Goal: Task Accomplishment & Management: Use online tool/utility

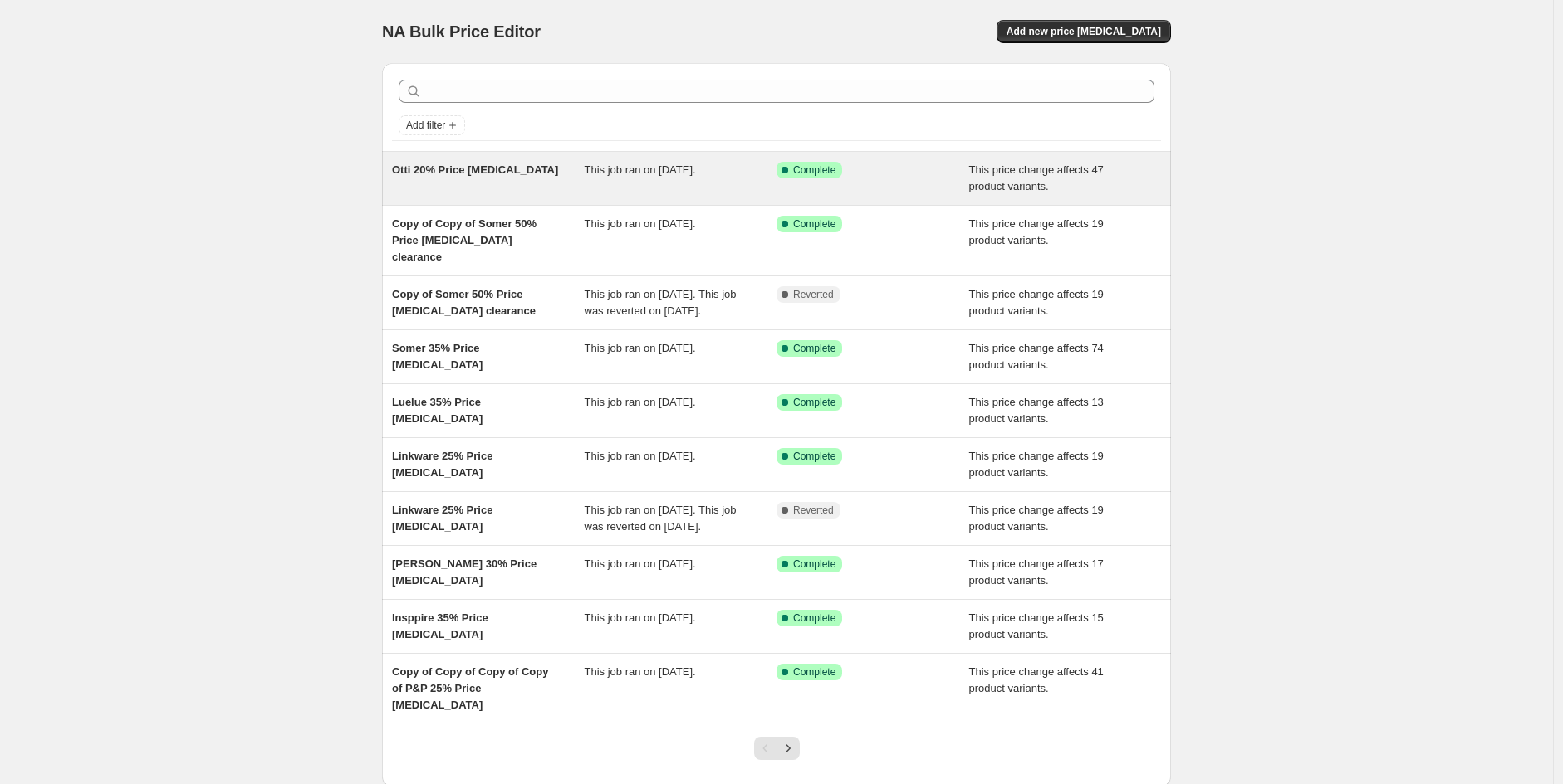
click at [430, 167] on span "Otti 20% Price [MEDICAL_DATA]" at bounding box center [475, 170] width 166 height 13
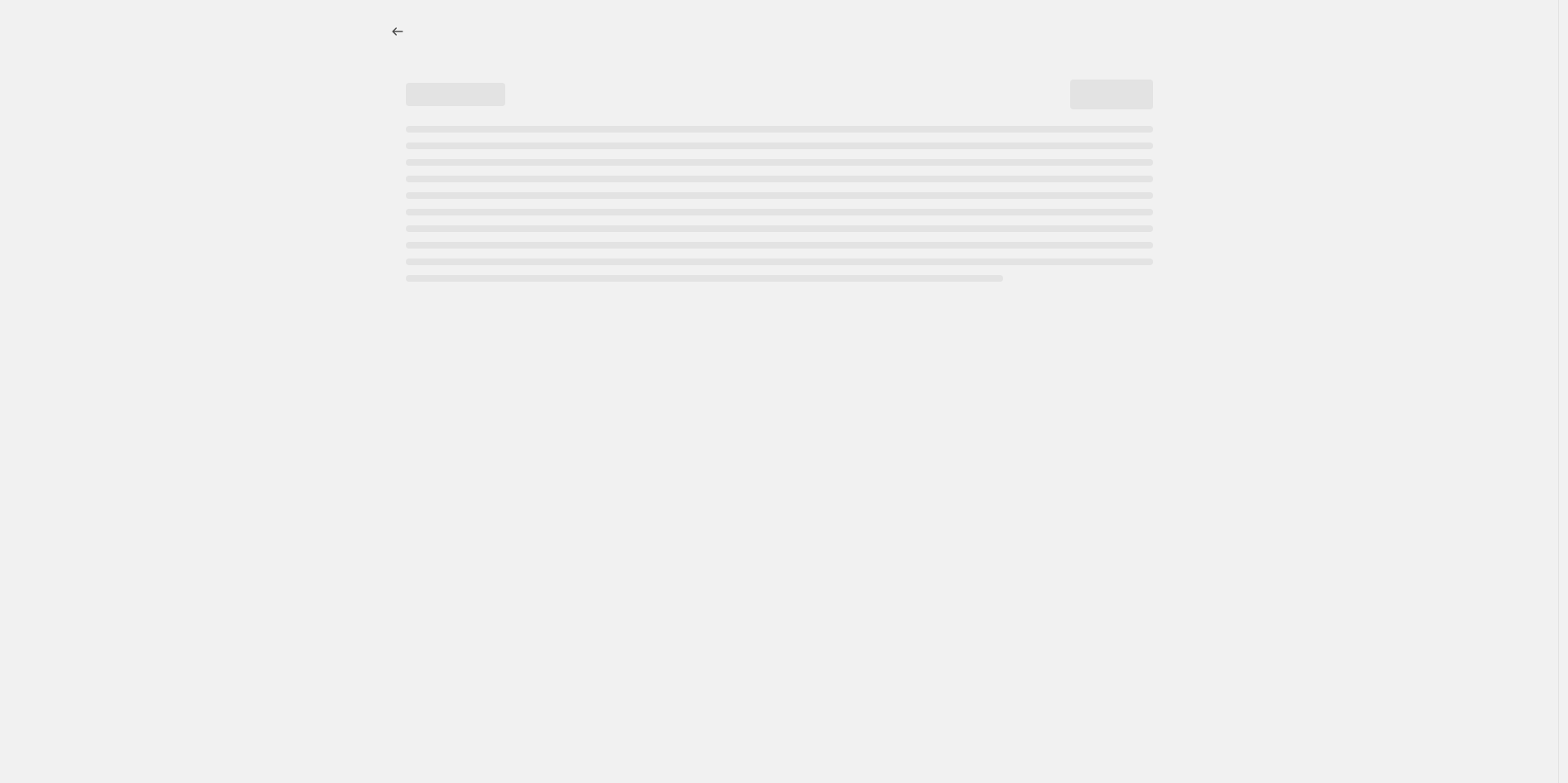
select select "pcap"
select select "no_change"
select select "vendor"
select select "tag"
select select "not_equal"
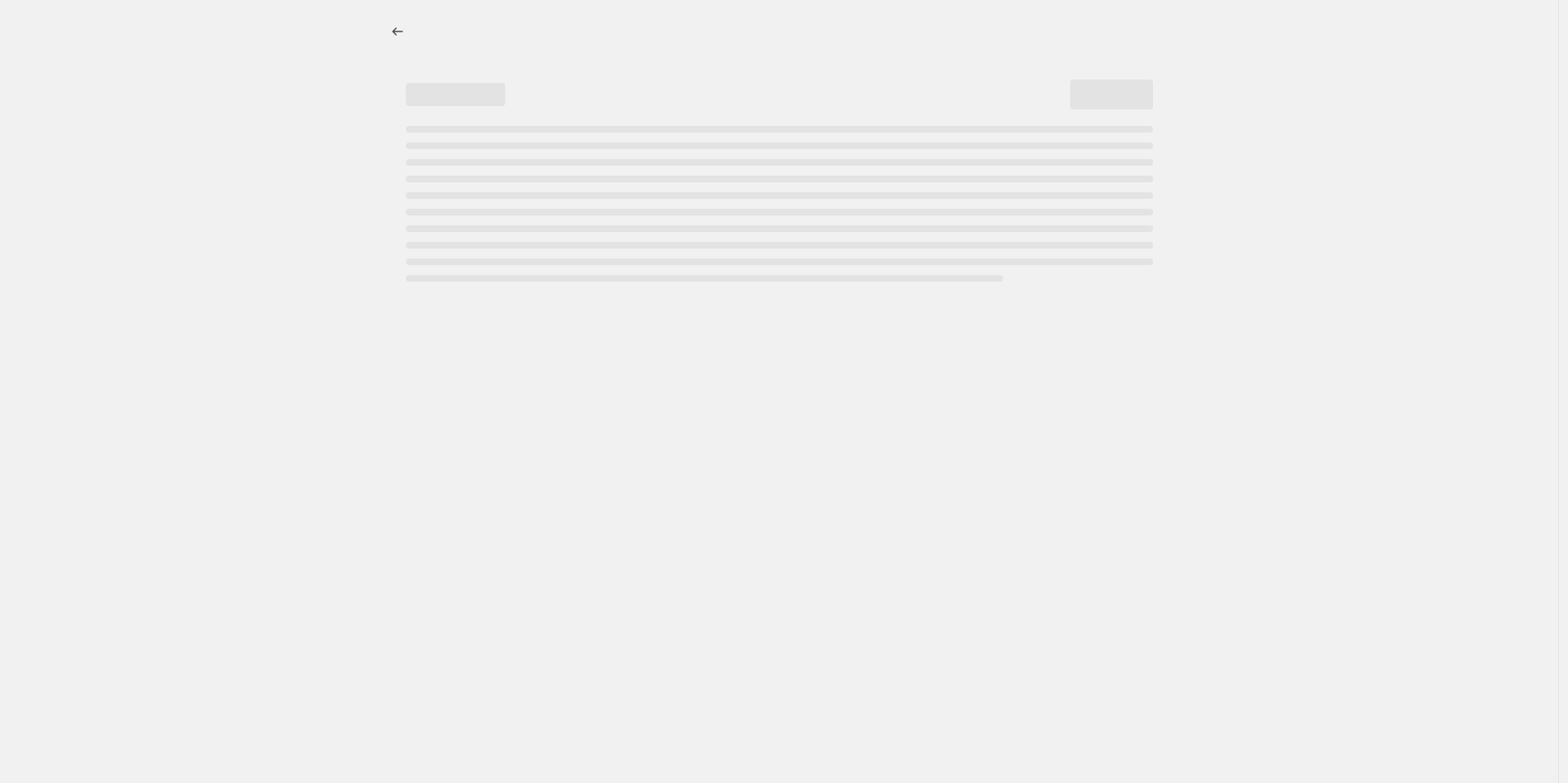
select select "product_status"
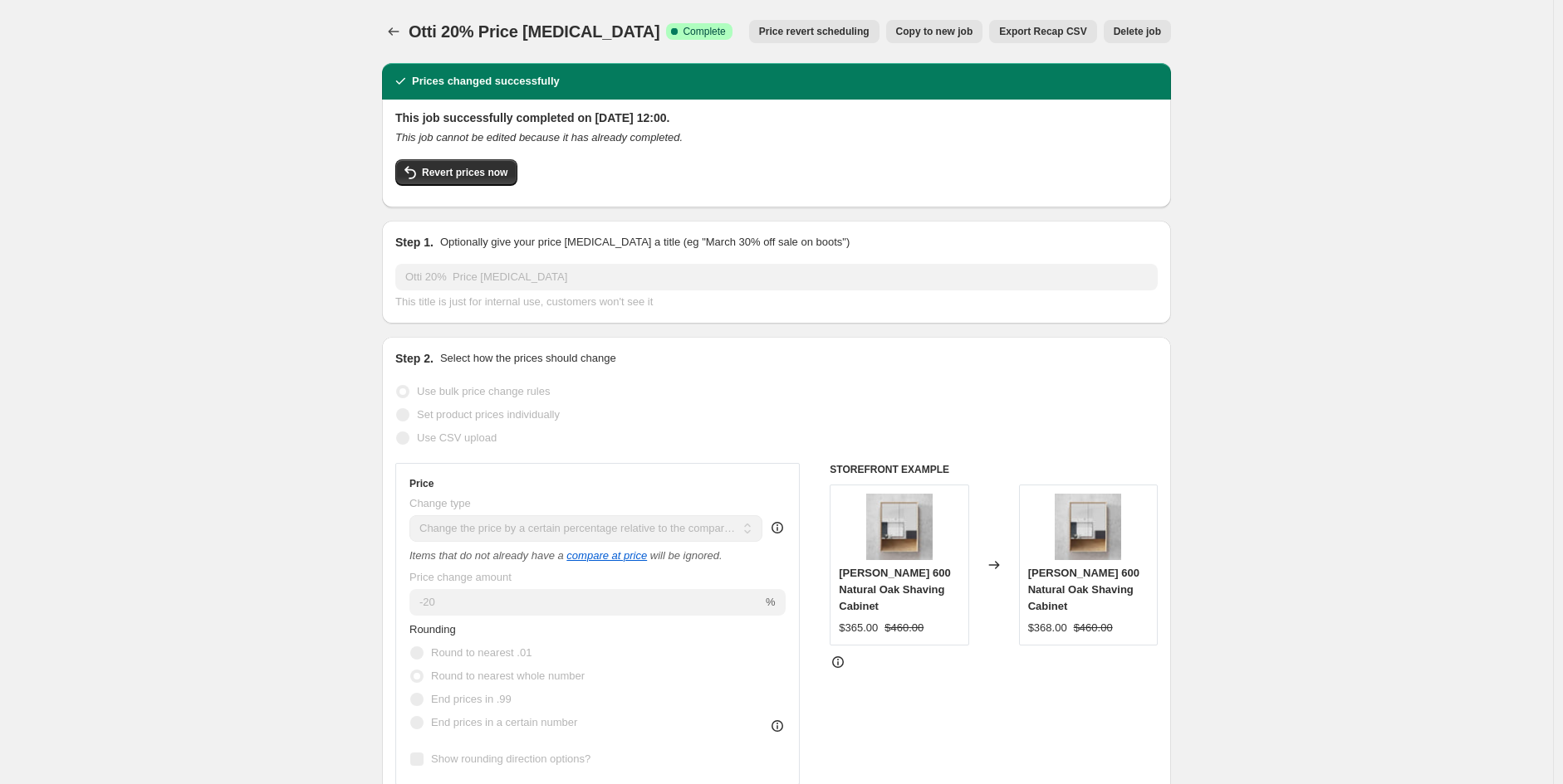
click at [943, 34] on span "Copy to new job" at bounding box center [935, 31] width 77 height 13
select select "pcap"
select select "no_change"
select select "vendor"
select select "tag"
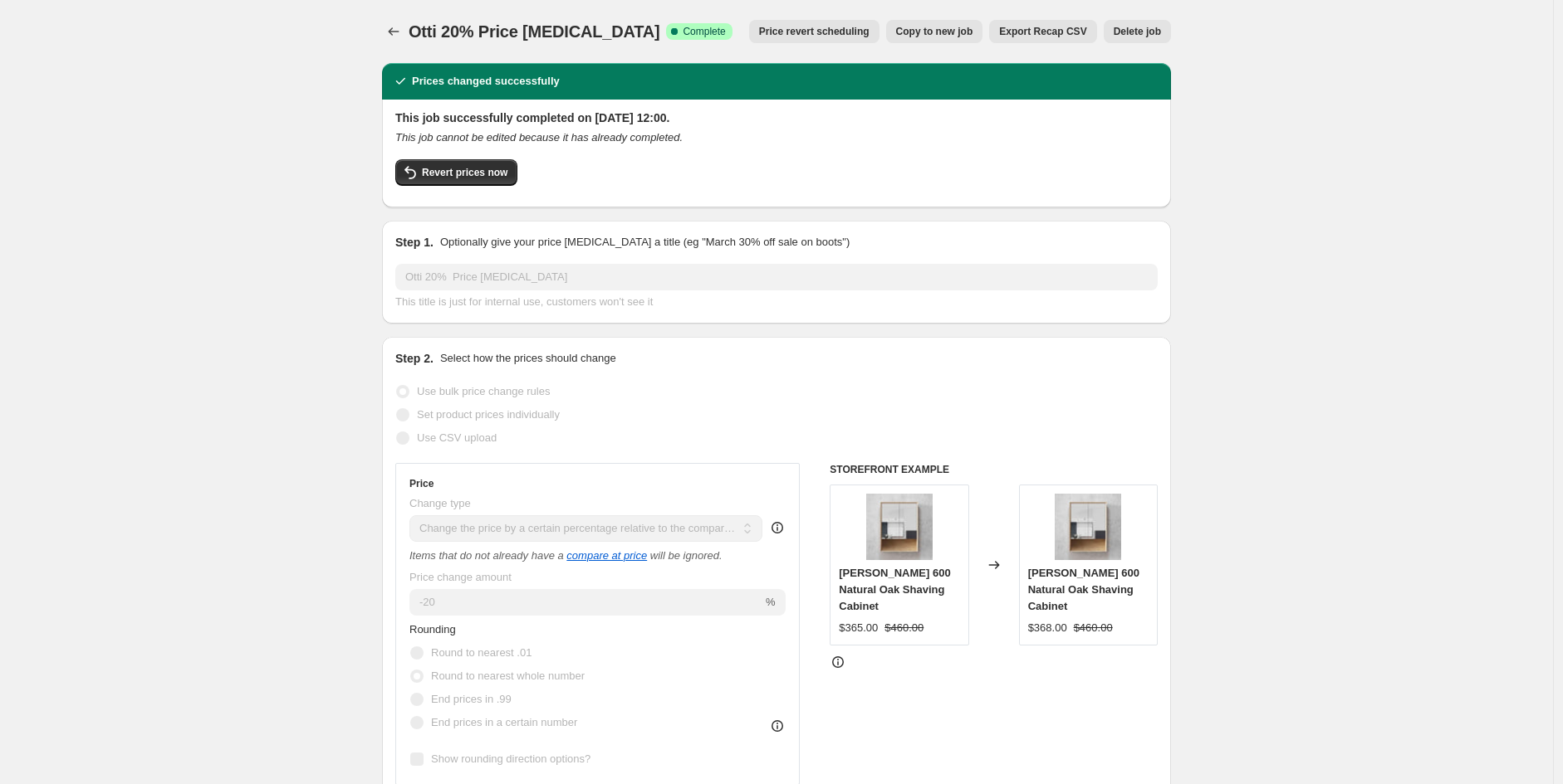
select select "not_equal"
select select "product_status"
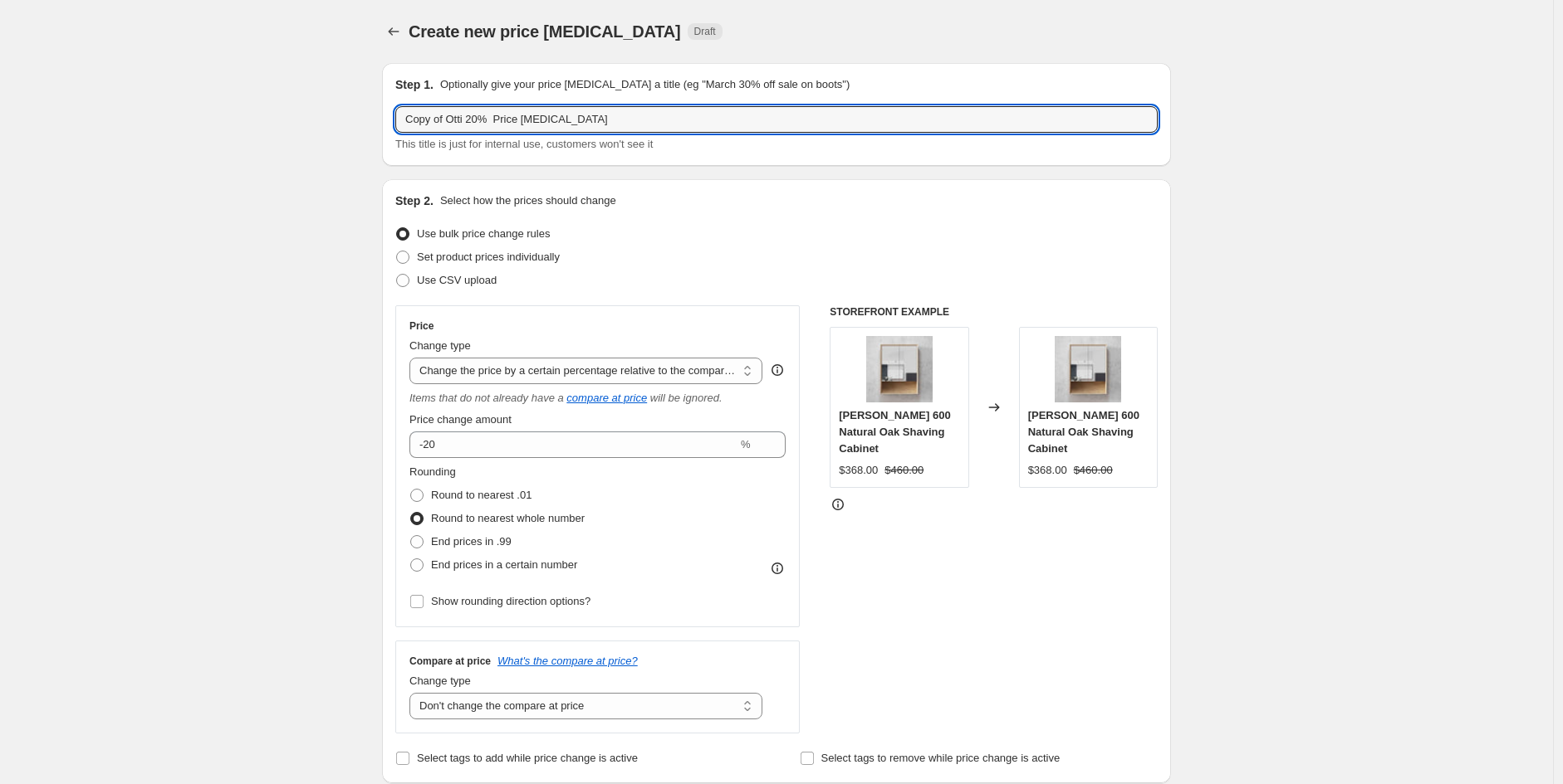
drag, startPoint x: 482, startPoint y: 120, endPoint x: 56, endPoint y: 120, distance: 426.0
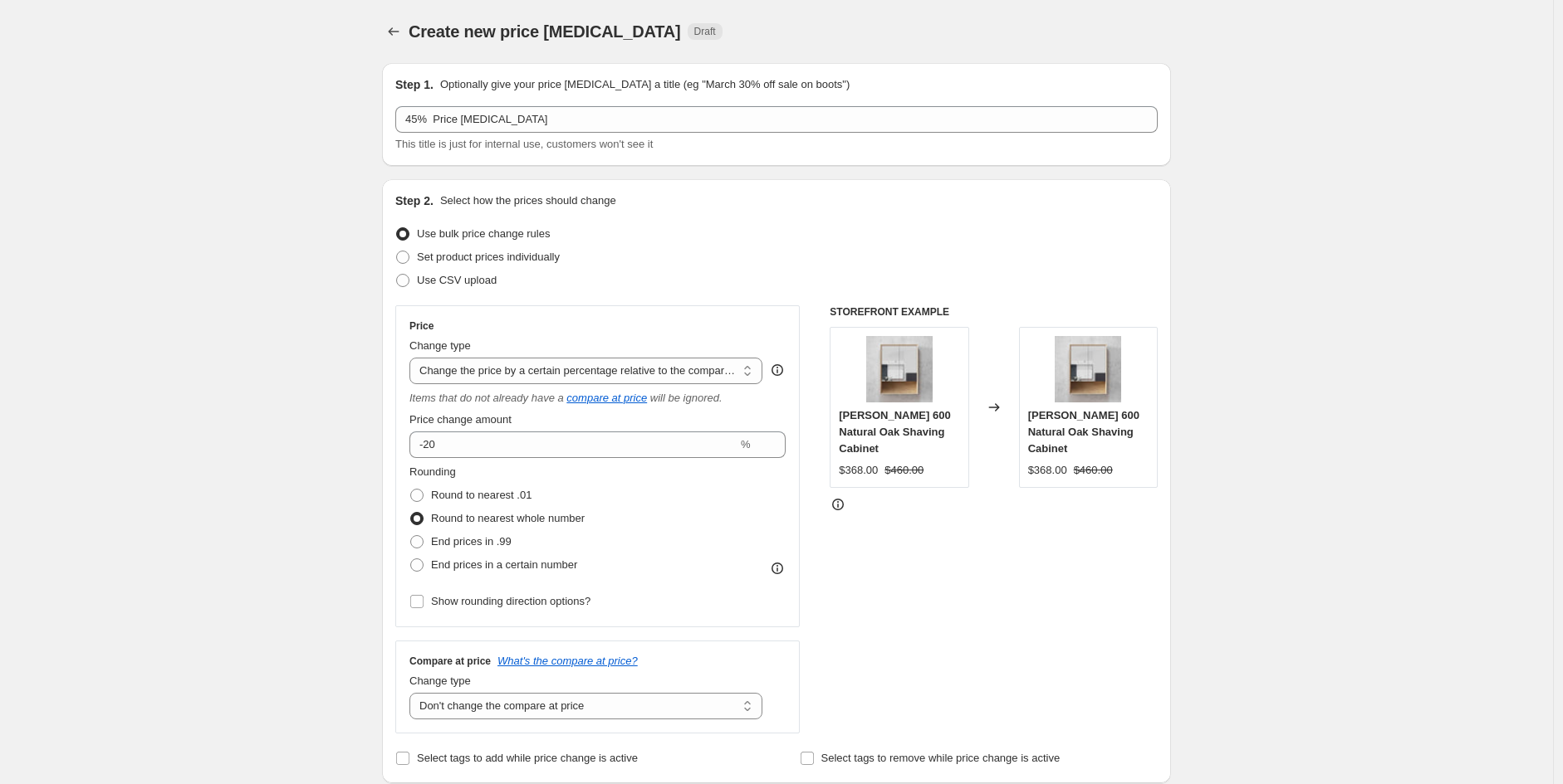
click at [419, 102] on div "Step 1. Optionally give your price [MEDICAL_DATA] a title (eg "March 30% off sa…" at bounding box center [777, 114] width 763 height 76
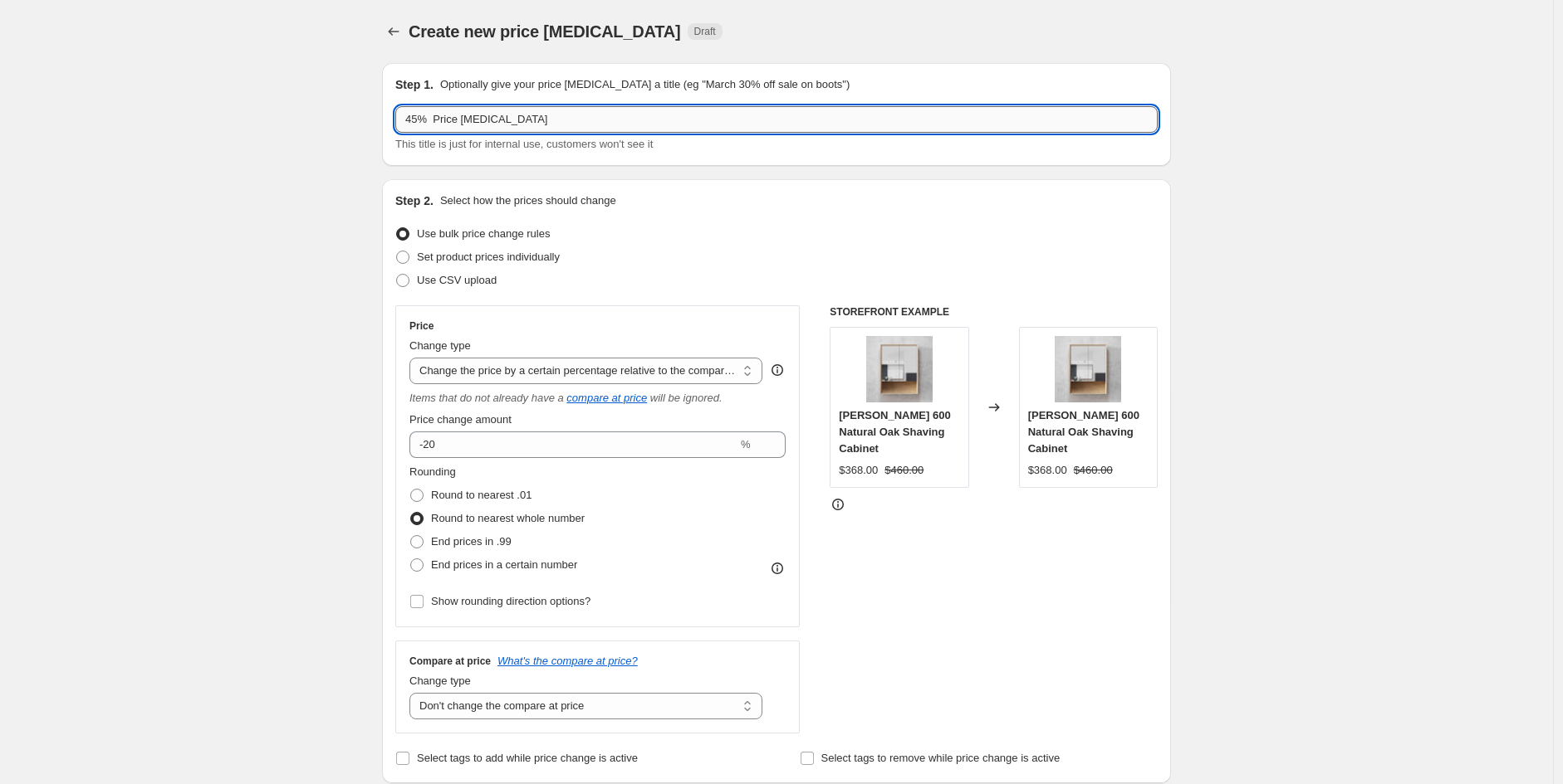
click at [409, 129] on input "45% Price [MEDICAL_DATA]" at bounding box center [777, 119] width 763 height 27
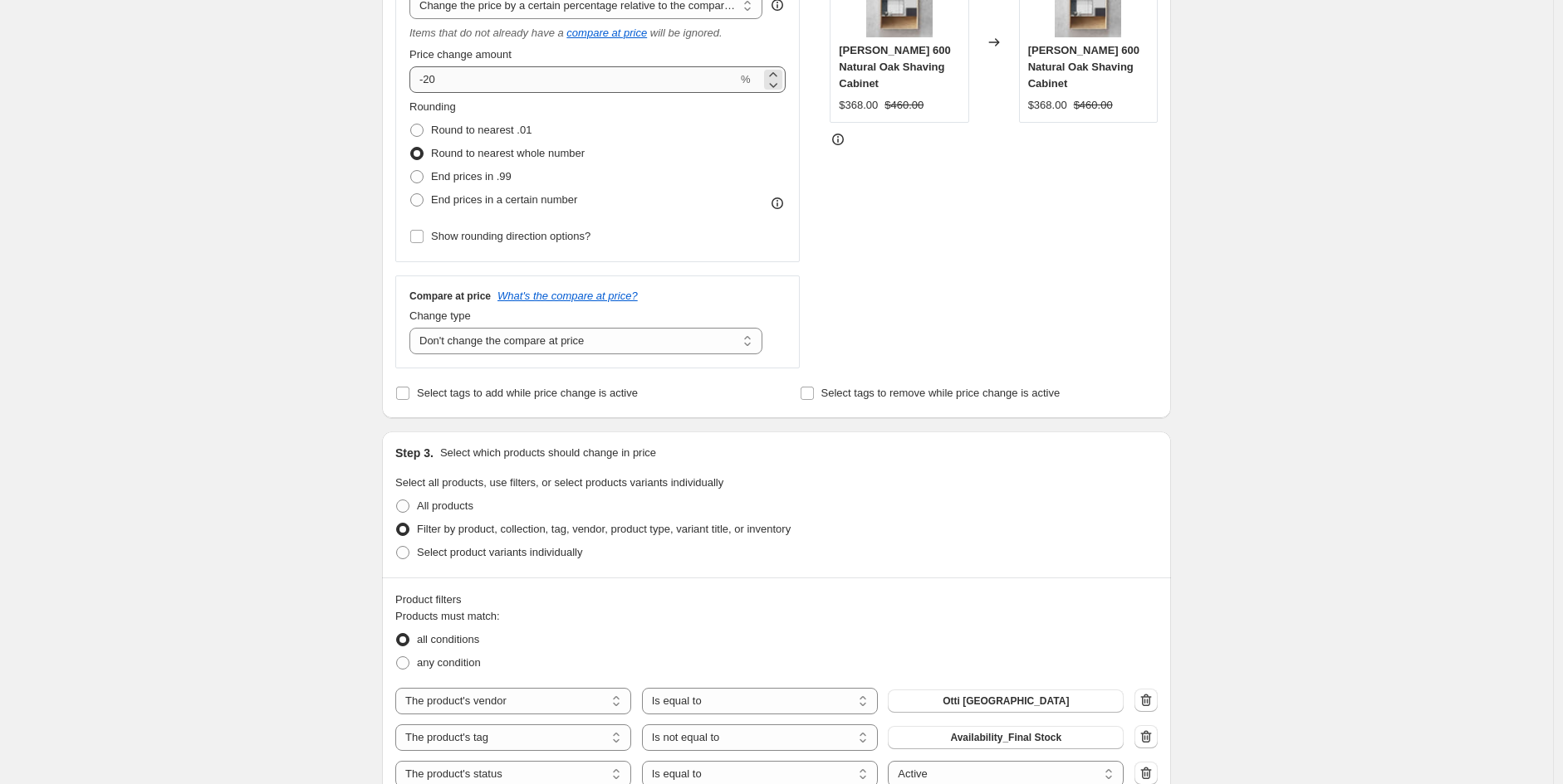
type input "Indulge toilets 45% Price [MEDICAL_DATA]"
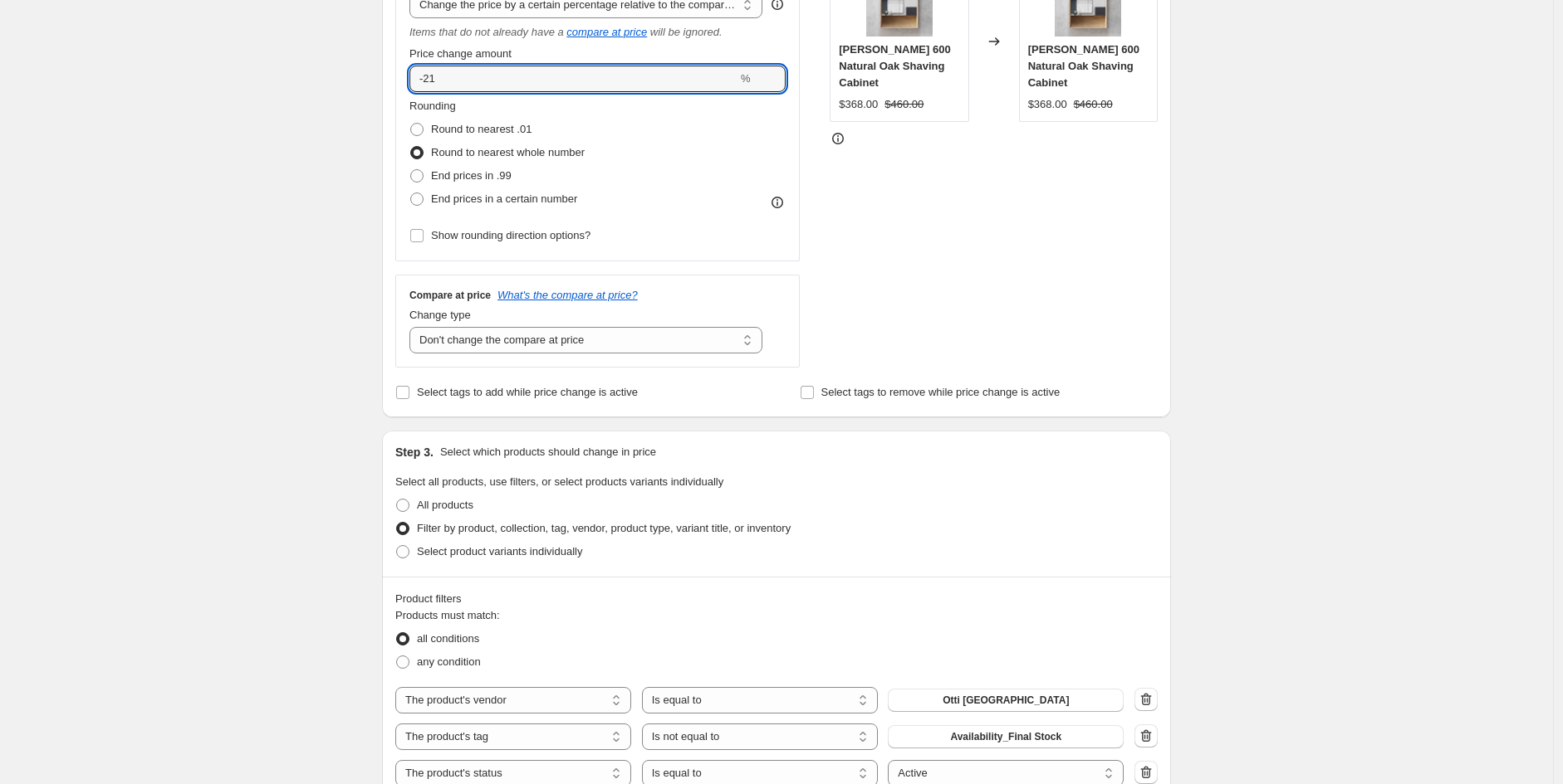
drag, startPoint x: 462, startPoint y: 74, endPoint x: 462, endPoint y: 54, distance: 20.0
click at [462, 59] on div "Price change amount -21 %" at bounding box center [597, 68] width 376 height 46
type input "-2"
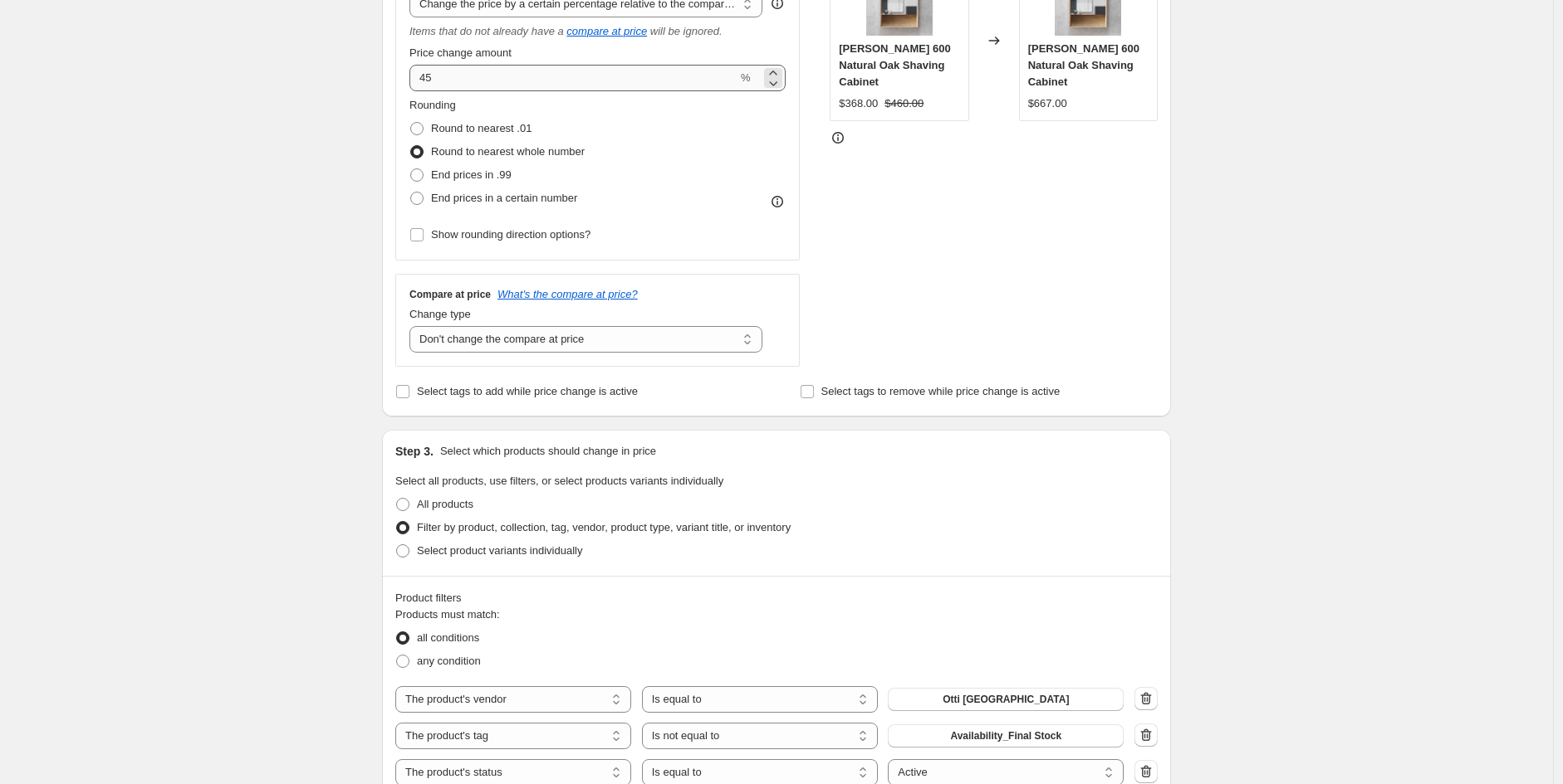
drag, startPoint x: 430, startPoint y: 62, endPoint x: 420, endPoint y: 88, distance: 27.9
click at [428, 59] on div "Price change amount 45 %" at bounding box center [597, 67] width 376 height 46
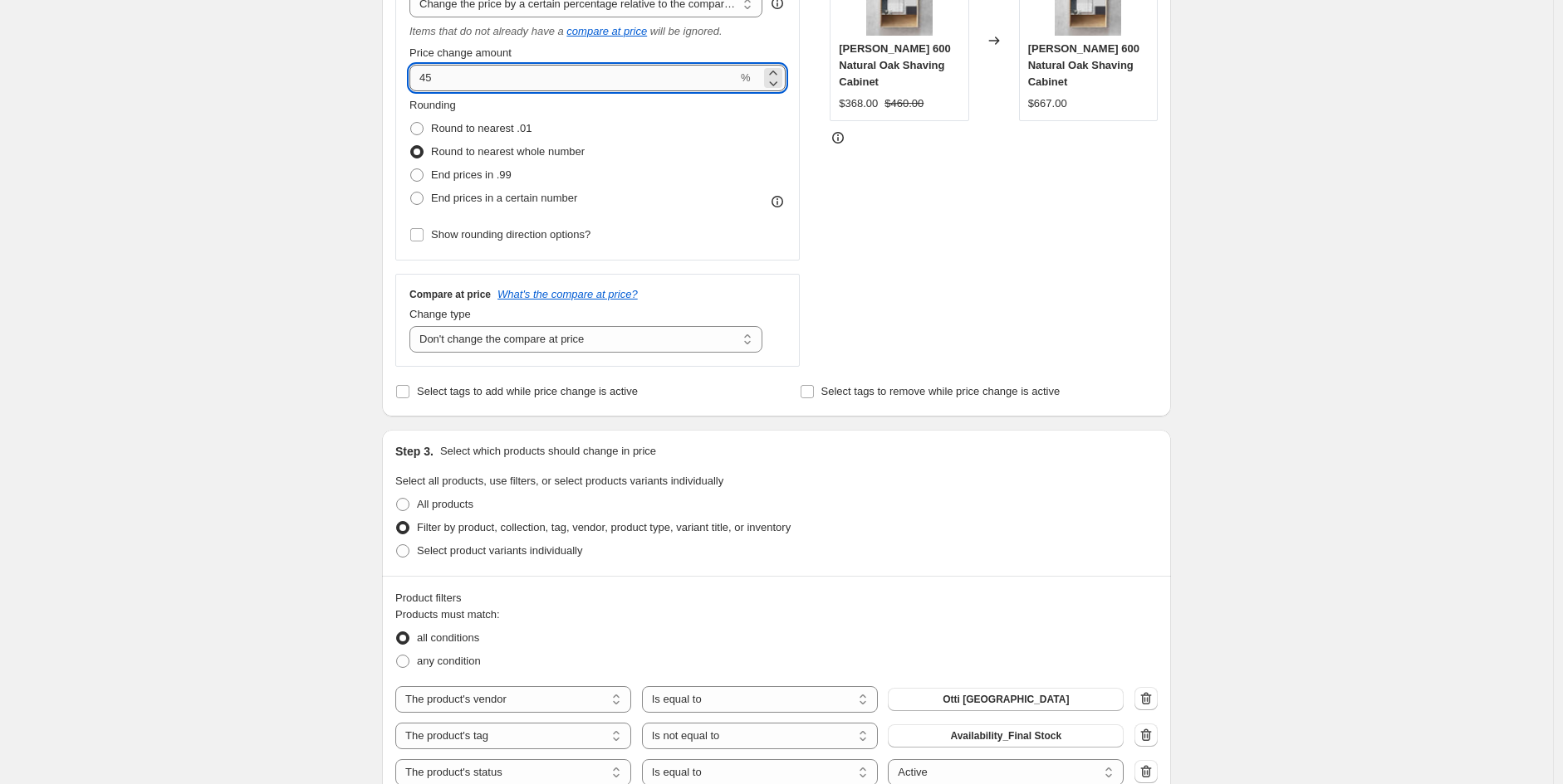
click at [430, 86] on input "45" at bounding box center [573, 78] width 328 height 27
click at [420, 77] on input "45" at bounding box center [573, 78] width 328 height 27
type input "-45"
click at [1191, 283] on div "Create new price [MEDICAL_DATA]. This page is ready Create new price [MEDICAL_D…" at bounding box center [776, 602] width 829 height 1940
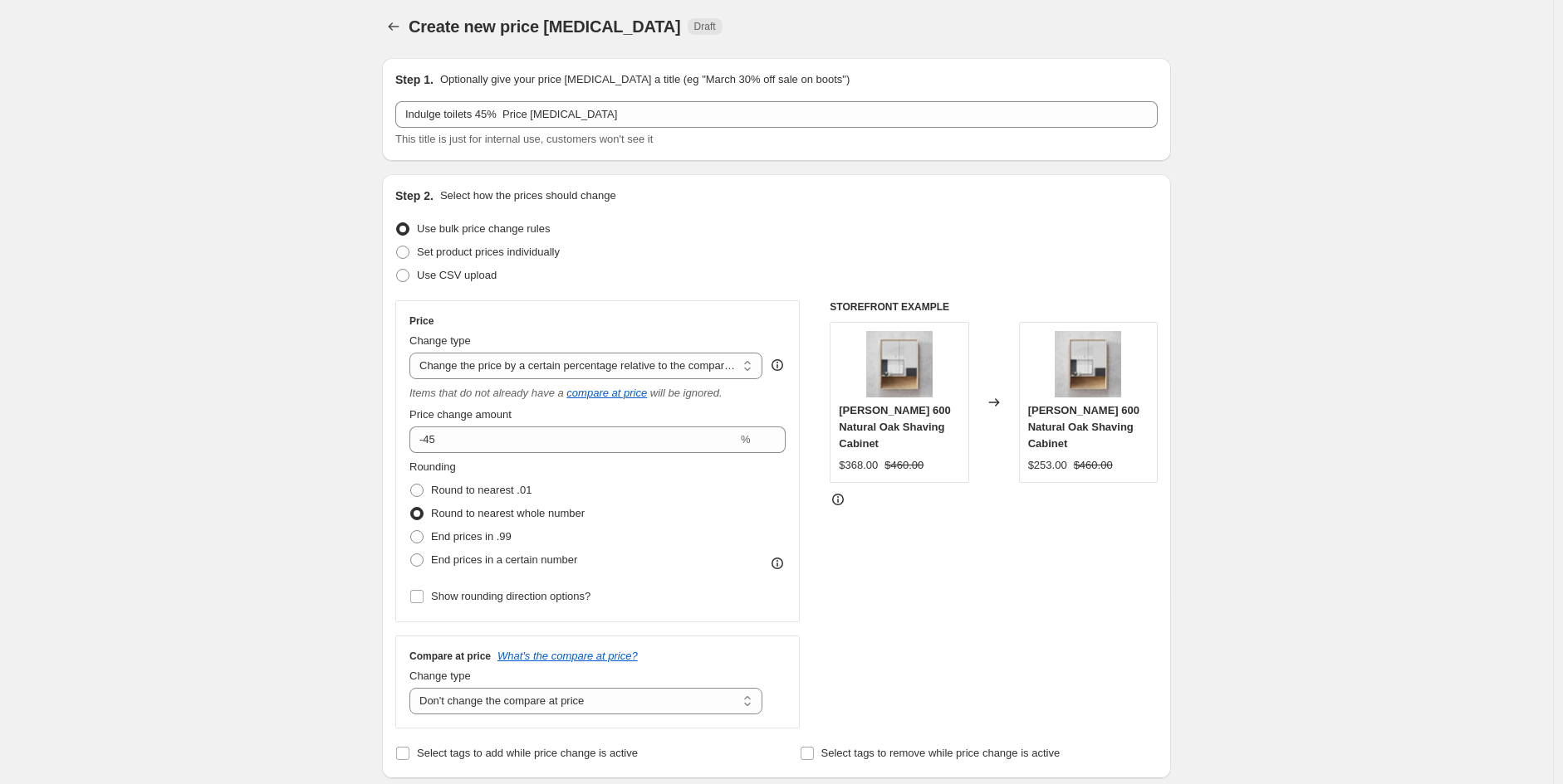
scroll to position [0, 0]
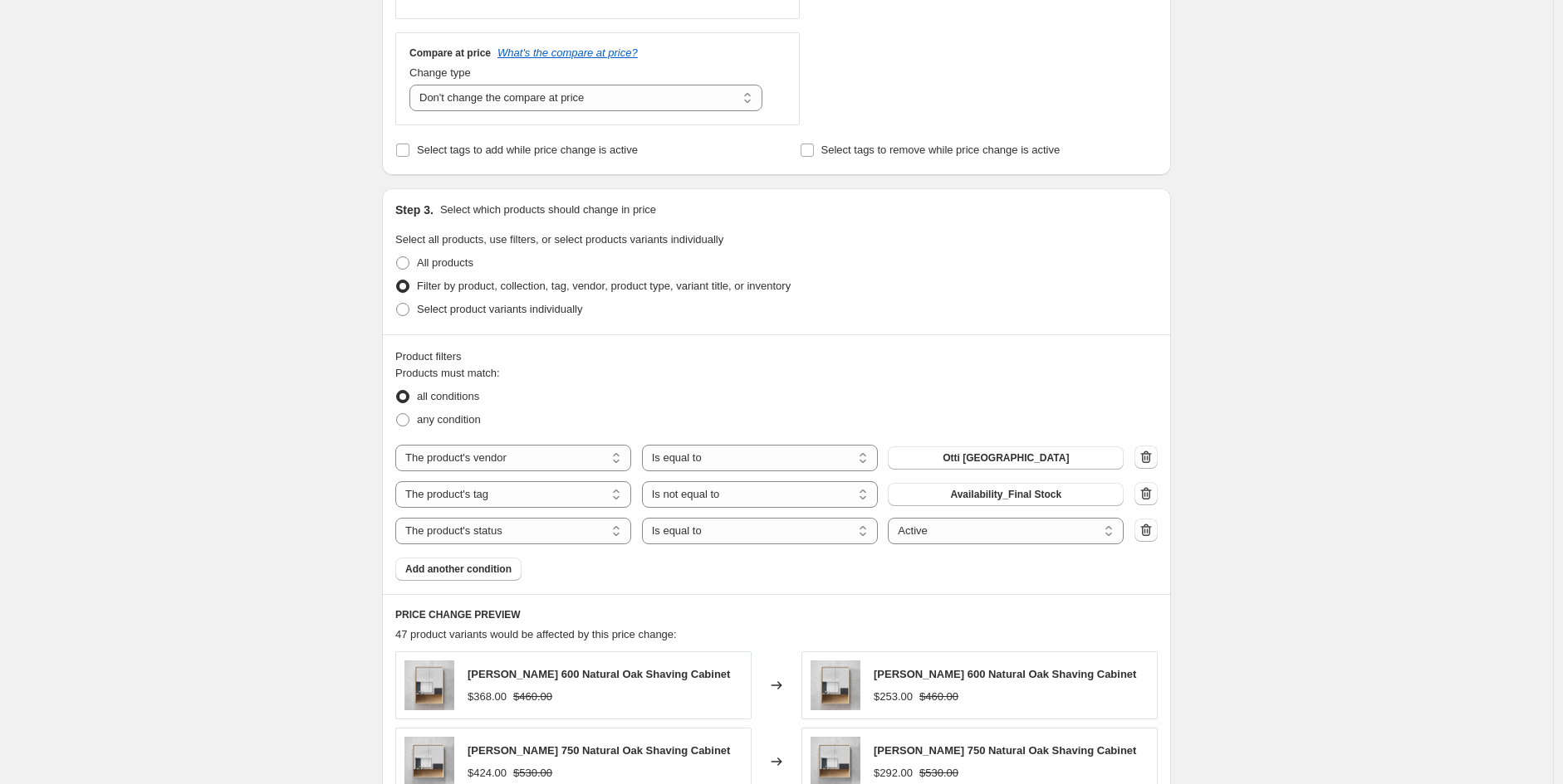
click at [1051, 471] on div "The product The product's collection The product's tag The product's vendor The…" at bounding box center [777, 495] width 763 height 100
click at [1053, 457] on button "Otti [GEOGRAPHIC_DATA]" at bounding box center [1006, 455] width 236 height 24
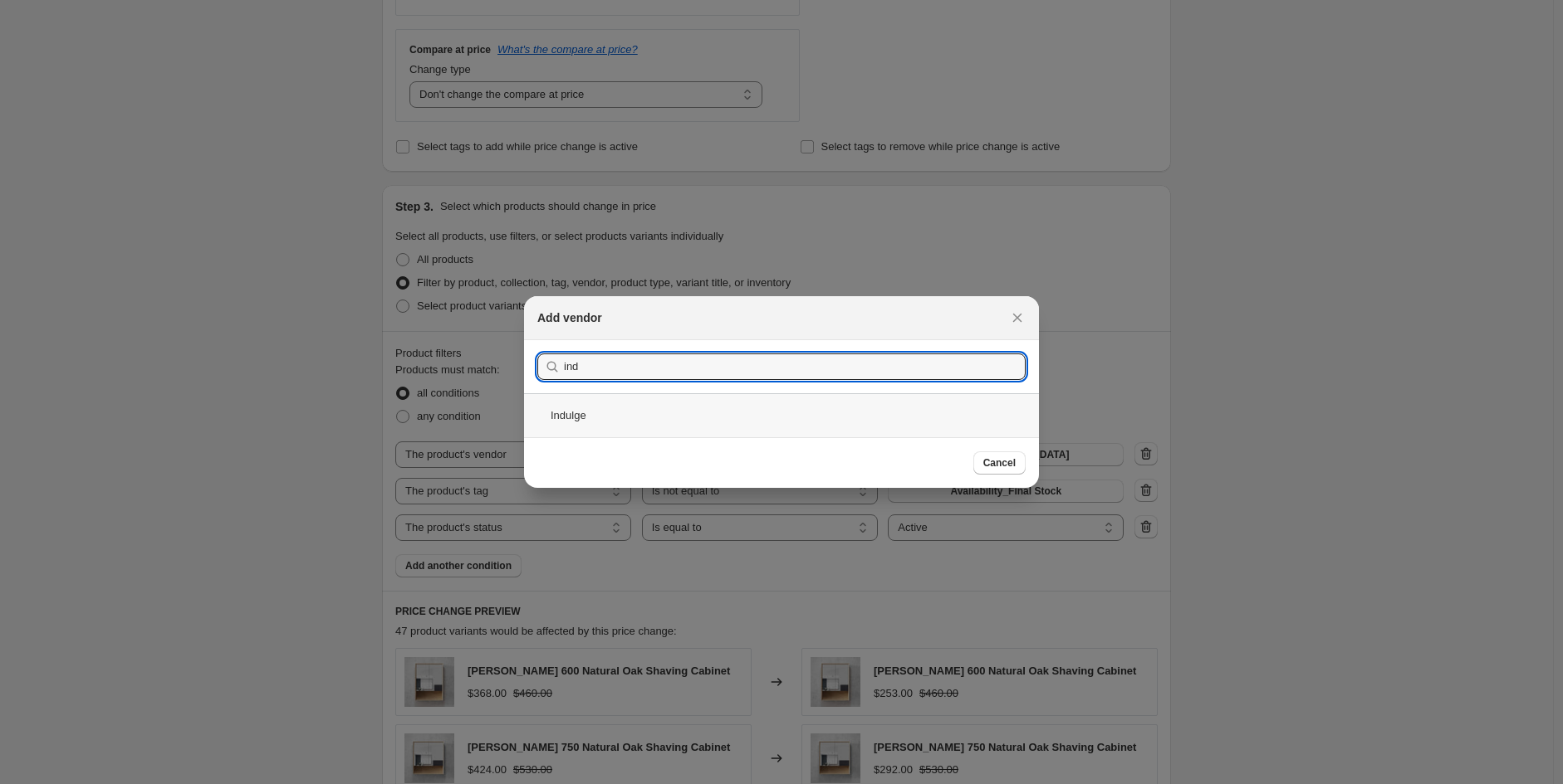
type input "ind"
click at [677, 425] on div "Indulge" at bounding box center [781, 415] width 515 height 44
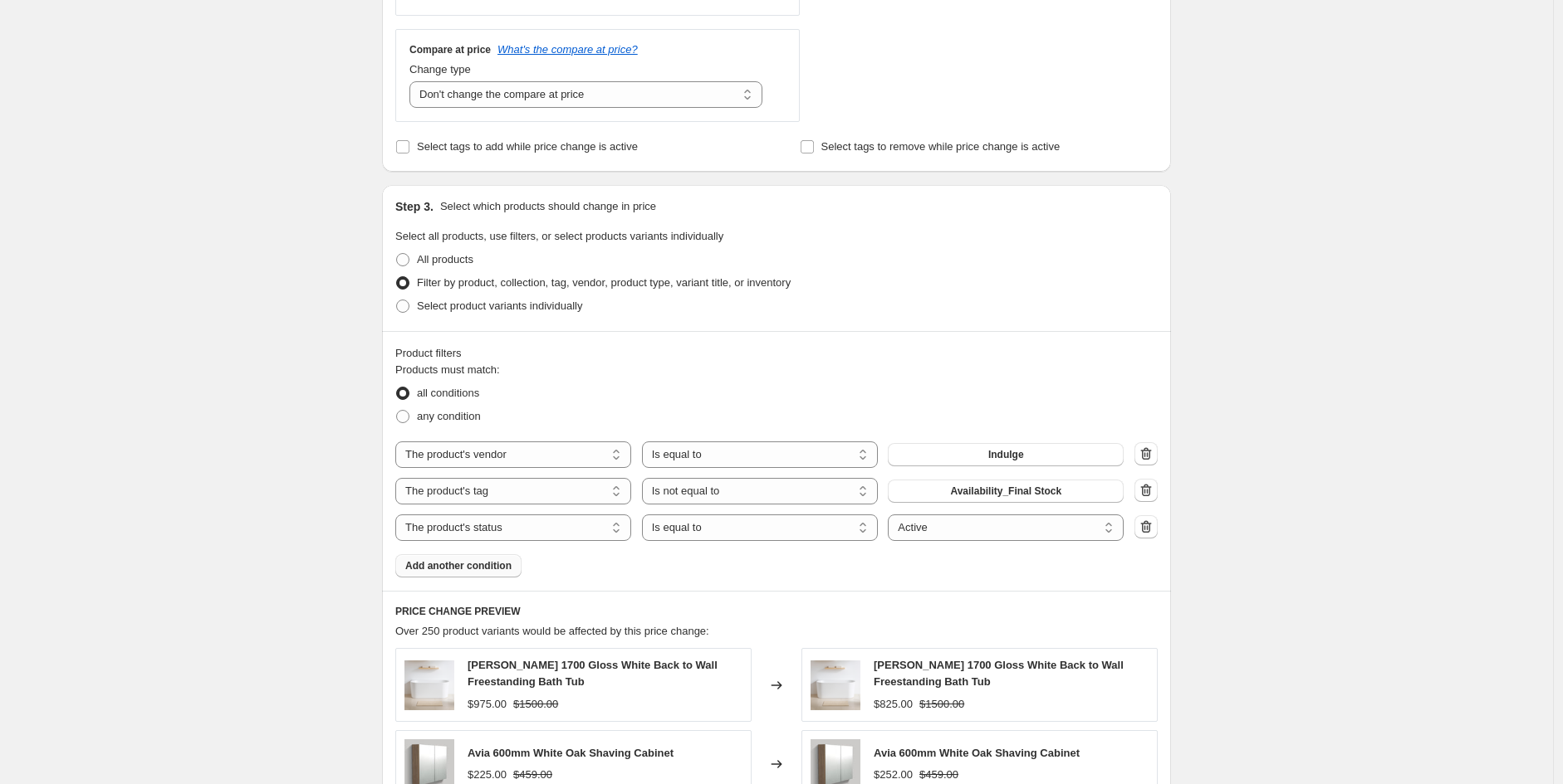
click at [502, 574] on button "Add another condition" at bounding box center [458, 567] width 126 height 24
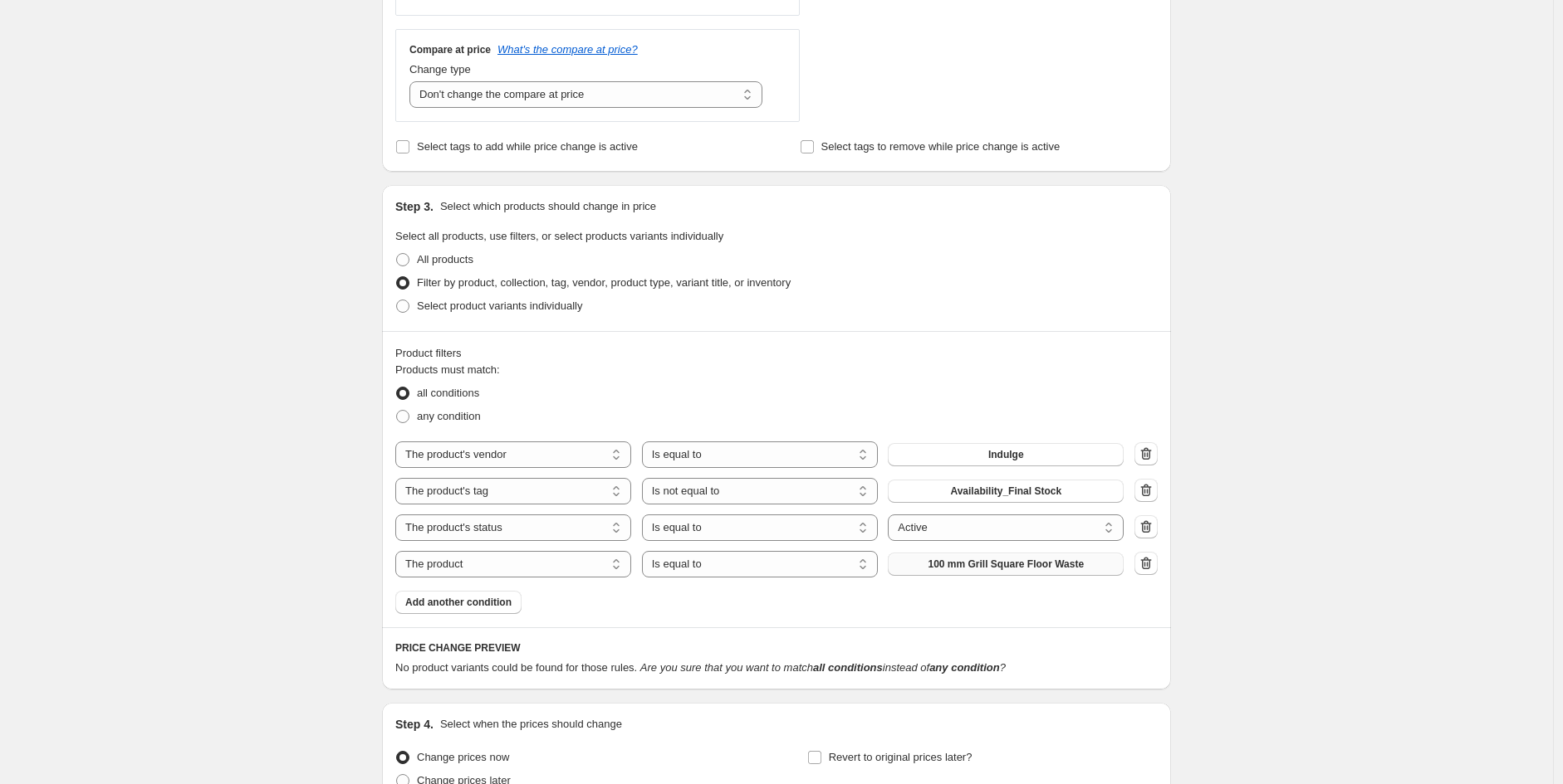
click at [968, 559] on span "100 mm Grill Square Floor Waste" at bounding box center [1006, 564] width 156 height 13
click at [519, 559] on select "The product The product's collection The product's tag The product's vendor The…" at bounding box center [513, 564] width 236 height 27
click at [782, 563] on select "Is equal to Is not equal to" at bounding box center [760, 564] width 236 height 27
click at [562, 568] on select "The product The product's collection The product's tag The product's vendor The…" at bounding box center [513, 564] width 236 height 27
select select "product_type"
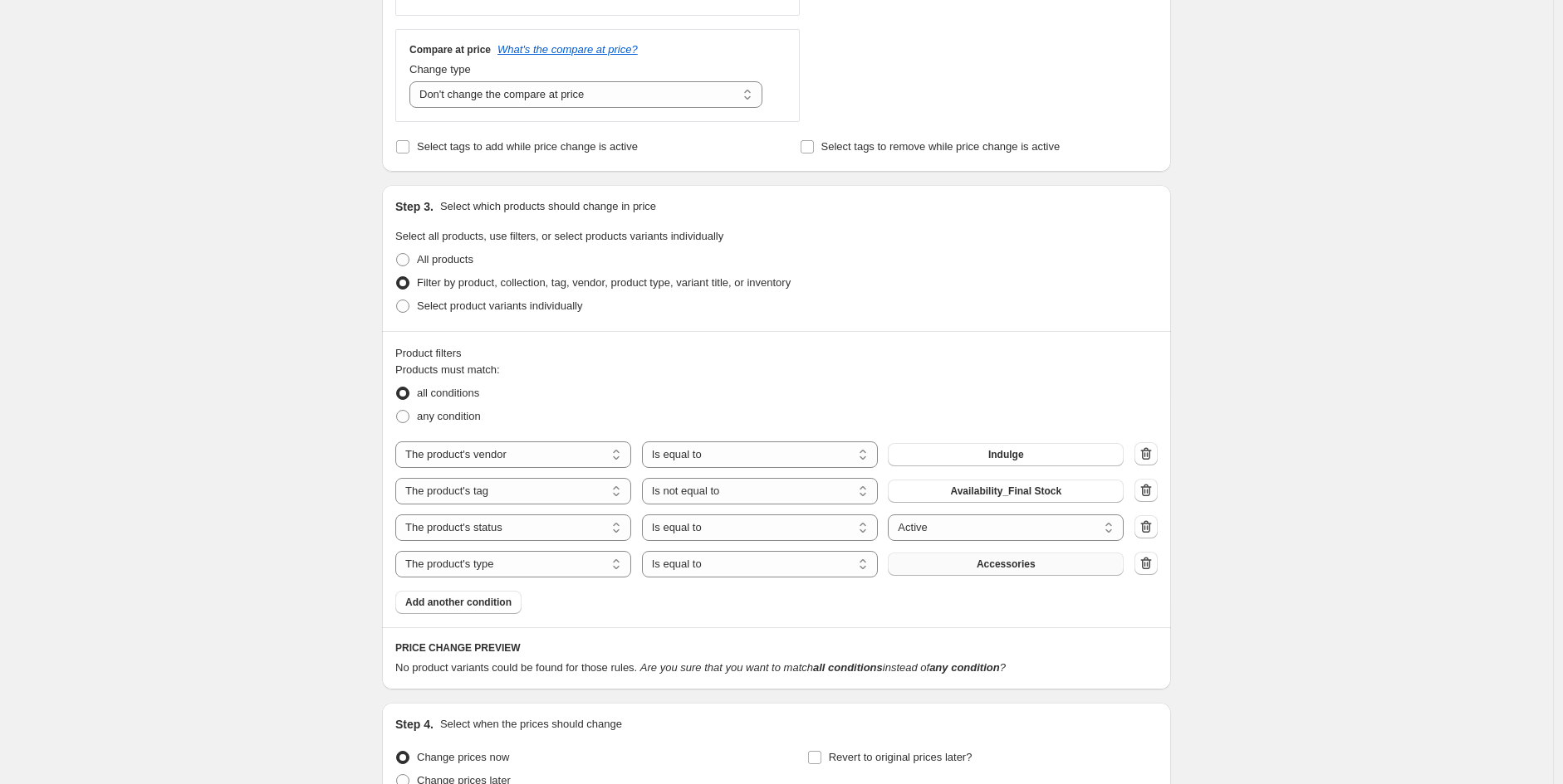
click at [1009, 568] on span "Accessories" at bounding box center [1007, 564] width 59 height 13
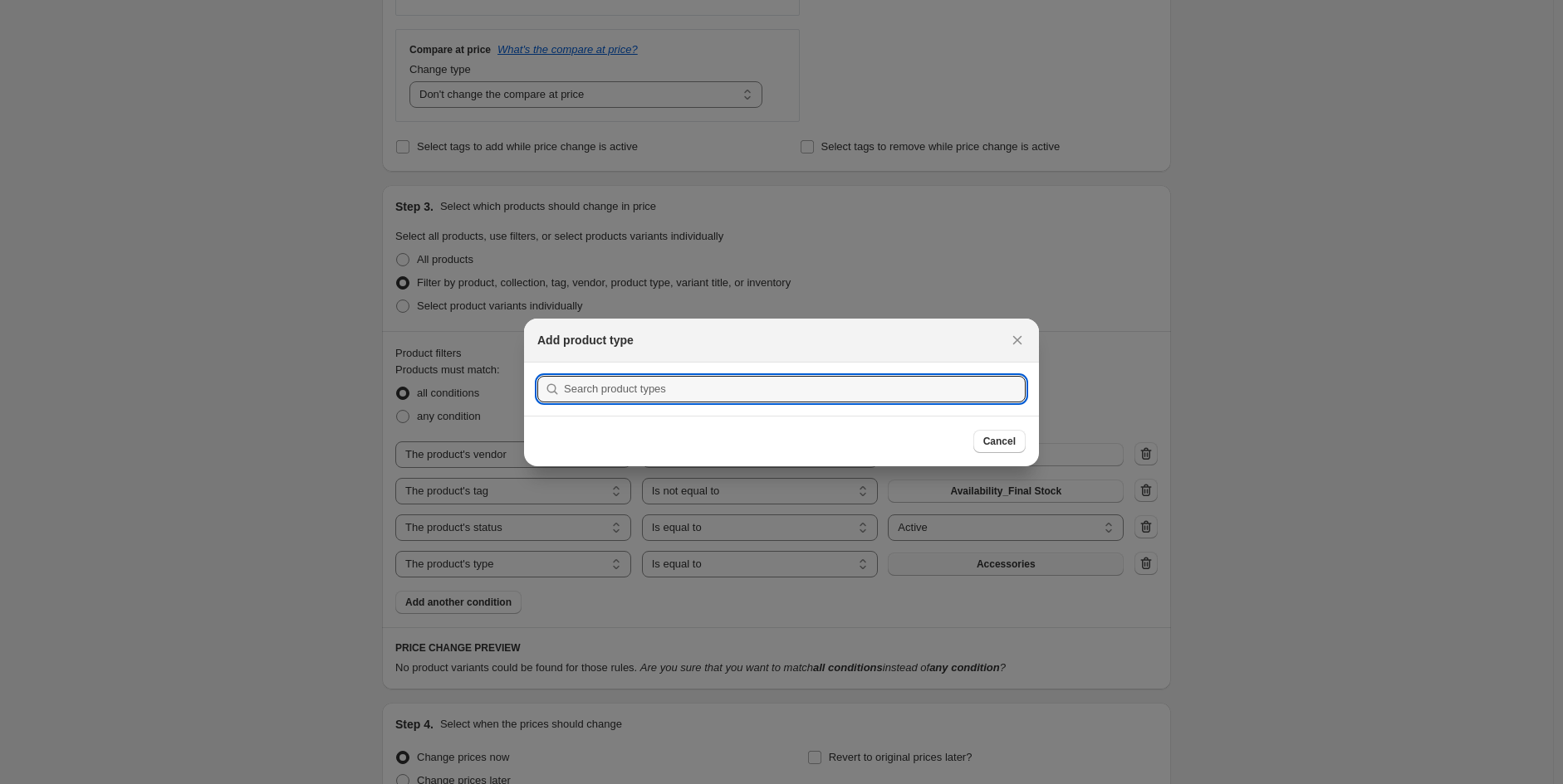
scroll to position [0, 0]
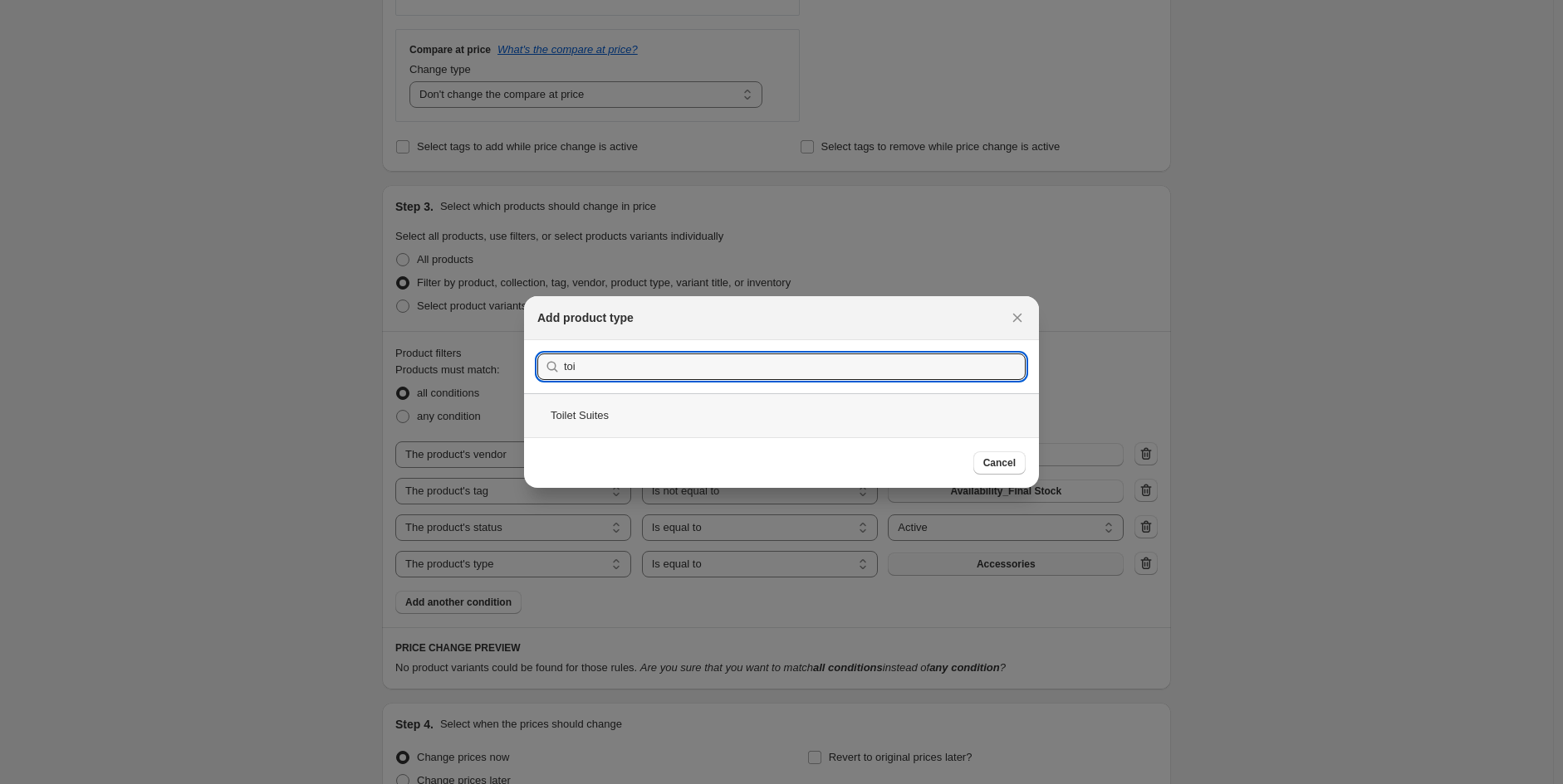
type input "toi"
click at [611, 420] on div "Toilet Suites" at bounding box center [781, 415] width 515 height 44
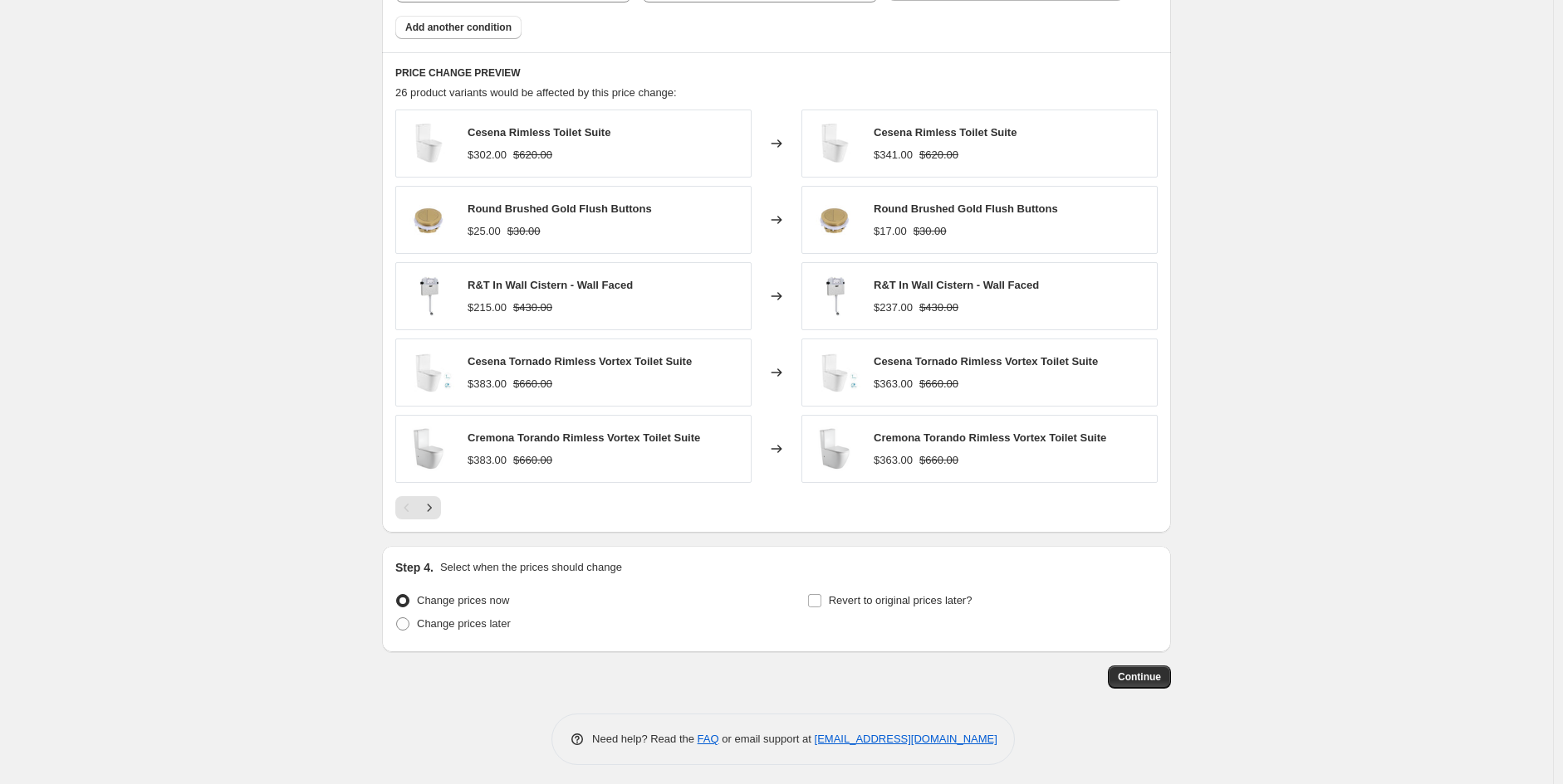
scroll to position [1195, 0]
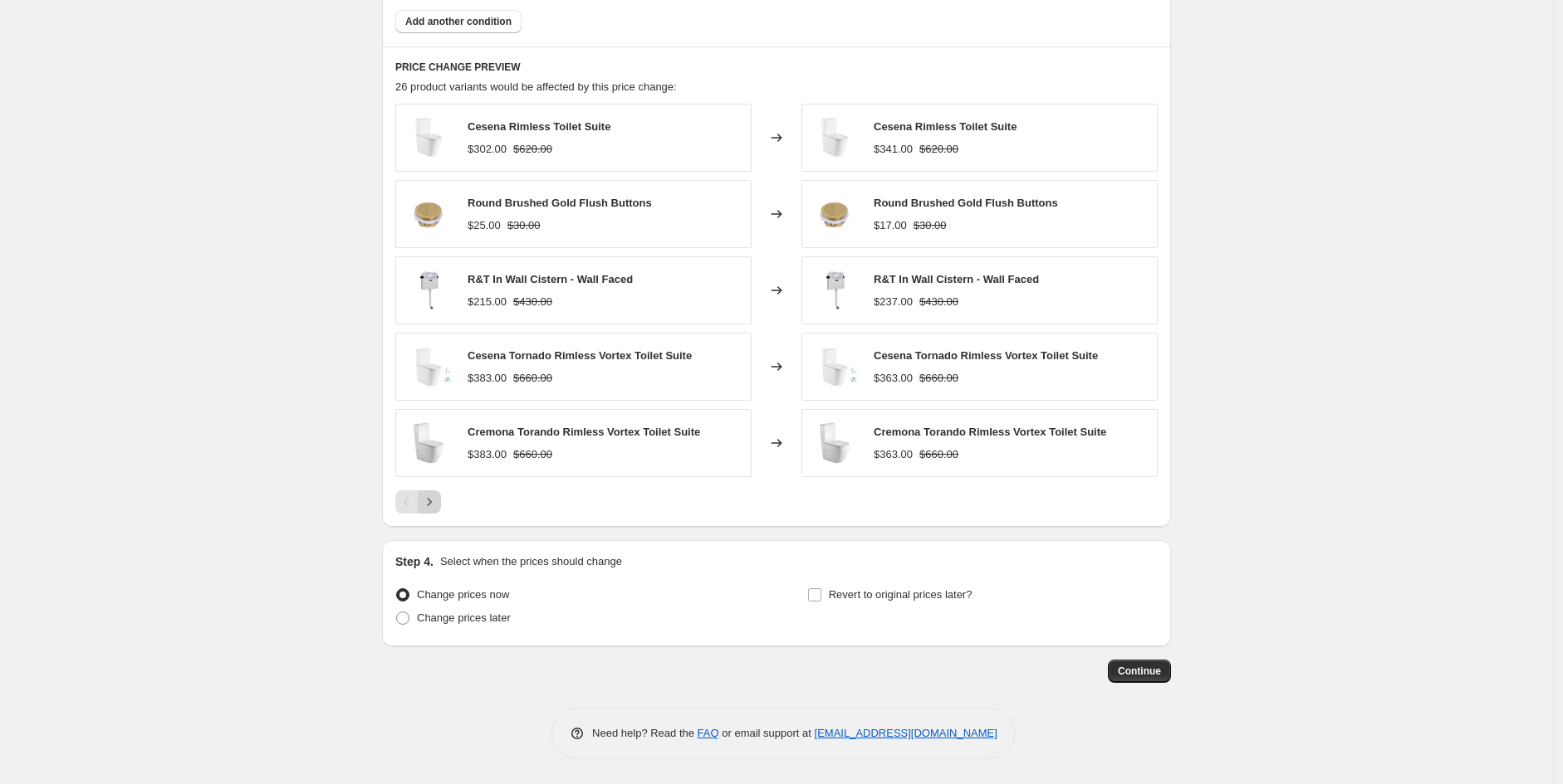
click at [436, 498] on icon "Next" at bounding box center [429, 502] width 17 height 17
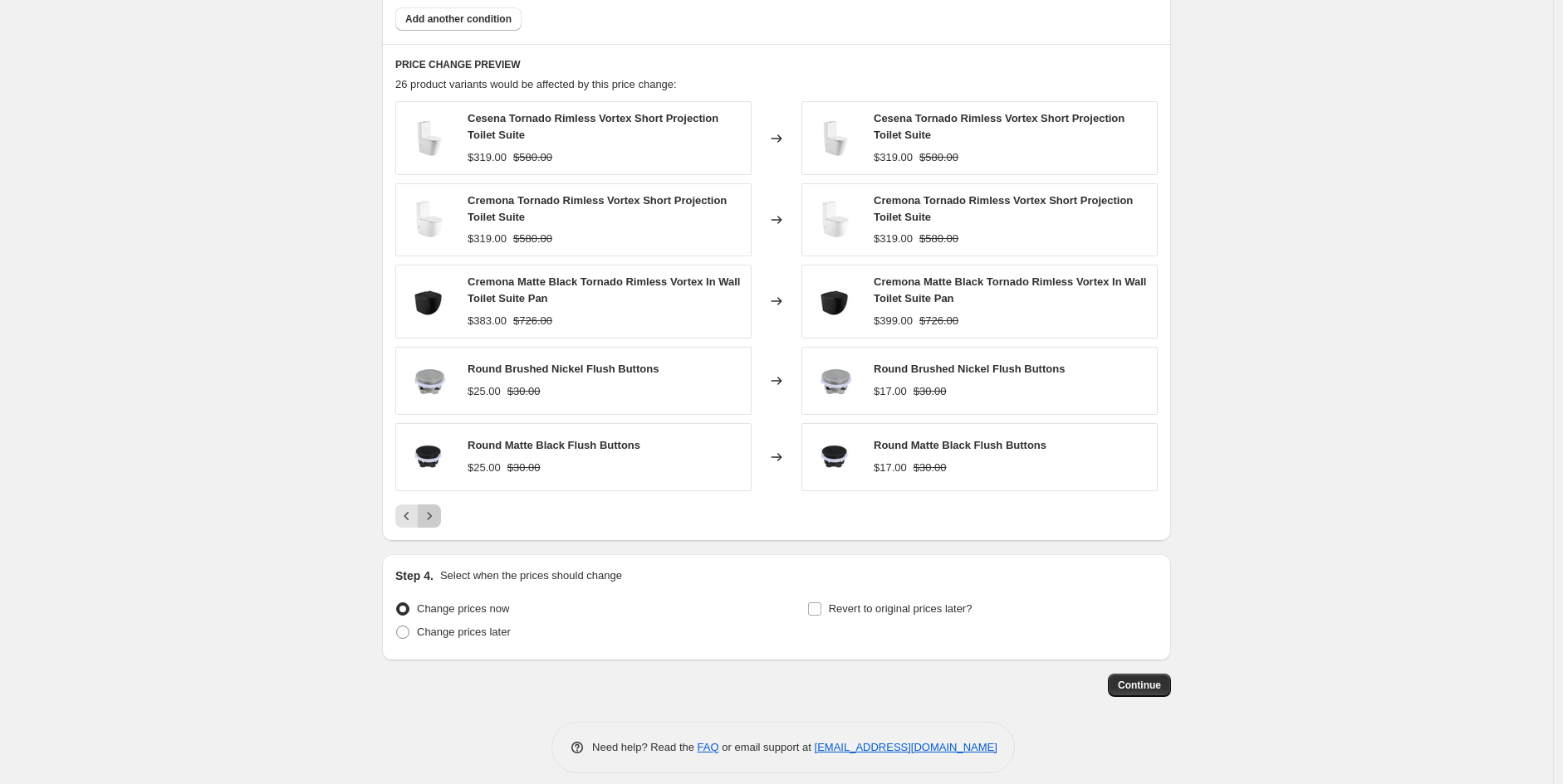
click at [436, 518] on icon "Next" at bounding box center [429, 515] width 17 height 17
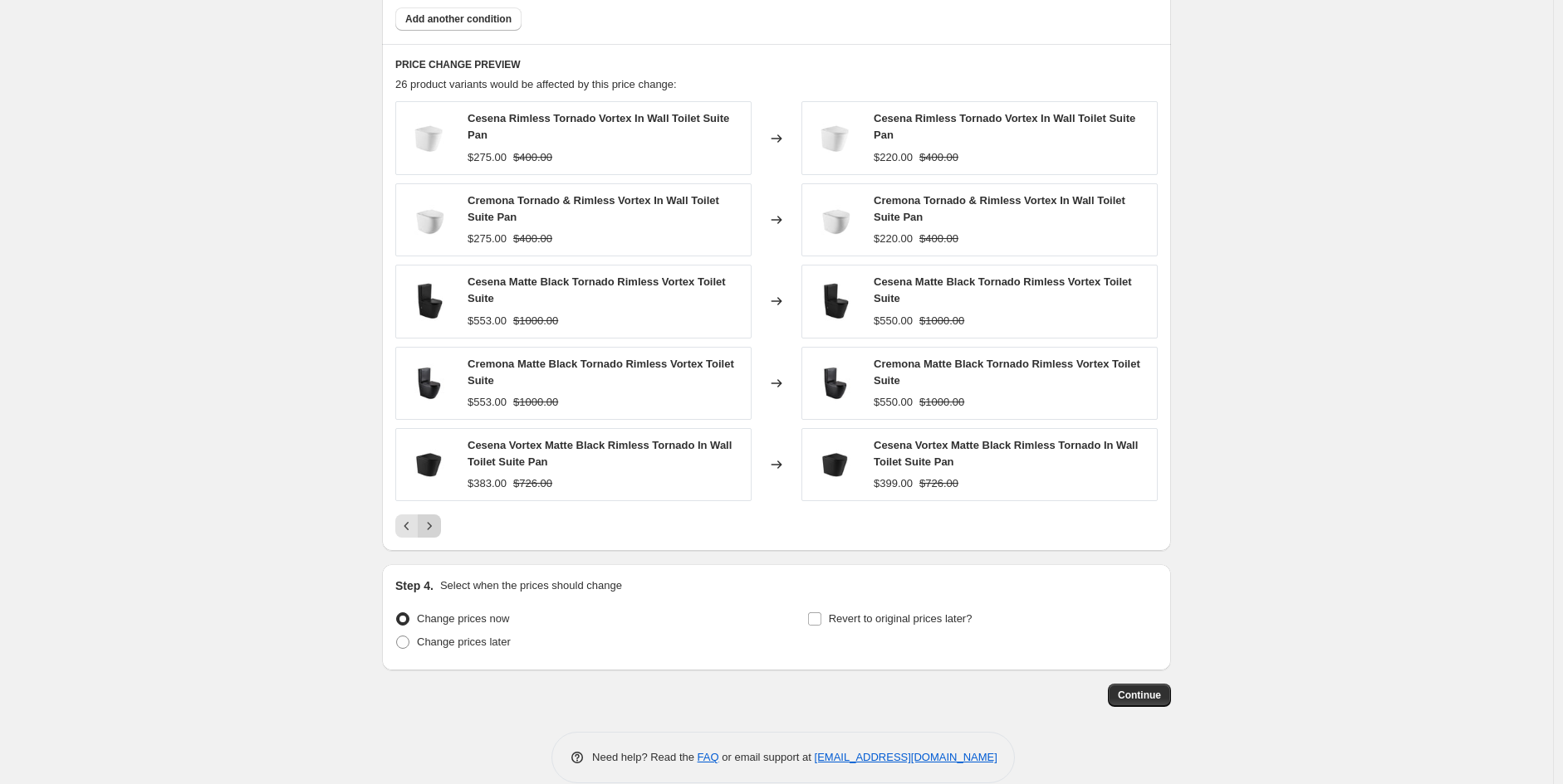
click at [427, 531] on icon "Next" at bounding box center [429, 526] width 17 height 17
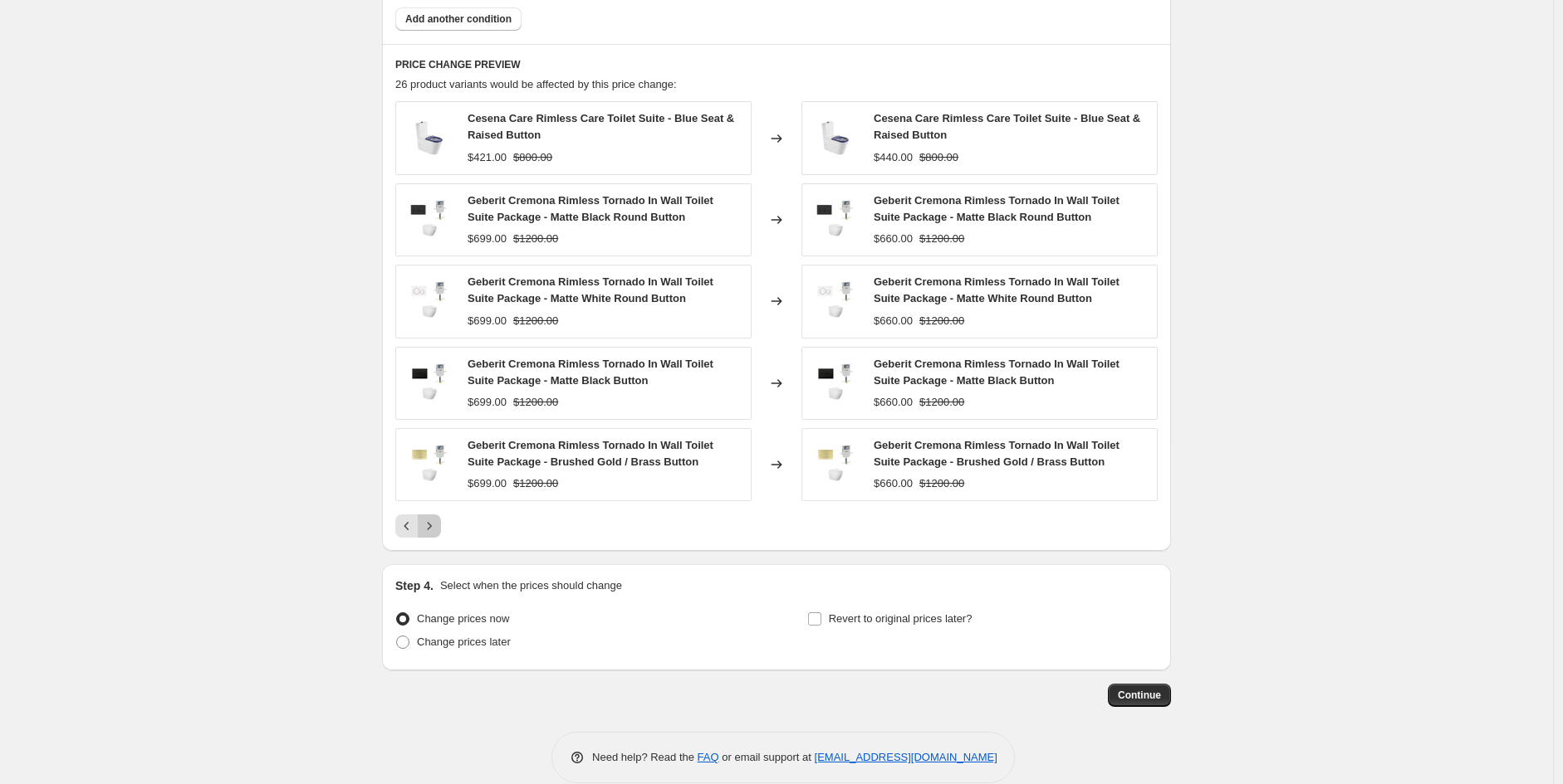
click at [438, 530] on icon "Next" at bounding box center [429, 526] width 17 height 17
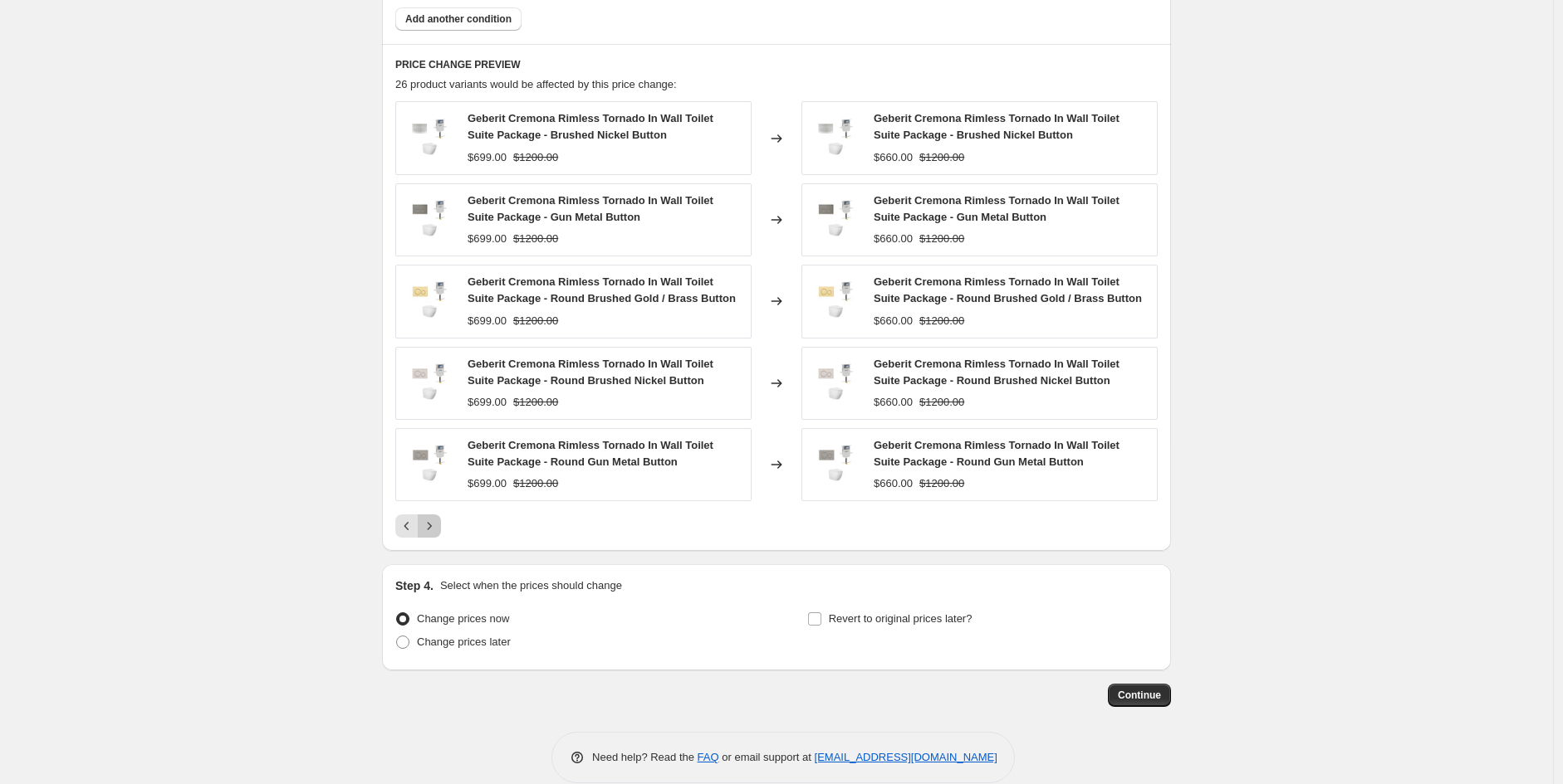
click at [441, 524] on button "Next" at bounding box center [430, 526] width 24 height 24
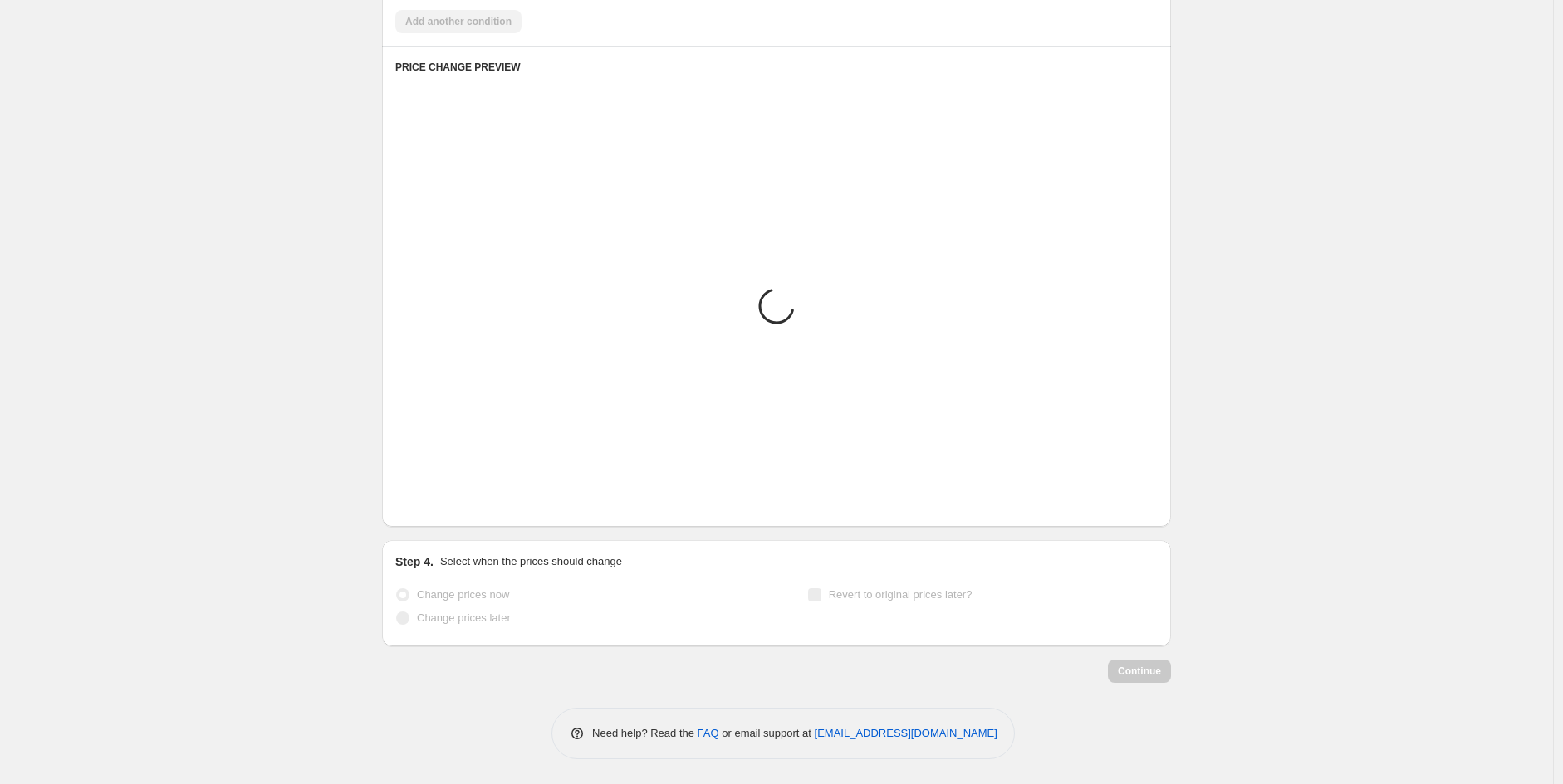
scroll to position [889, 0]
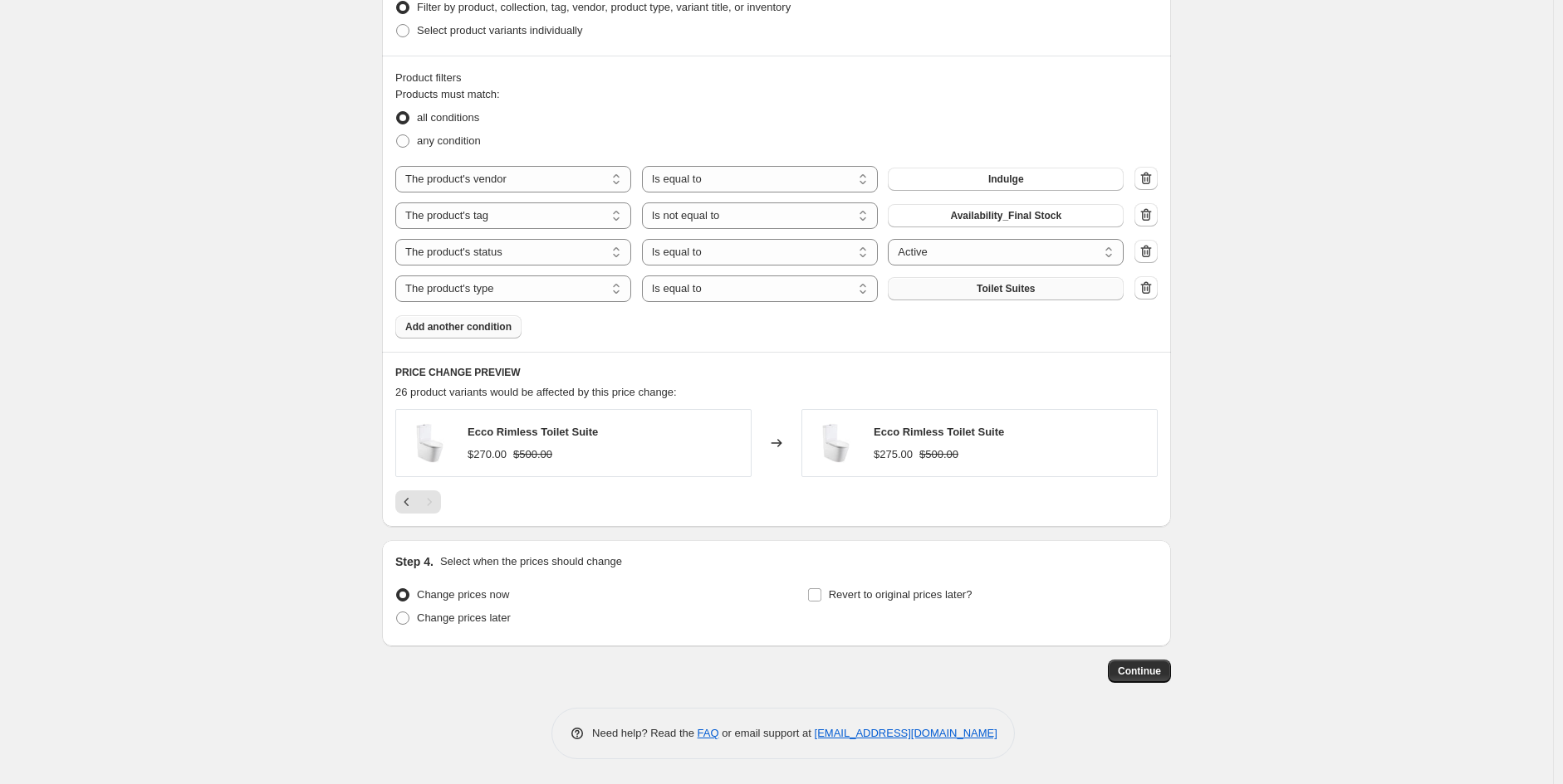
click at [501, 326] on span "Add another condition" at bounding box center [458, 326] width 107 height 13
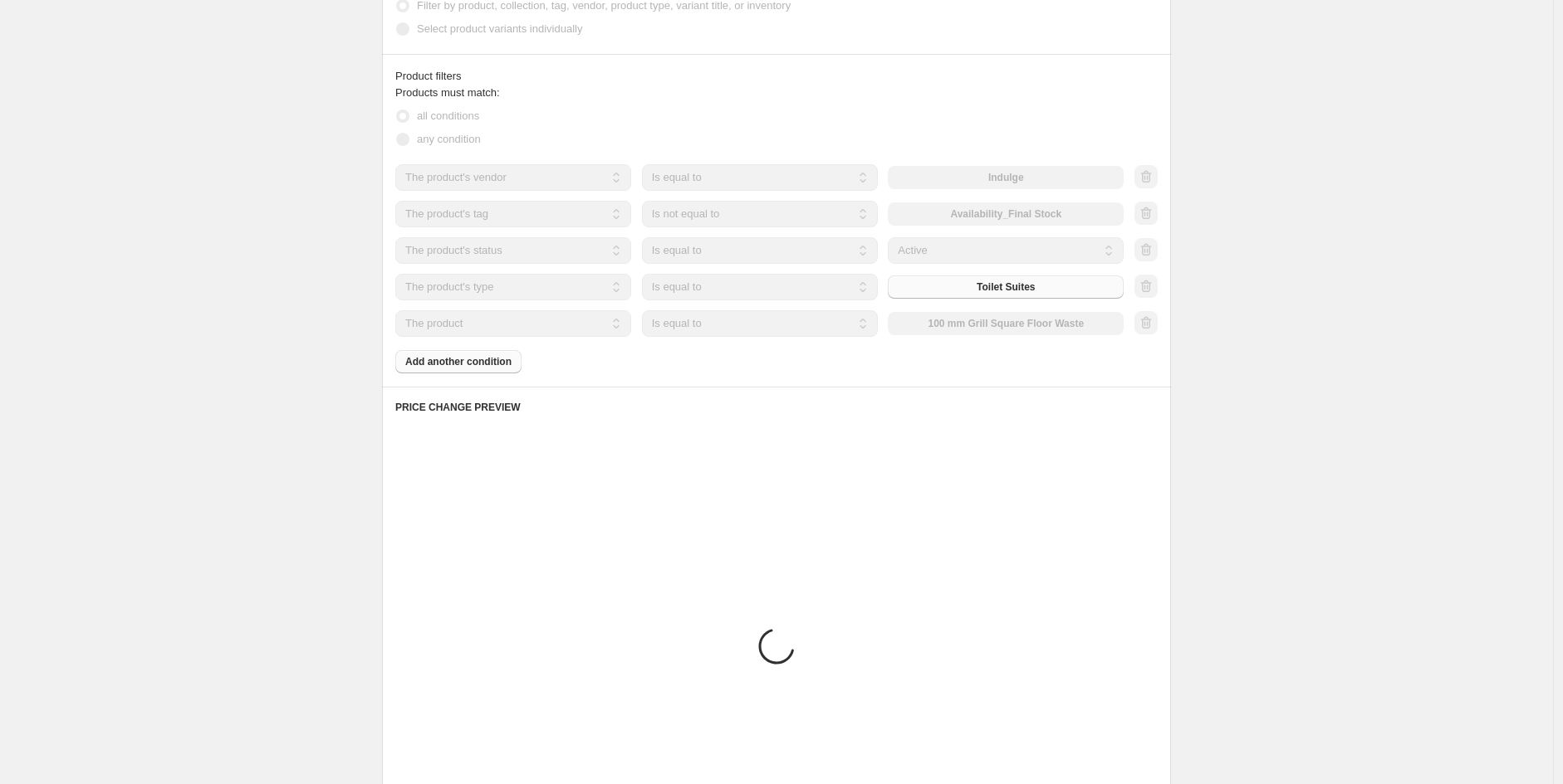
scroll to position [812, 0]
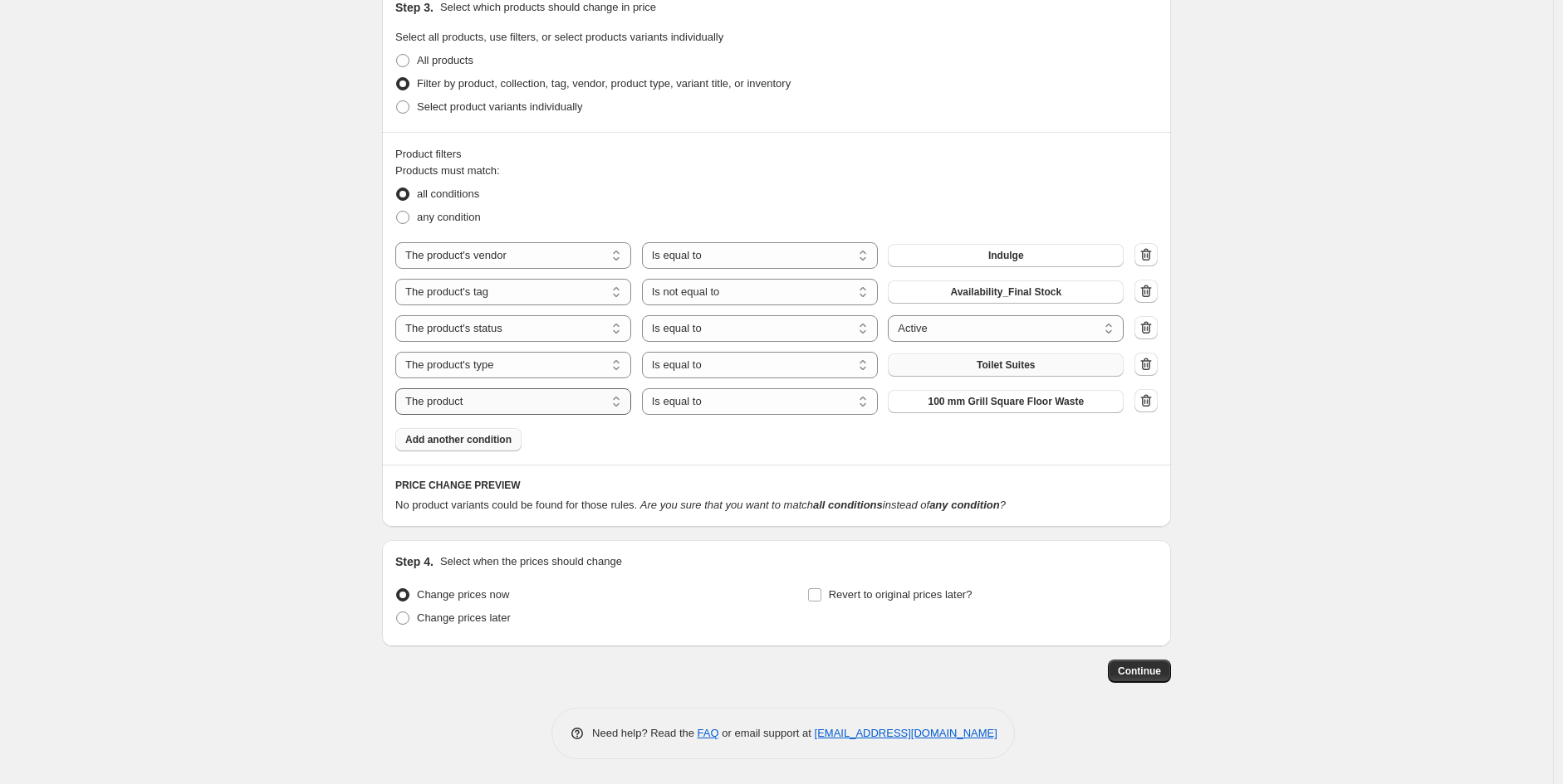
click at [510, 393] on select "The product The product's collection The product's tag The product's vendor The…" at bounding box center [513, 401] width 236 height 27
select select "product_type"
click at [776, 401] on select "Is equal to Is not equal to" at bounding box center [760, 401] width 236 height 27
select select "not_equal"
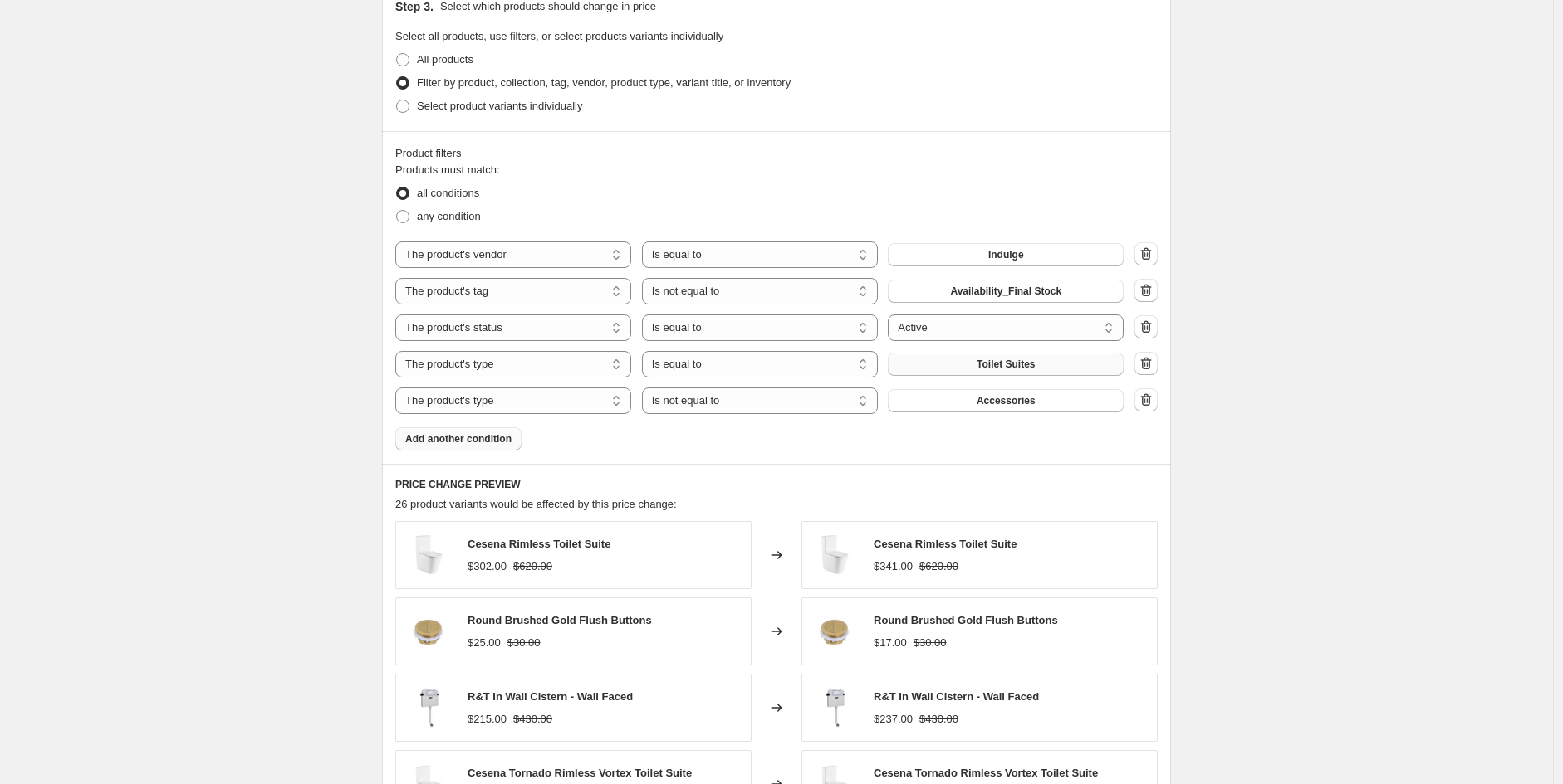
click at [995, 401] on span "Accessories" at bounding box center [1007, 400] width 59 height 13
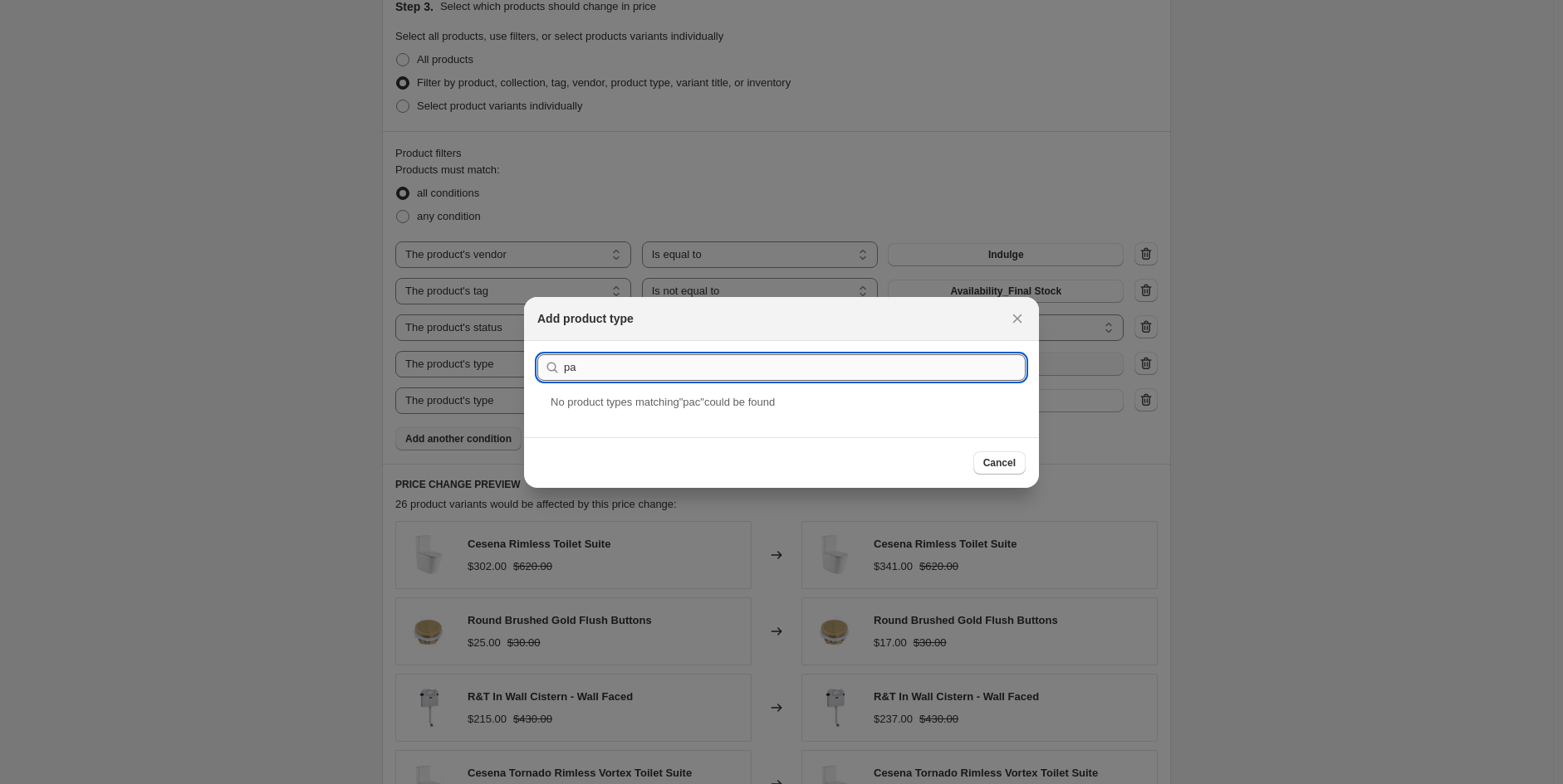
type input "p"
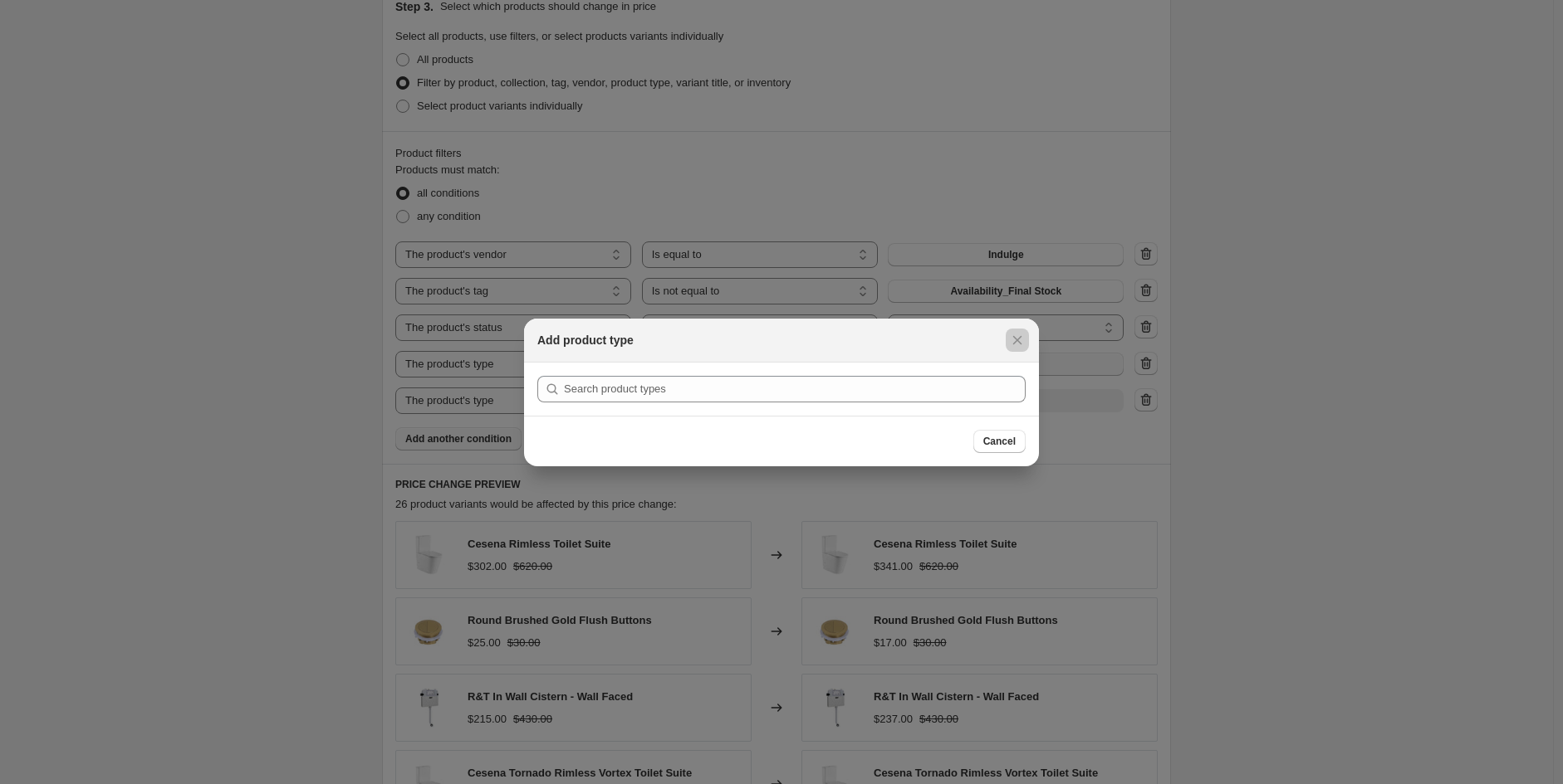
click at [269, 617] on div at bounding box center [782, 392] width 1563 height 784
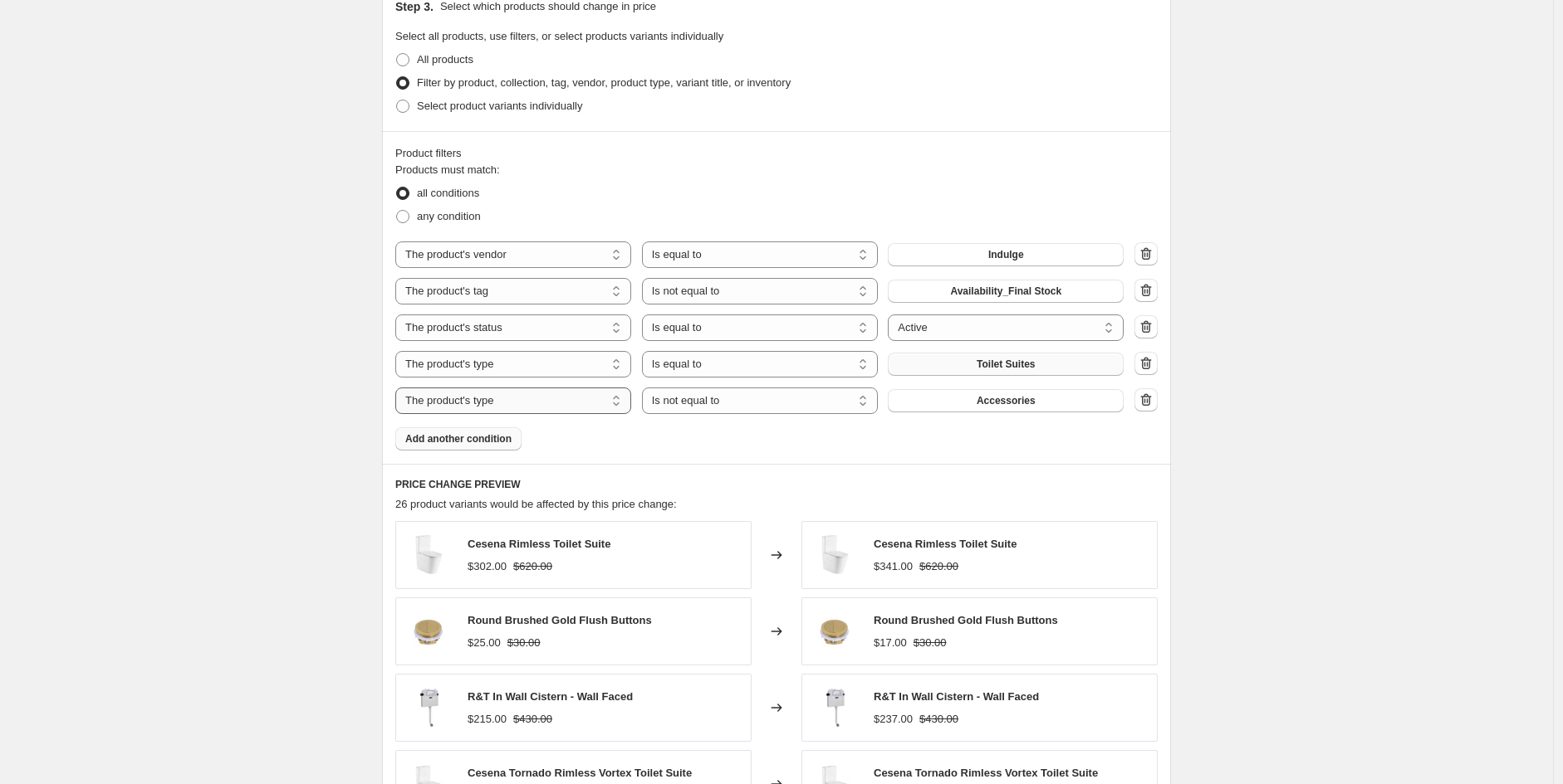
click at [591, 407] on select "The product The product's collection The product's tag The product's vendor The…" at bounding box center [513, 401] width 236 height 27
select select "tag"
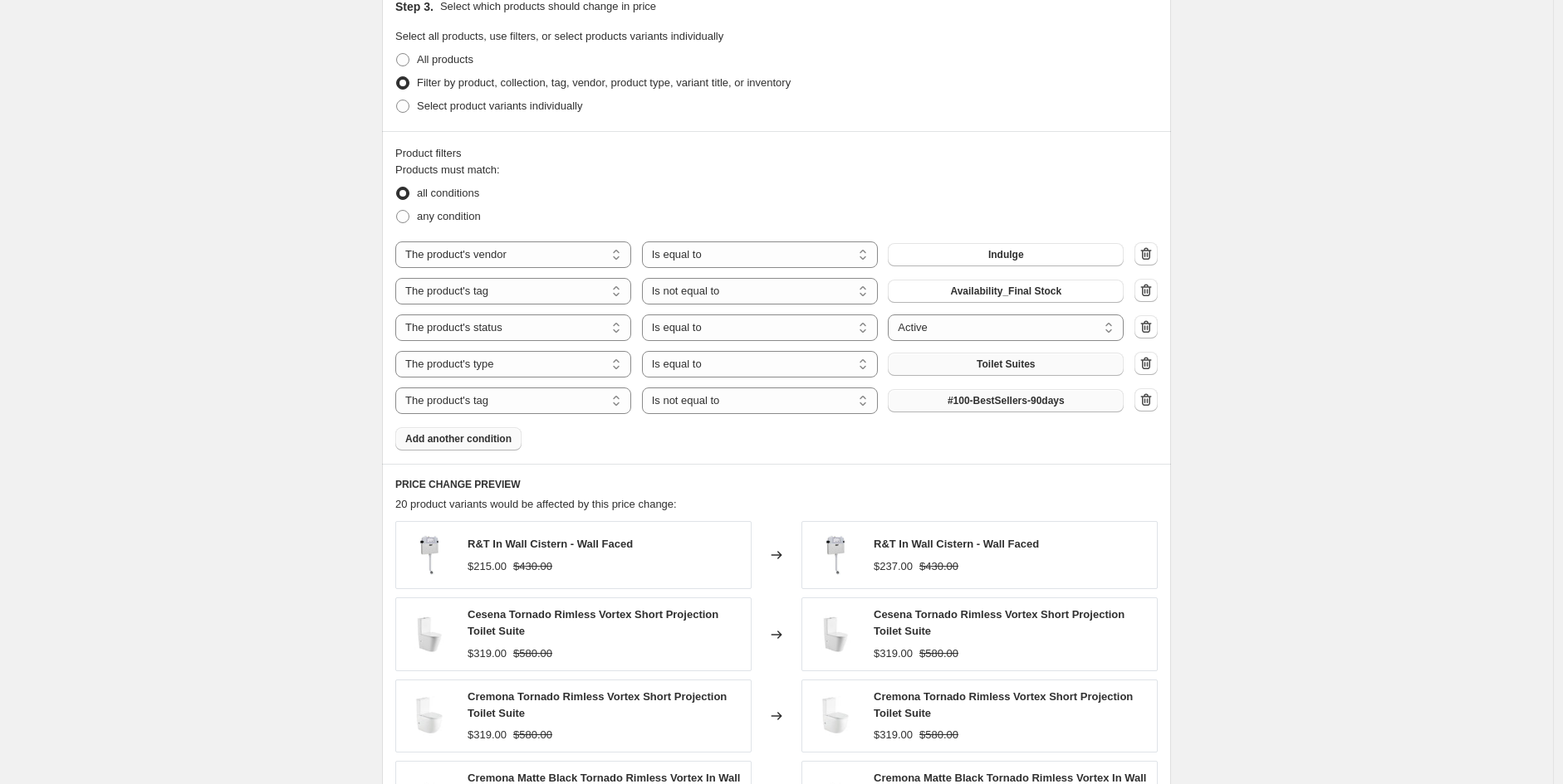
click at [1019, 403] on span "#100-BestSellers-90days" at bounding box center [1006, 400] width 118 height 13
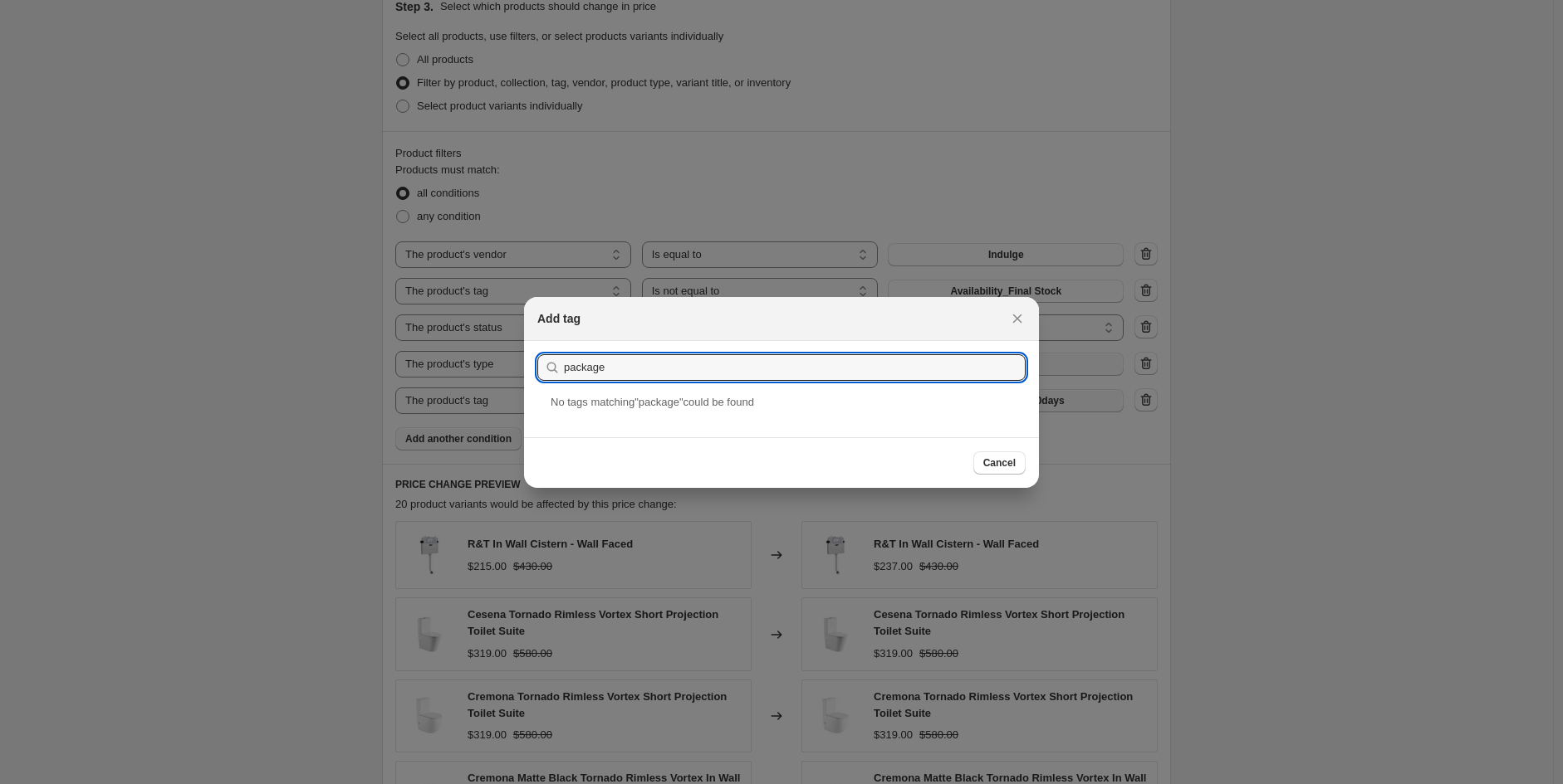
click at [558, 361] on icon ":r51:" at bounding box center [552, 367] width 17 height 17
click at [564, 364] on input "package" at bounding box center [794, 367] width 461 height 27
click at [654, 361] on input "Type_package" at bounding box center [794, 367] width 461 height 27
type input "Type_packages"
drag, startPoint x: 694, startPoint y: 375, endPoint x: 228, endPoint y: 412, distance: 467.5
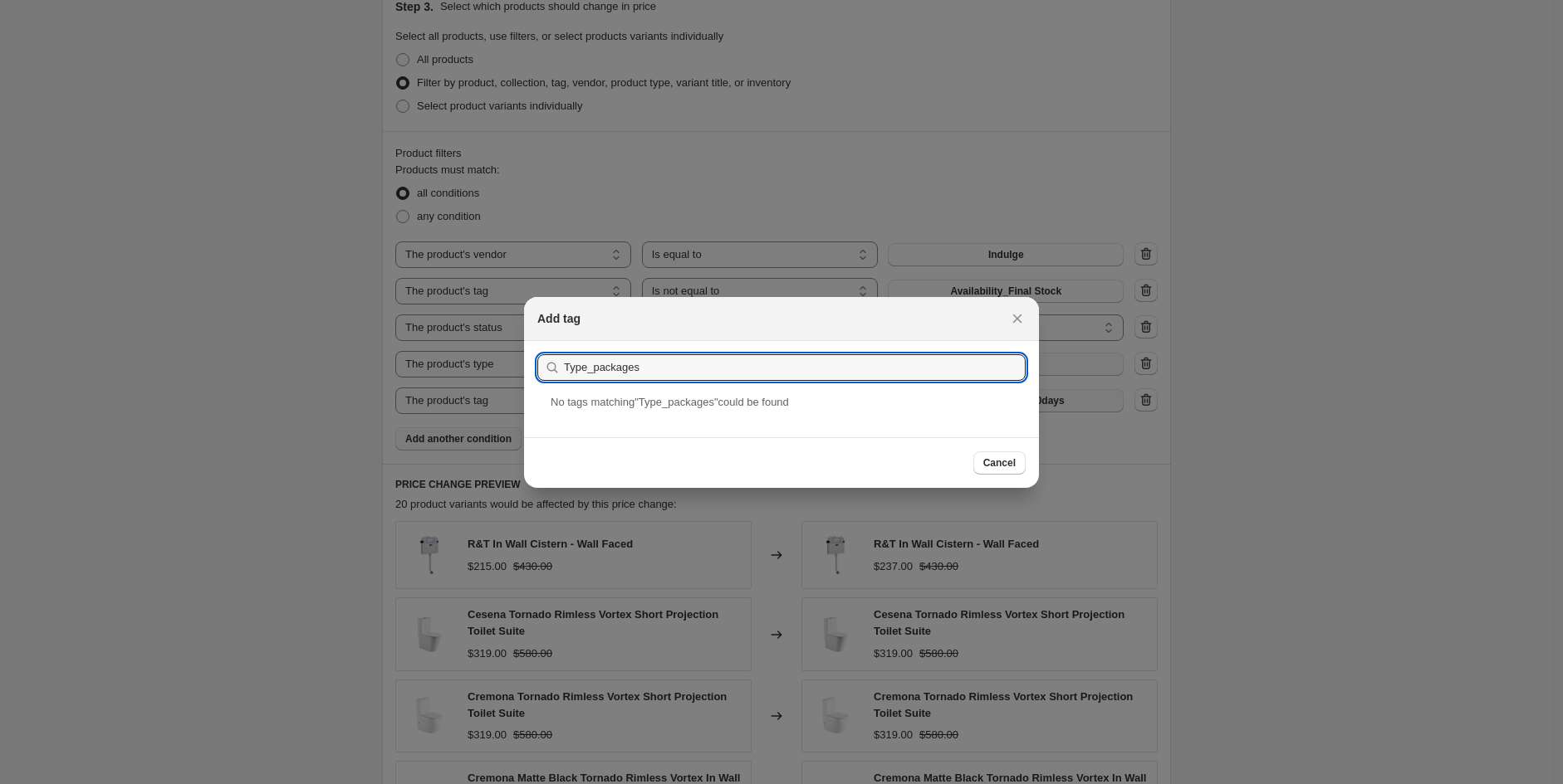
click at [415, 409] on div at bounding box center [782, 392] width 1563 height 784
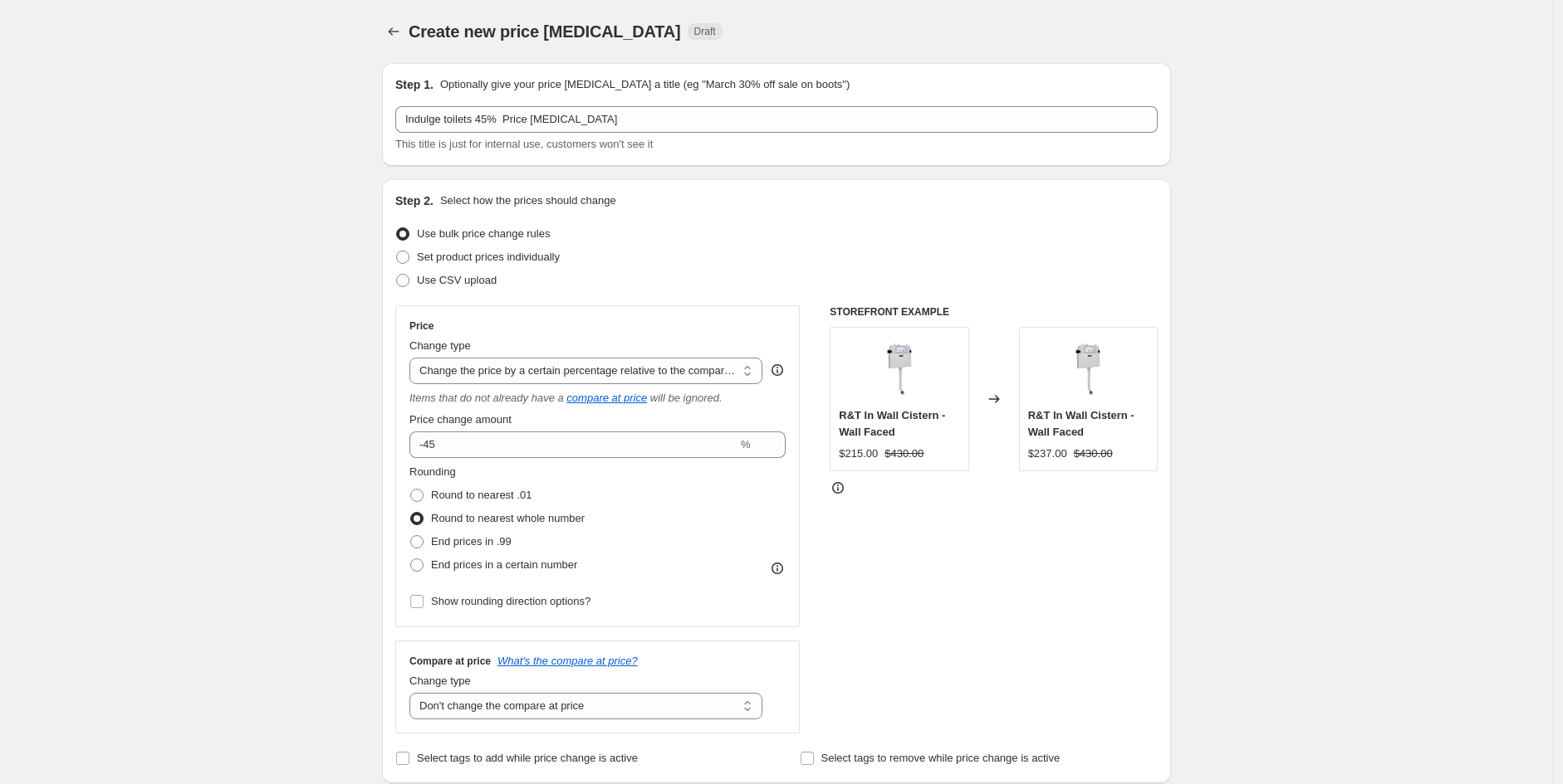
scroll to position [812, 0]
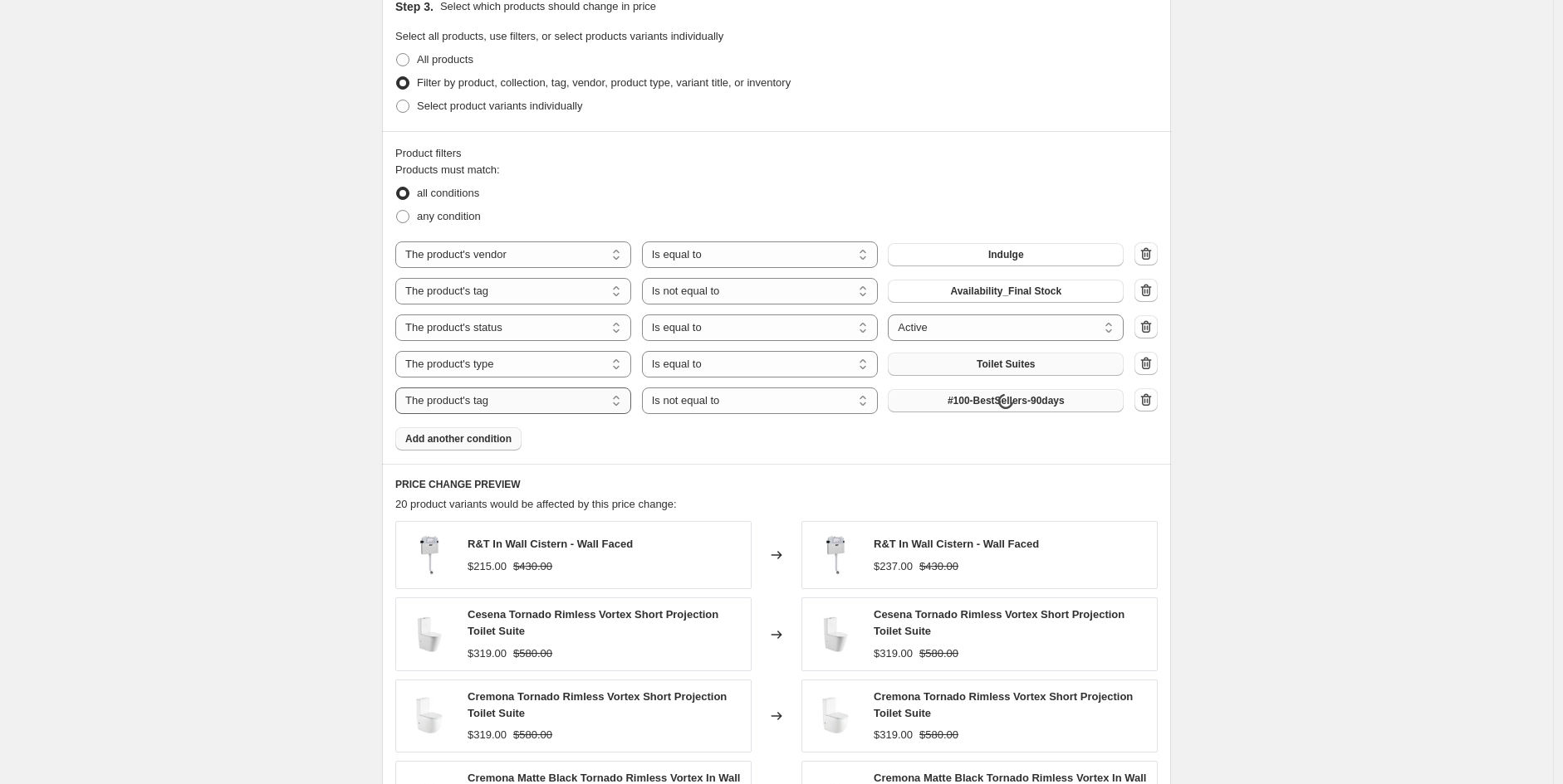
click at [415, 409] on select "The product The product's collection The product's tag The product's vendor The…" at bounding box center [513, 401] width 236 height 27
select select "title"
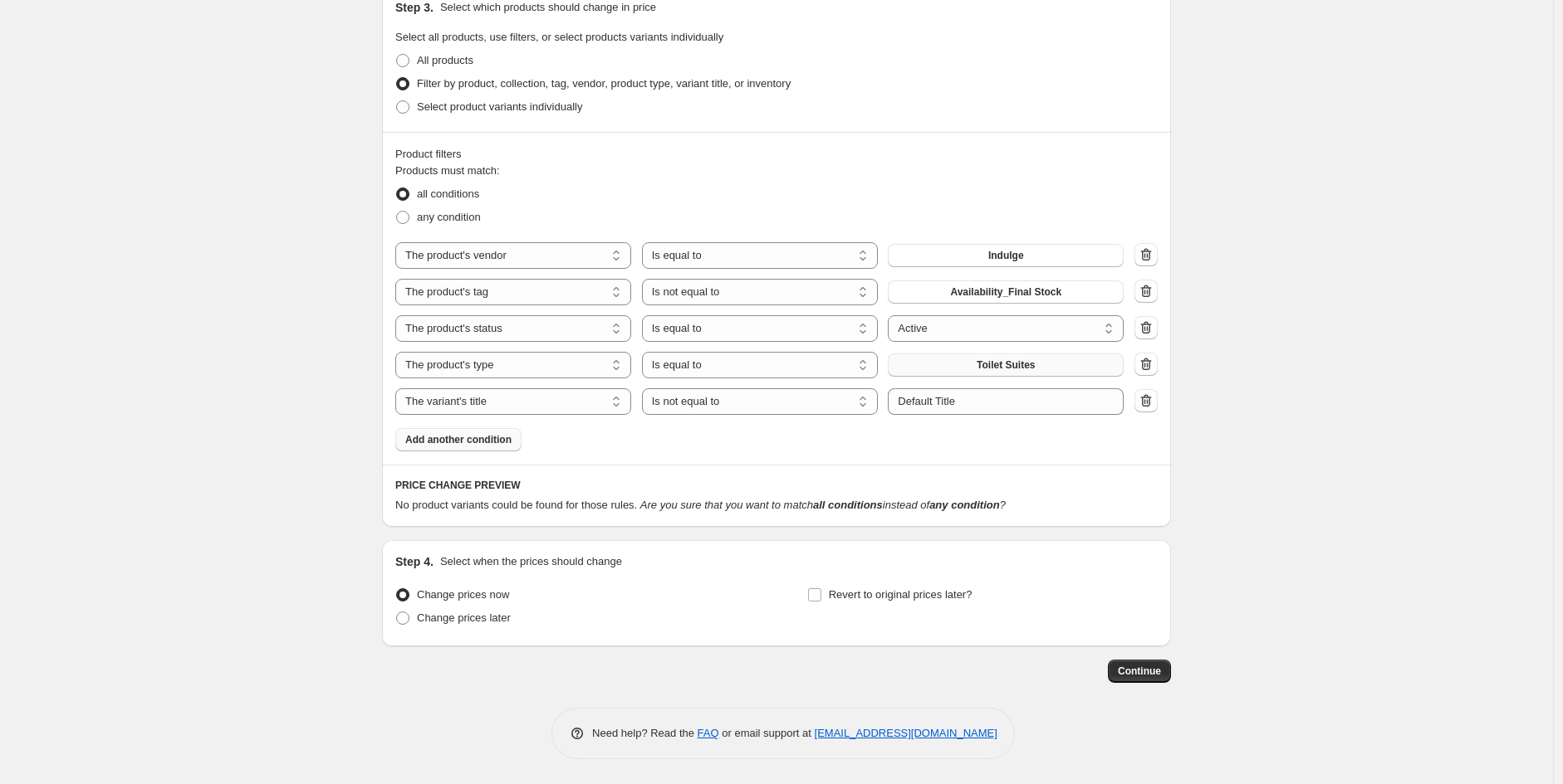
click at [710, 416] on div "Products must match: all conditions any condition The product The product's col…" at bounding box center [777, 307] width 763 height 289
click at [708, 409] on select "Is equal to Is not equal to Contains" at bounding box center [760, 401] width 236 height 27
select select "contains"
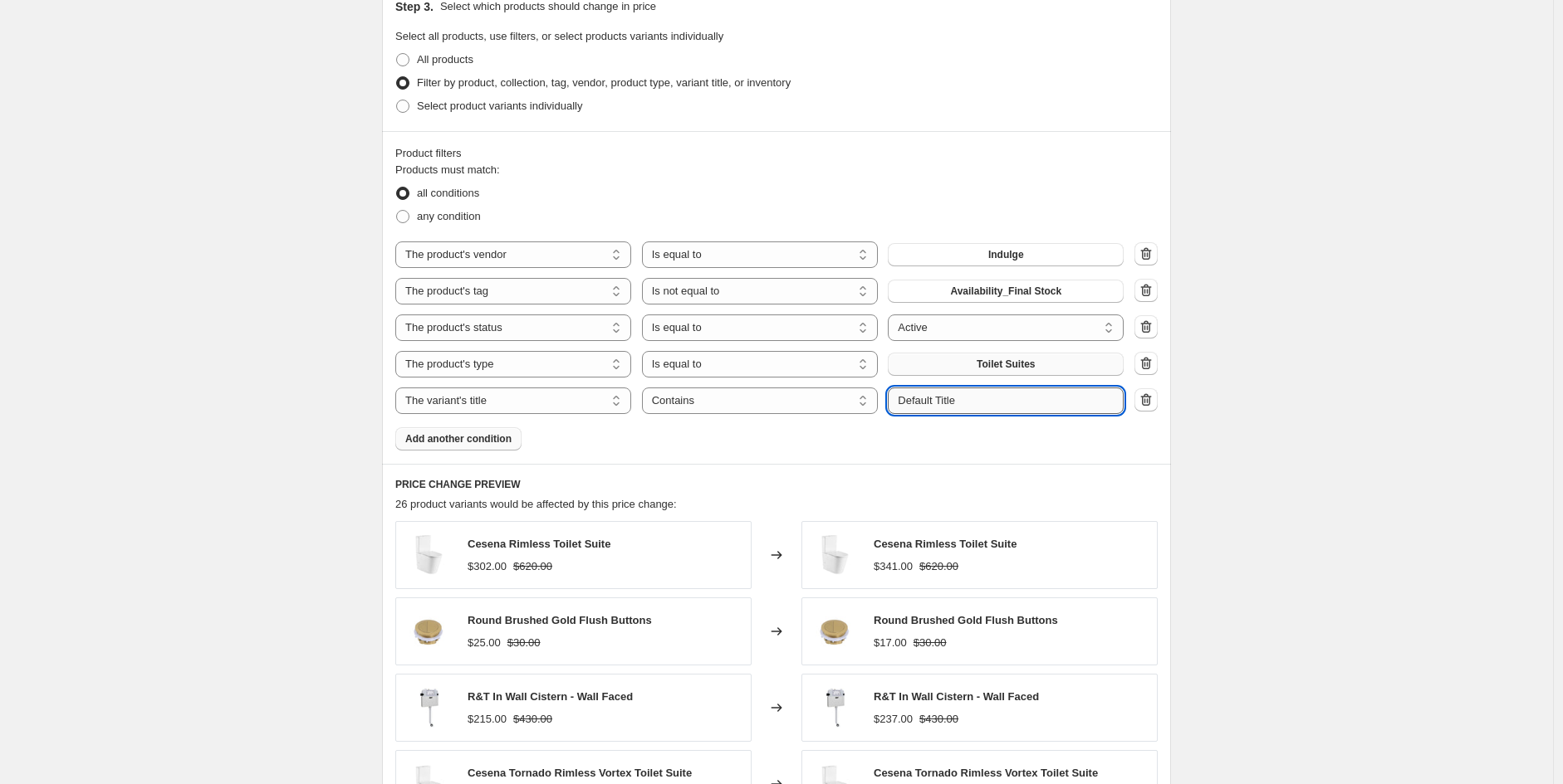
click at [976, 407] on input "Default Title" at bounding box center [1006, 401] width 236 height 27
drag, startPoint x: 966, startPoint y: 412, endPoint x: 717, endPoint y: 418, distance: 249.1
click at [784, 418] on div "Products must match: all conditions any condition The product The product's col…" at bounding box center [777, 306] width 763 height 289
type input "package"
click at [1289, 418] on div "Create new price [MEDICAL_DATA]. This page is ready Create new price [MEDICAL_D…" at bounding box center [777, 195] width 1553 height 2013
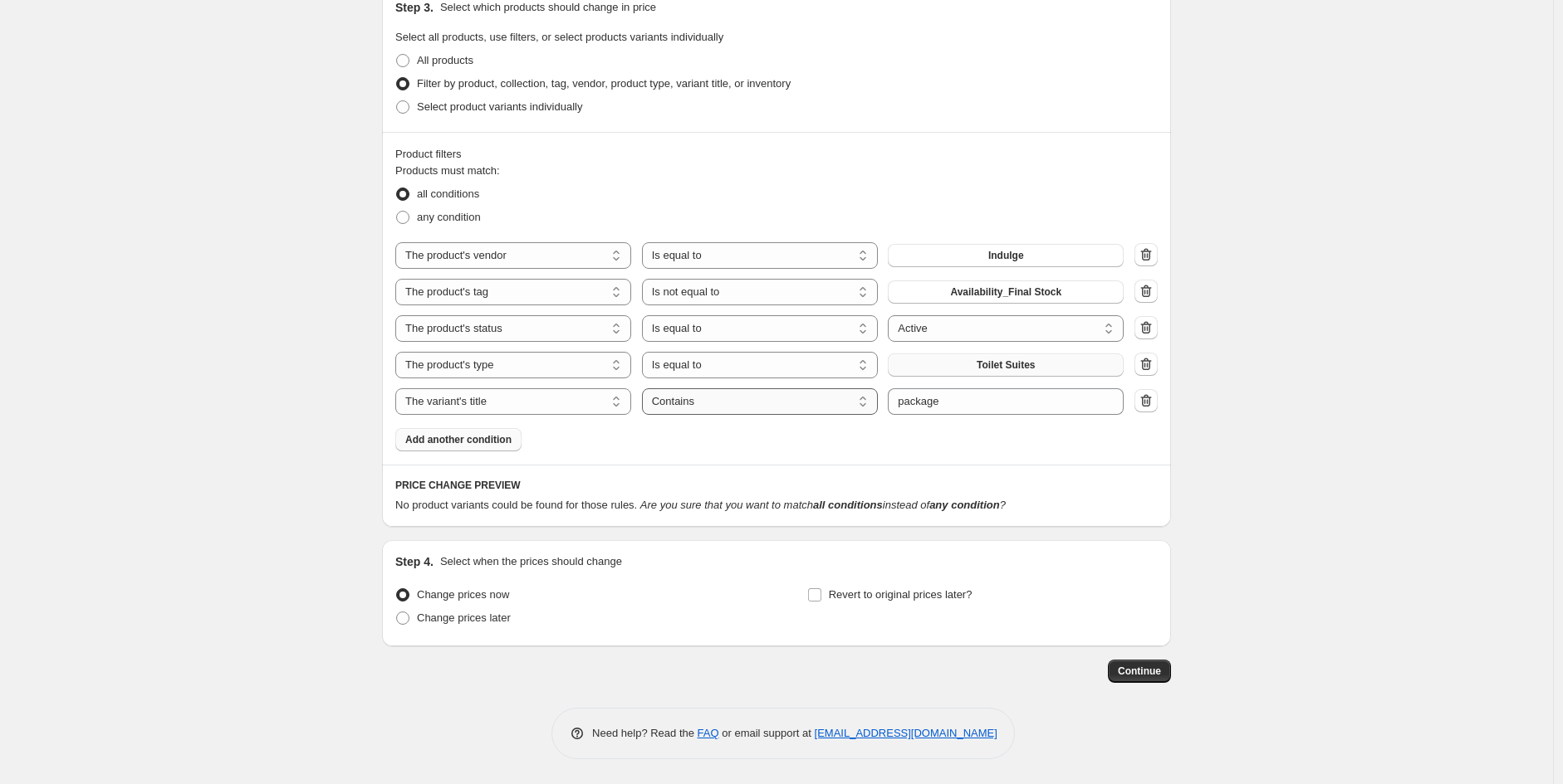
click at [794, 397] on select "Is equal to Is not equal to Contains" at bounding box center [760, 401] width 236 height 27
drag, startPoint x: 1148, startPoint y: 408, endPoint x: 727, endPoint y: 408, distance: 421.0
click at [728, 411] on div "The product The product's collection The product's tag The product's vendor The…" at bounding box center [777, 401] width 763 height 27
click at [727, 402] on select "Is equal to Is not equal to Contains" at bounding box center [760, 401] width 236 height 27
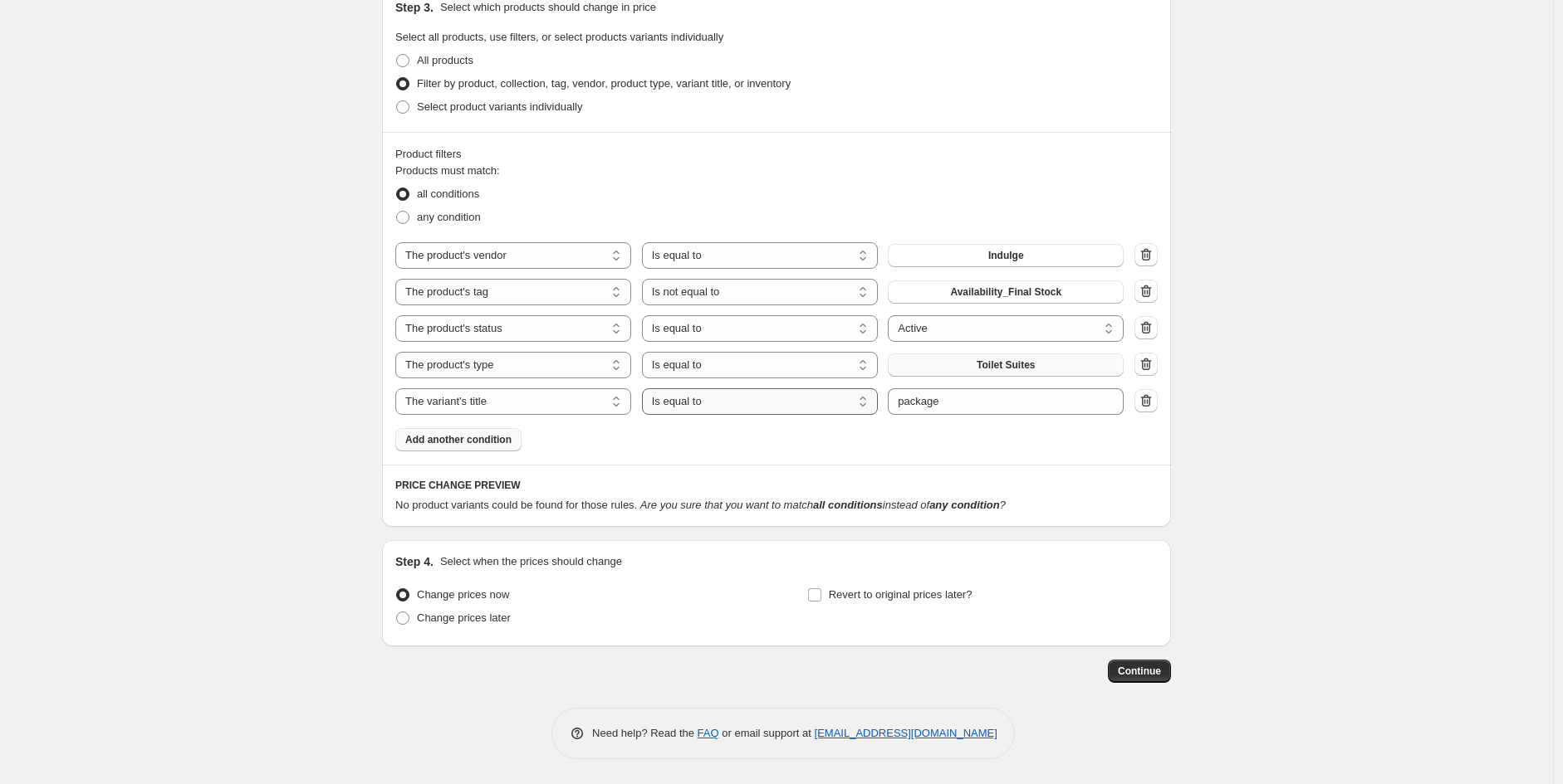
click at [775, 400] on select "Is equal to Is not equal to Contains" at bounding box center [760, 401] width 236 height 27
select select "not_equal"
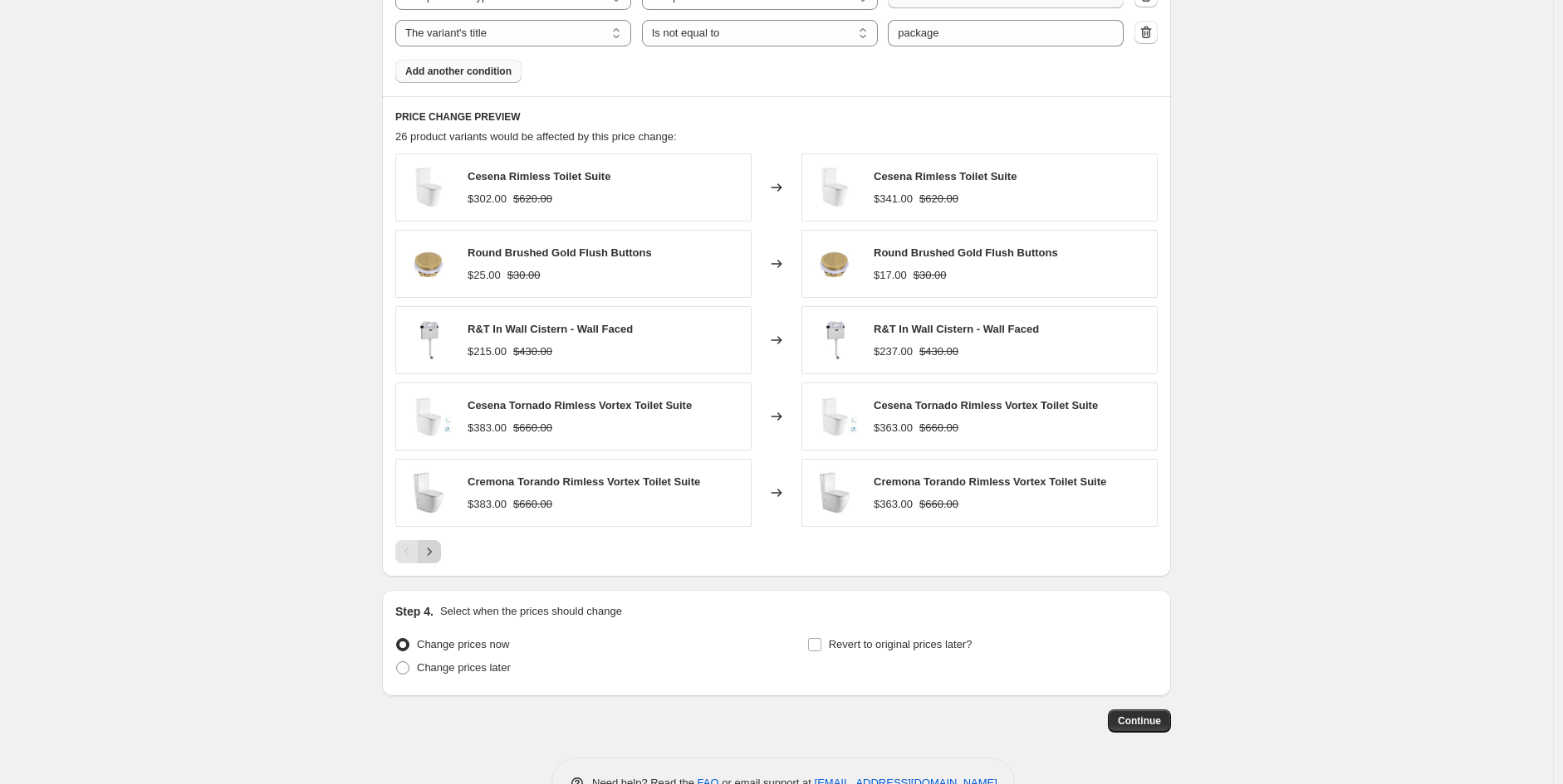
scroll to position [1180, 0]
click at [432, 563] on button "Next" at bounding box center [430, 551] width 24 height 24
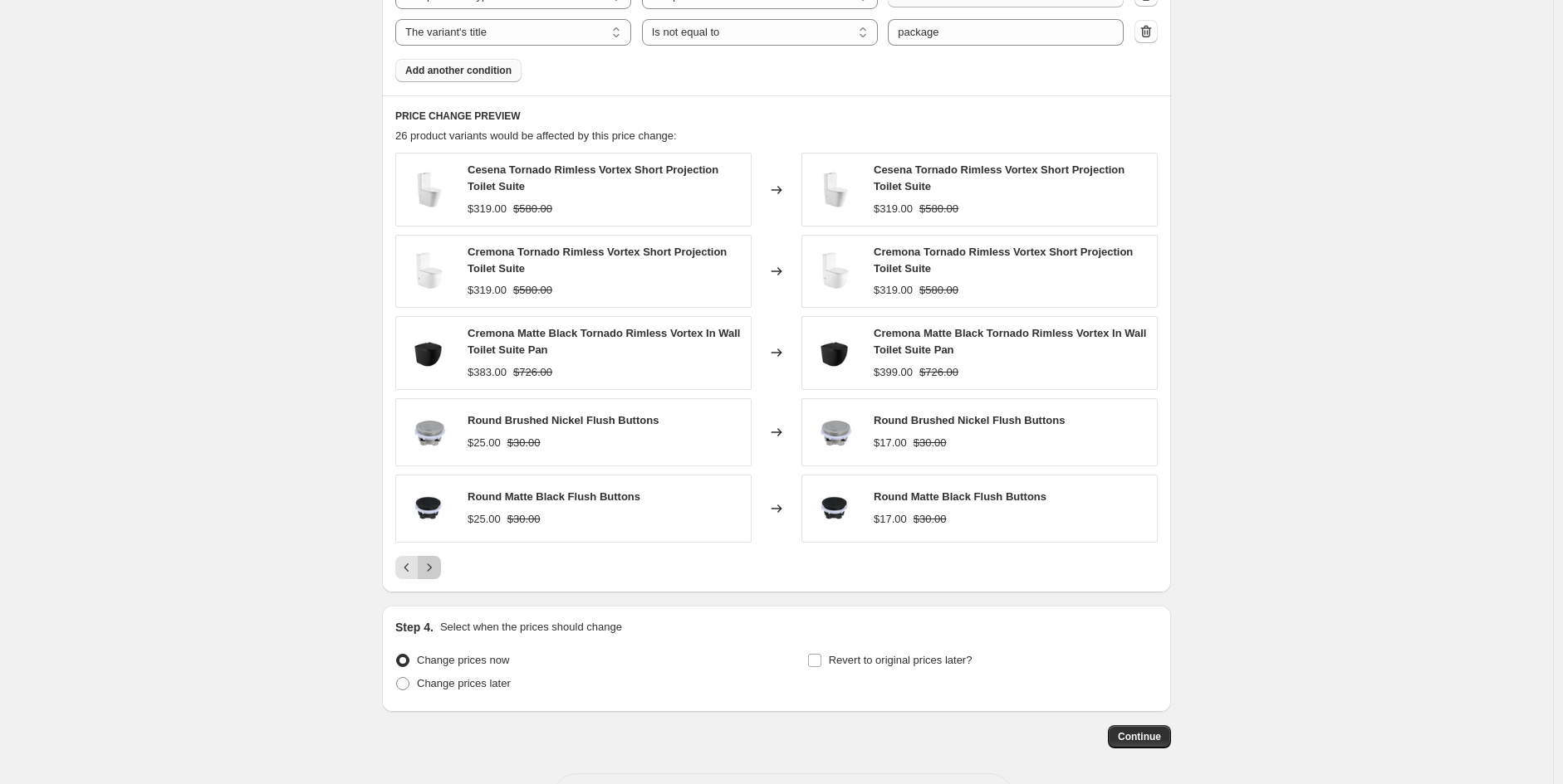
click at [432, 565] on icon "Next" at bounding box center [429, 568] width 17 height 17
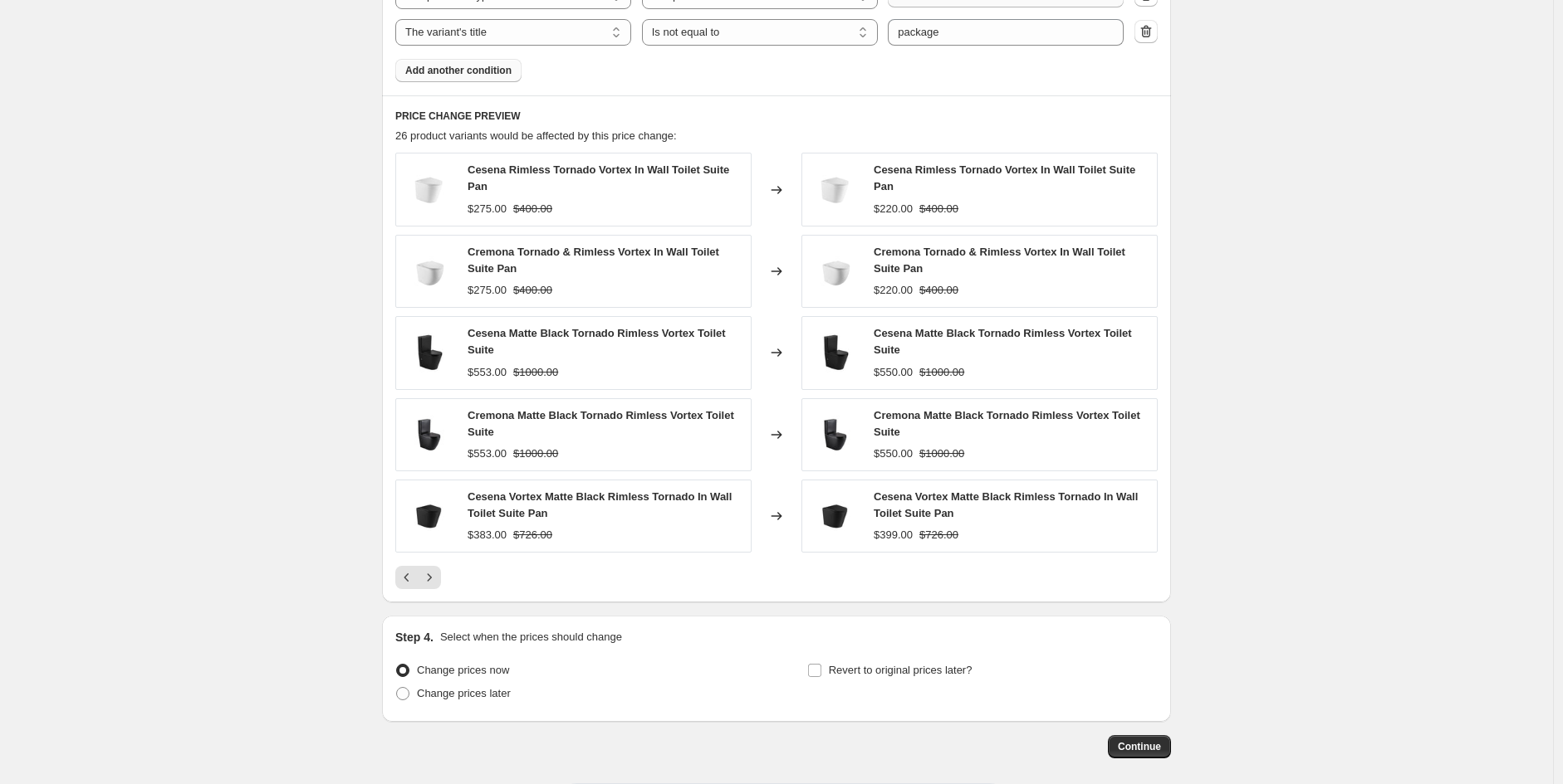
click at [434, 568] on button "Next" at bounding box center [430, 578] width 24 height 24
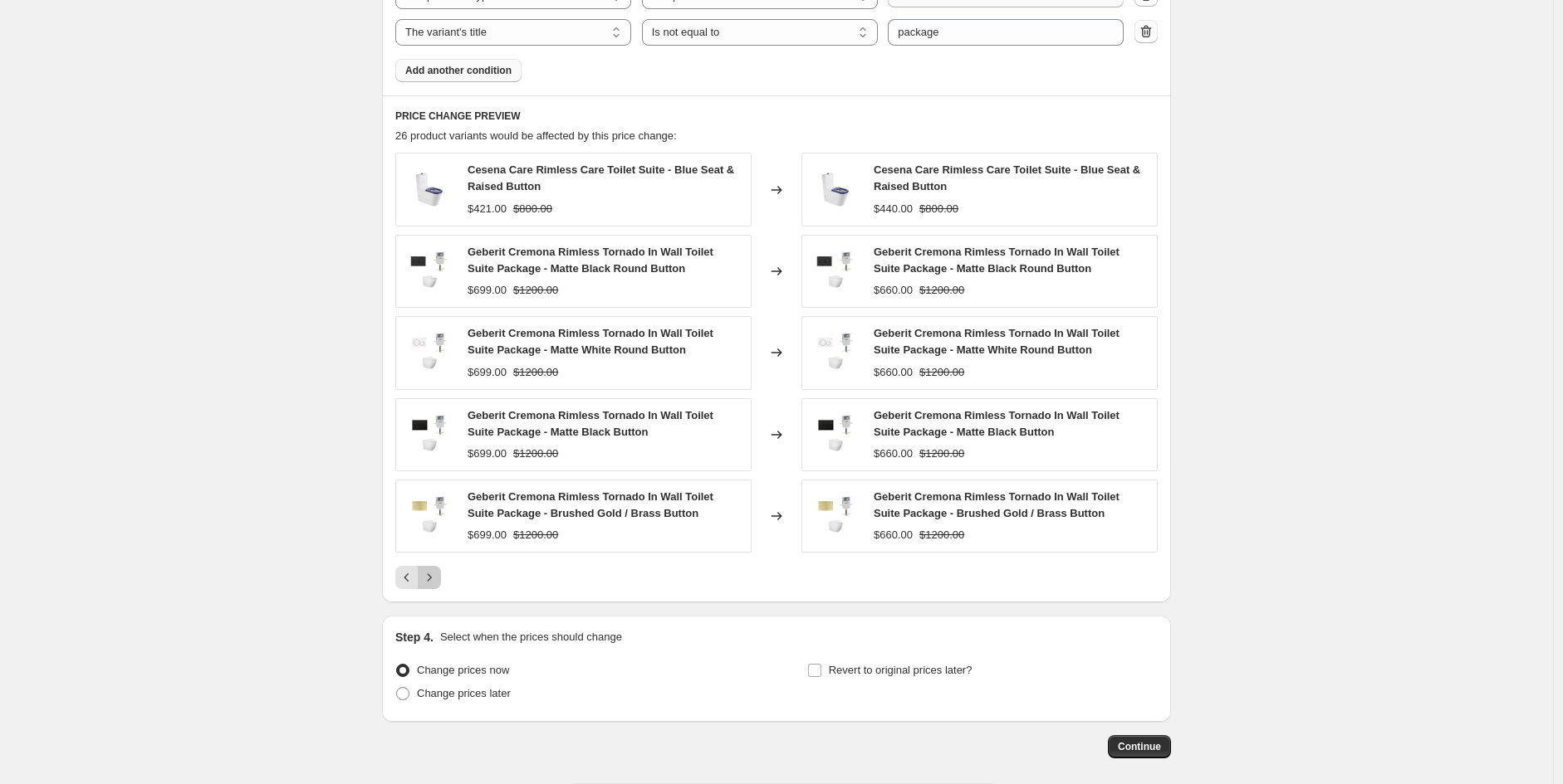
click at [441, 589] on button "Next" at bounding box center [430, 578] width 24 height 24
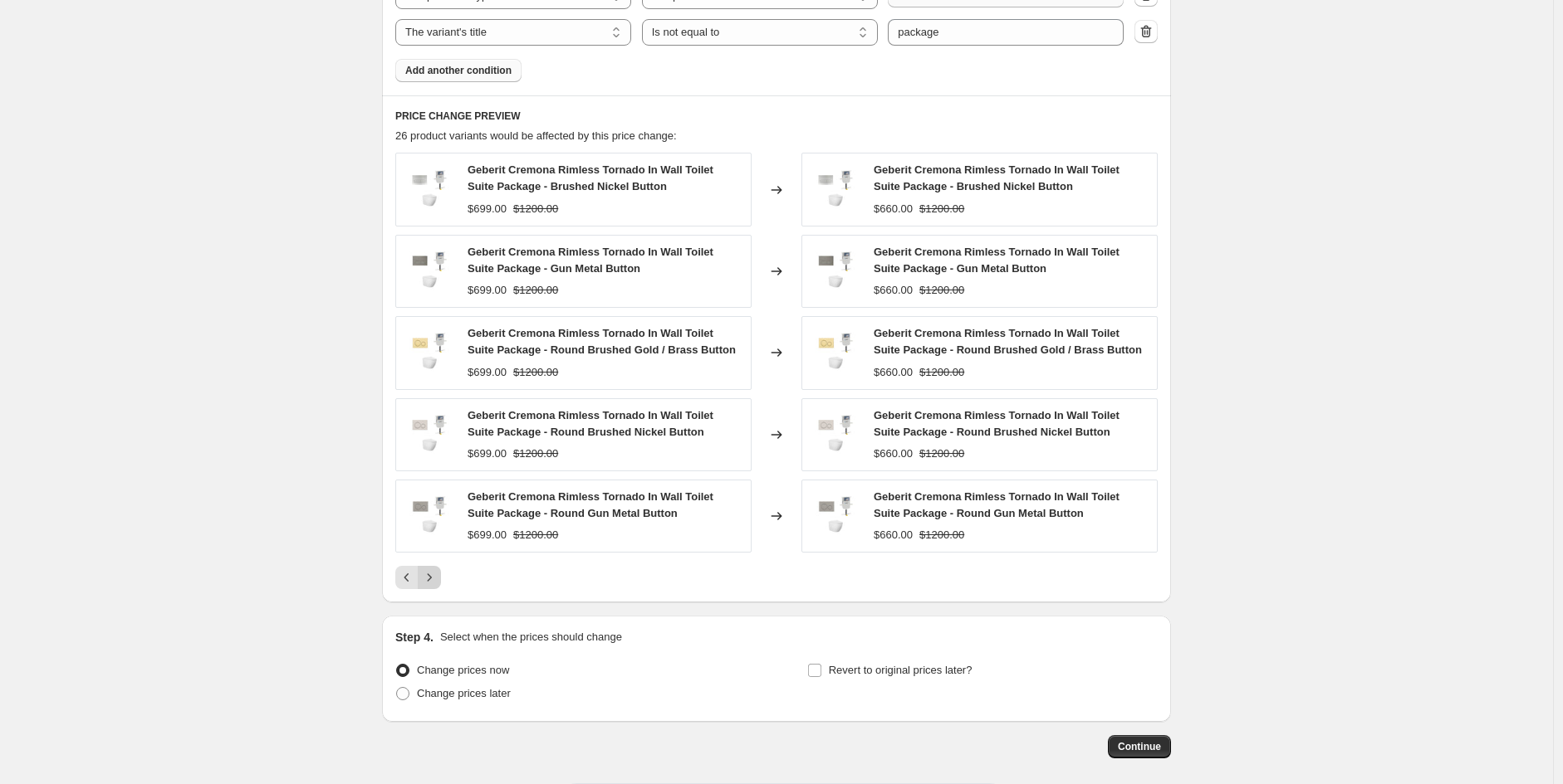
click at [434, 576] on icon "Next" at bounding box center [429, 578] width 17 height 17
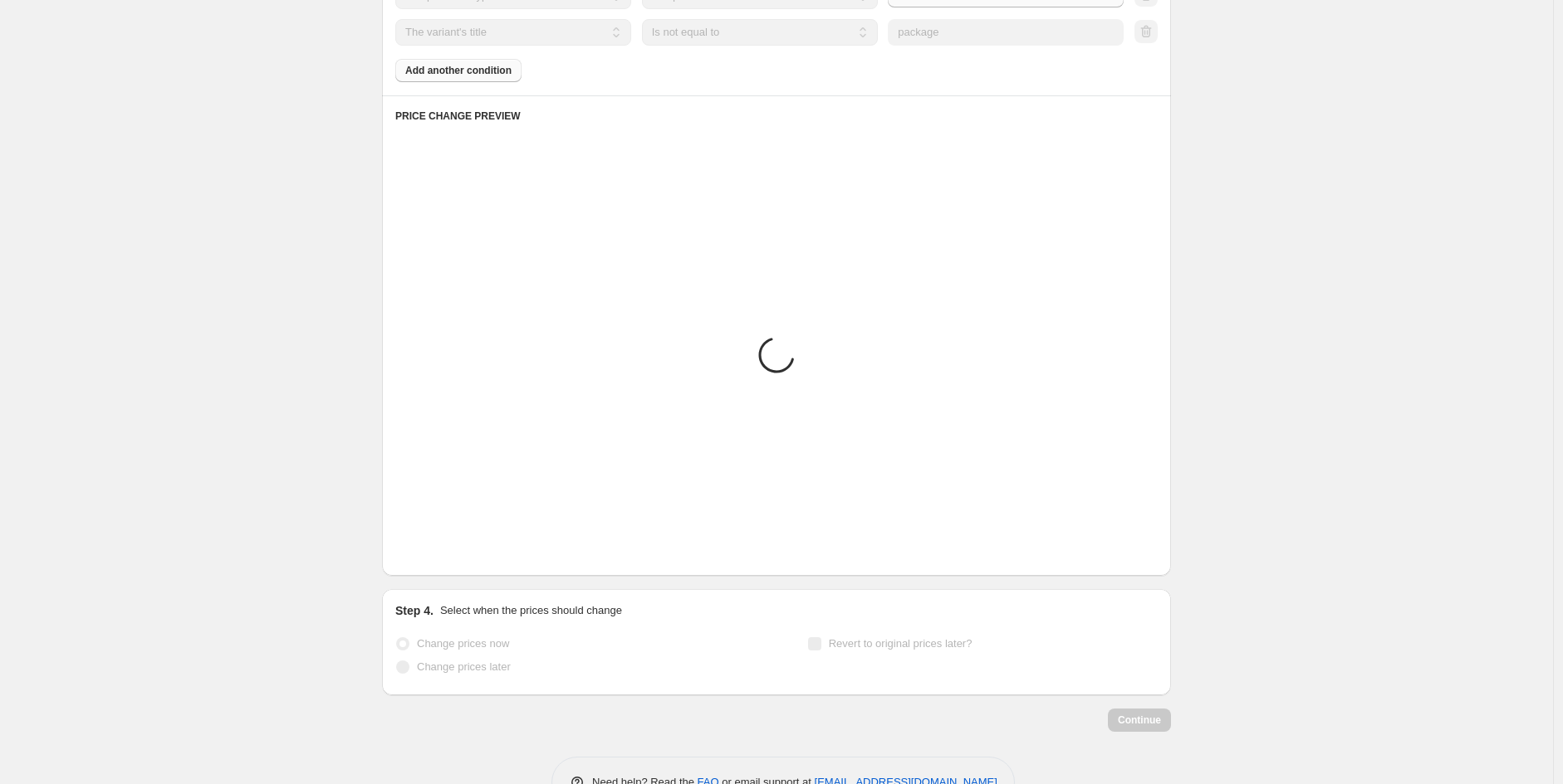
scroll to position [925, 0]
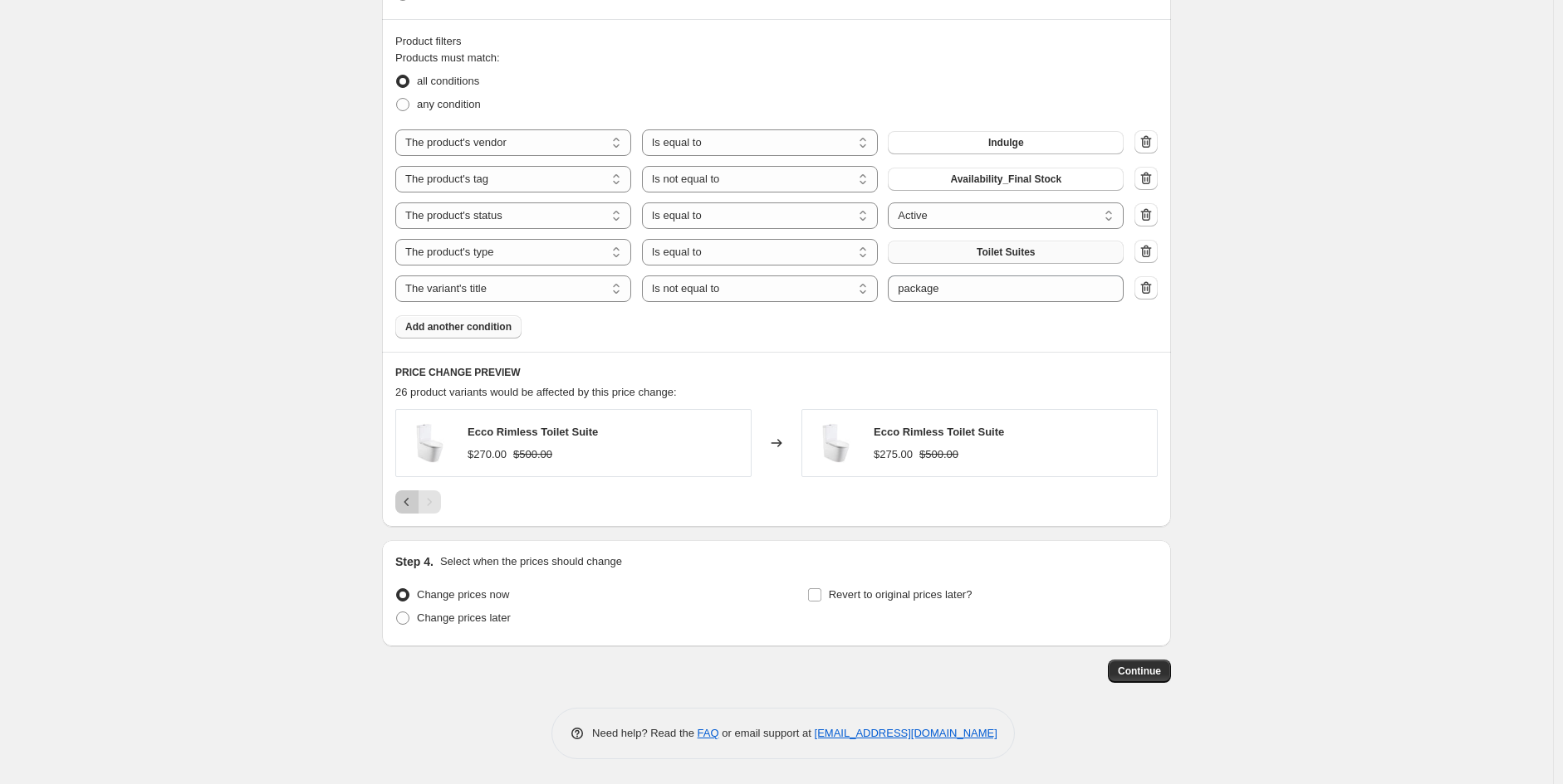
click at [400, 497] on button "Previous" at bounding box center [407, 503] width 24 height 24
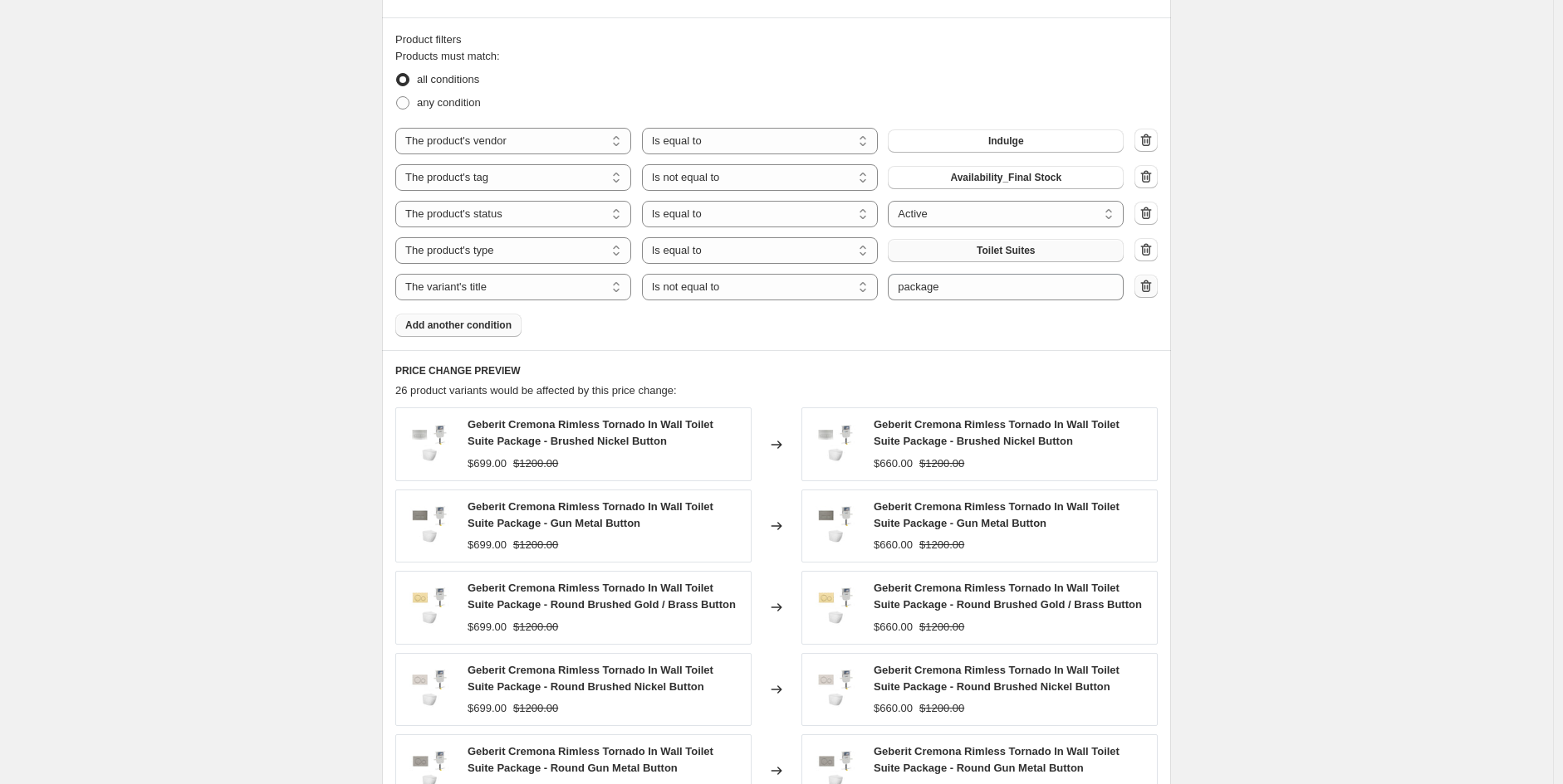
click at [1158, 282] on button "button" at bounding box center [1146, 286] width 24 height 24
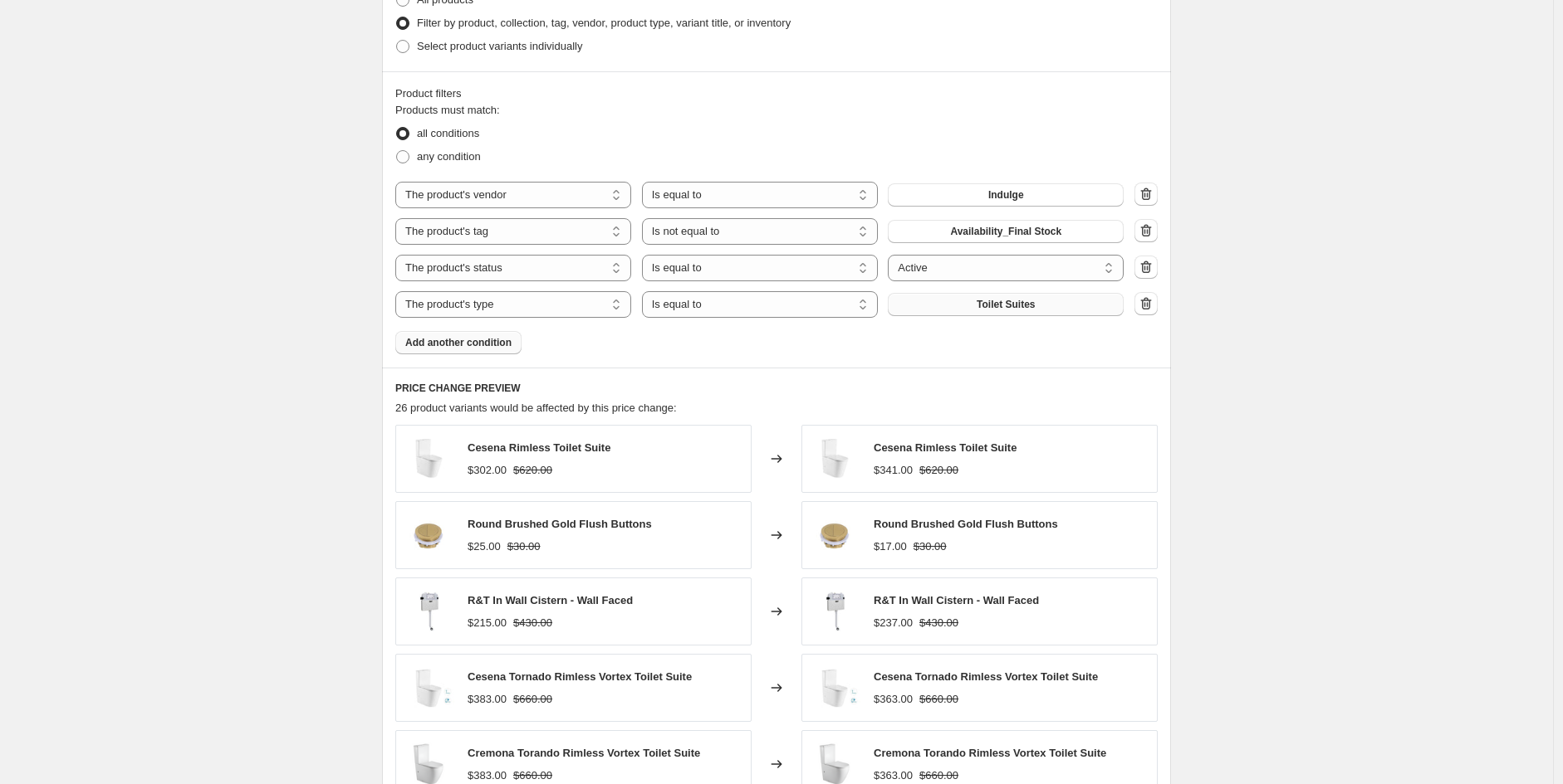
scroll to position [1195, 0]
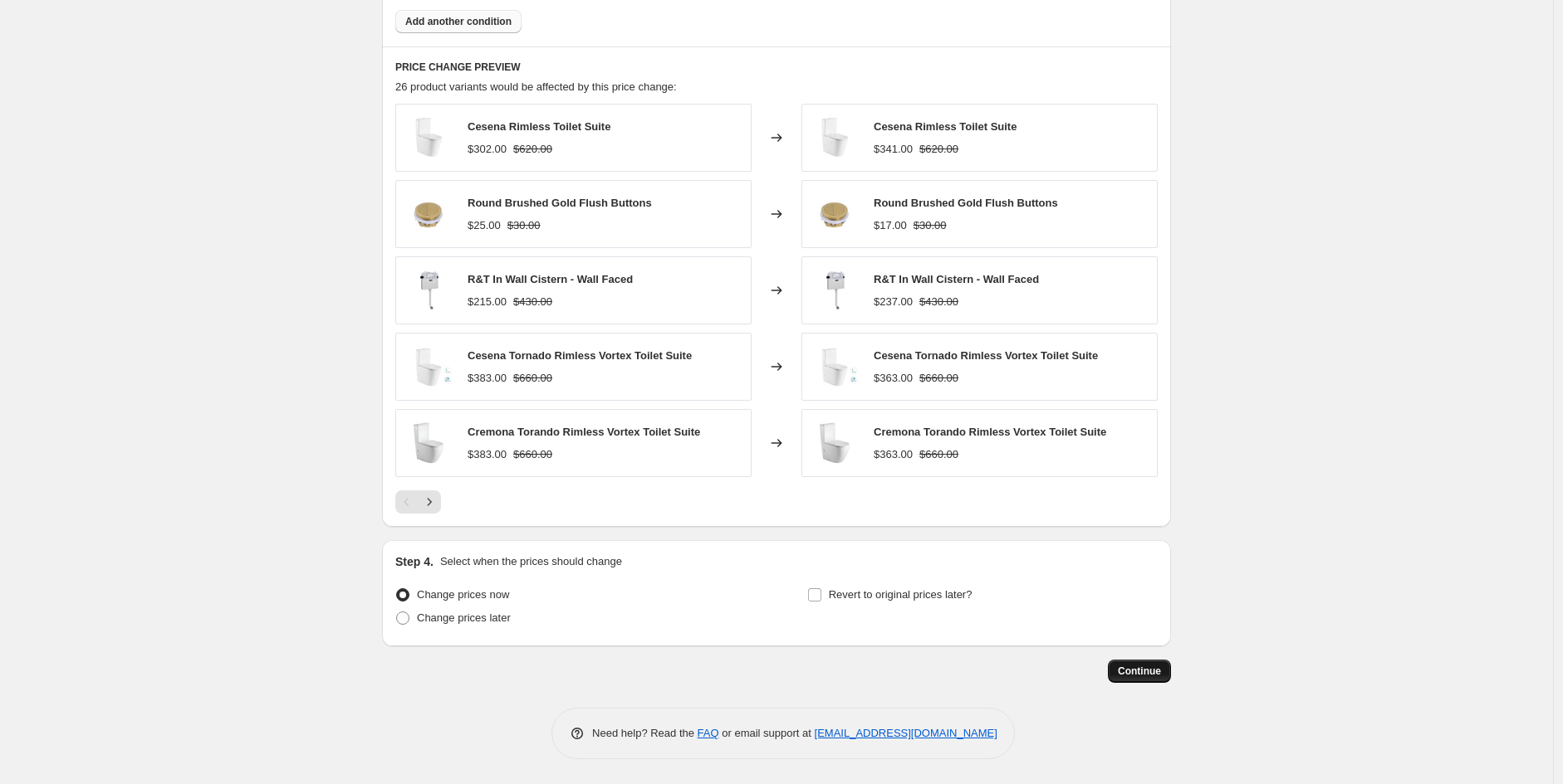
click at [1125, 660] on button "Continue" at bounding box center [1139, 671] width 63 height 24
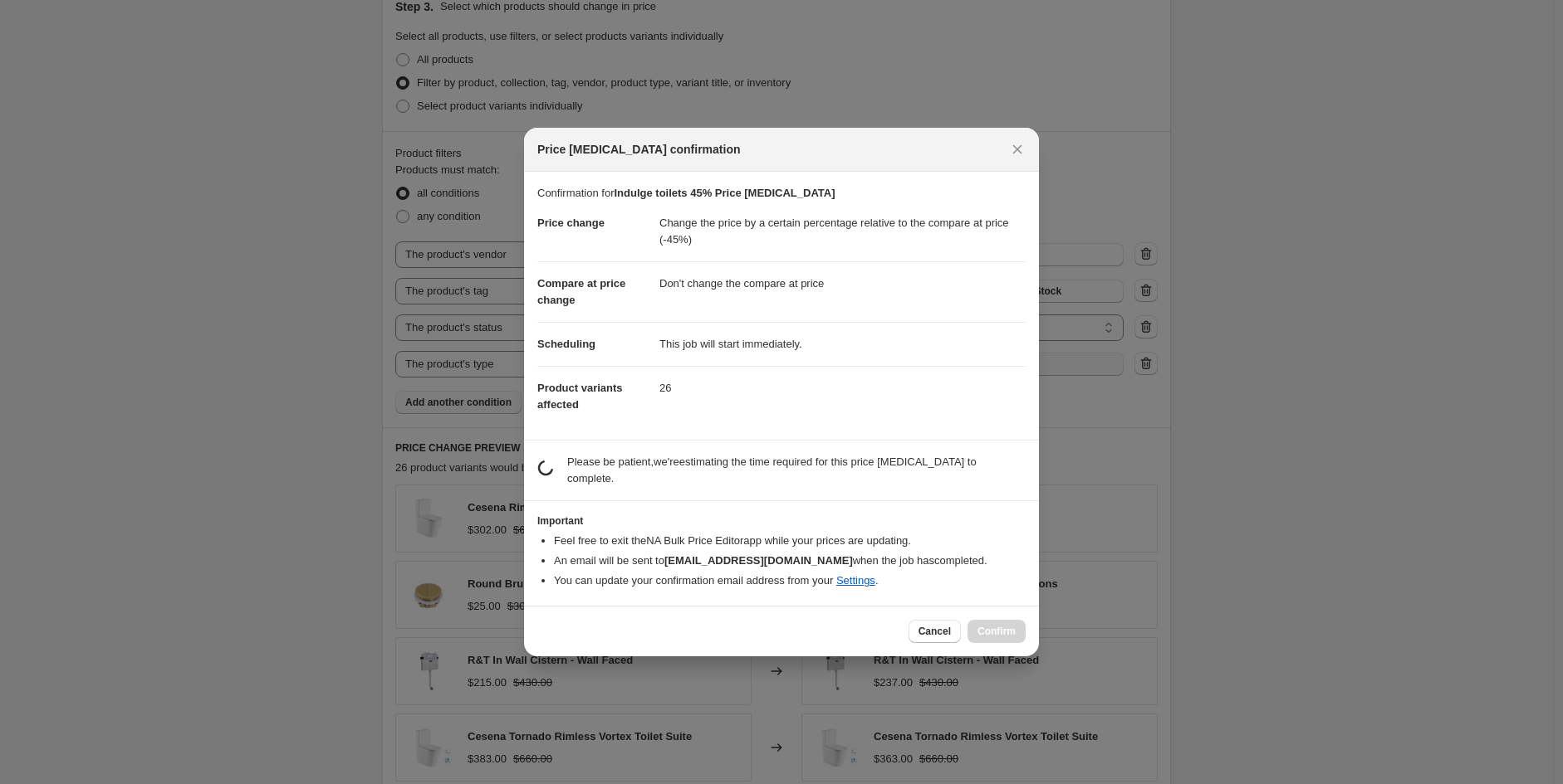
scroll to position [0, 0]
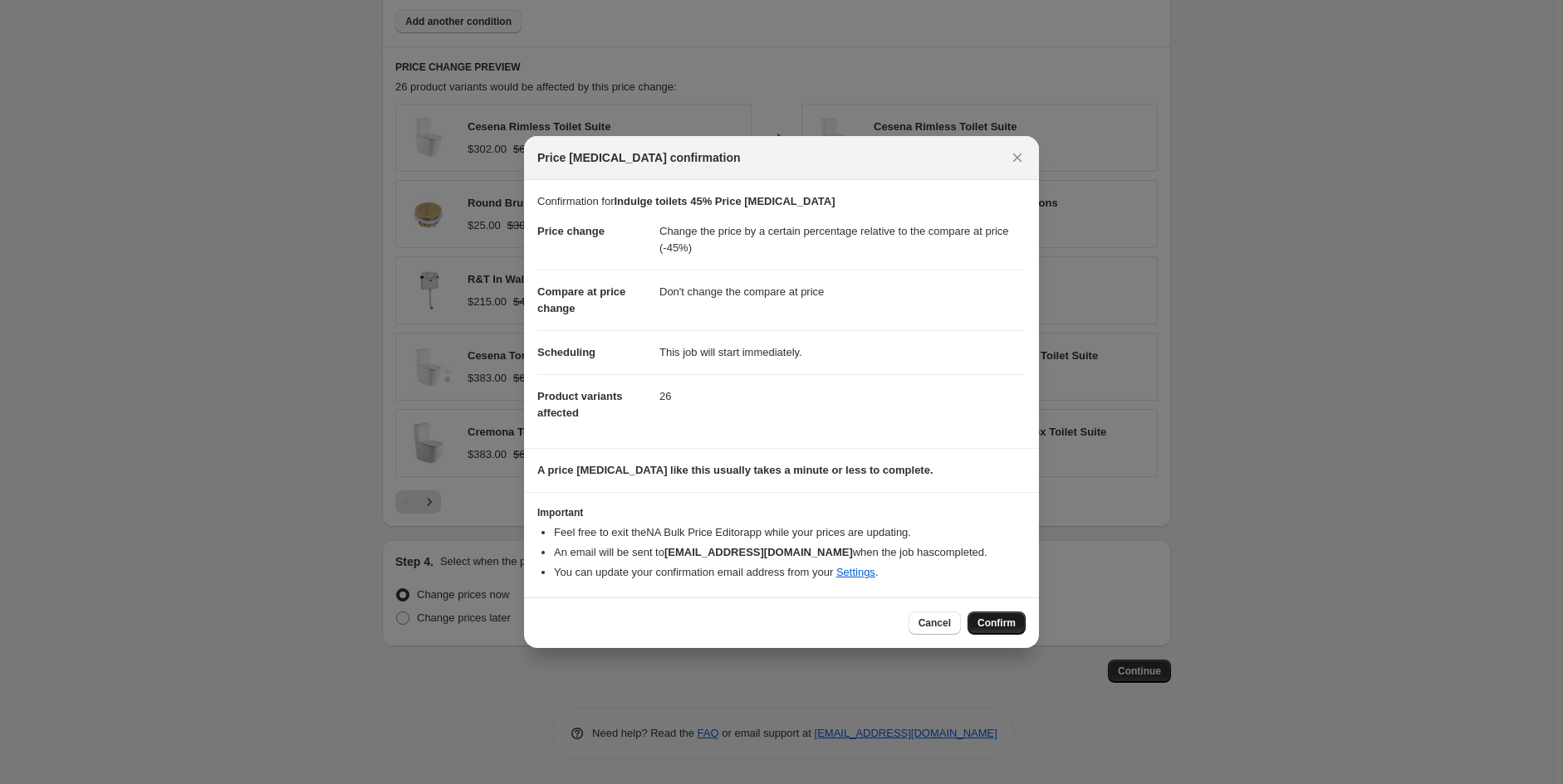
click at [993, 622] on span "Confirm" at bounding box center [996, 623] width 39 height 13
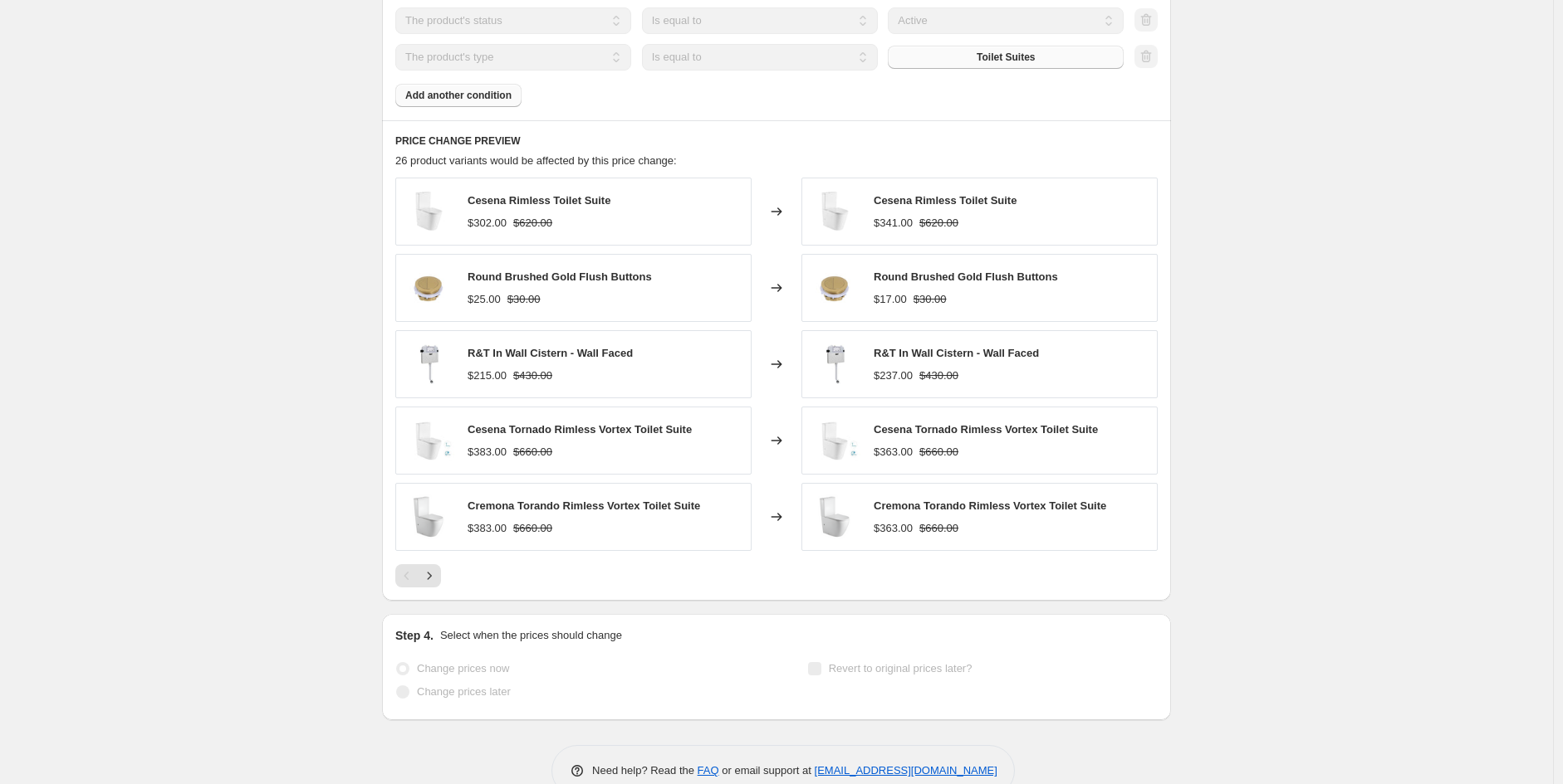
scroll to position [1238, 0]
select select "pcap"
select select "no_change"
select select "vendor"
select select "tag"
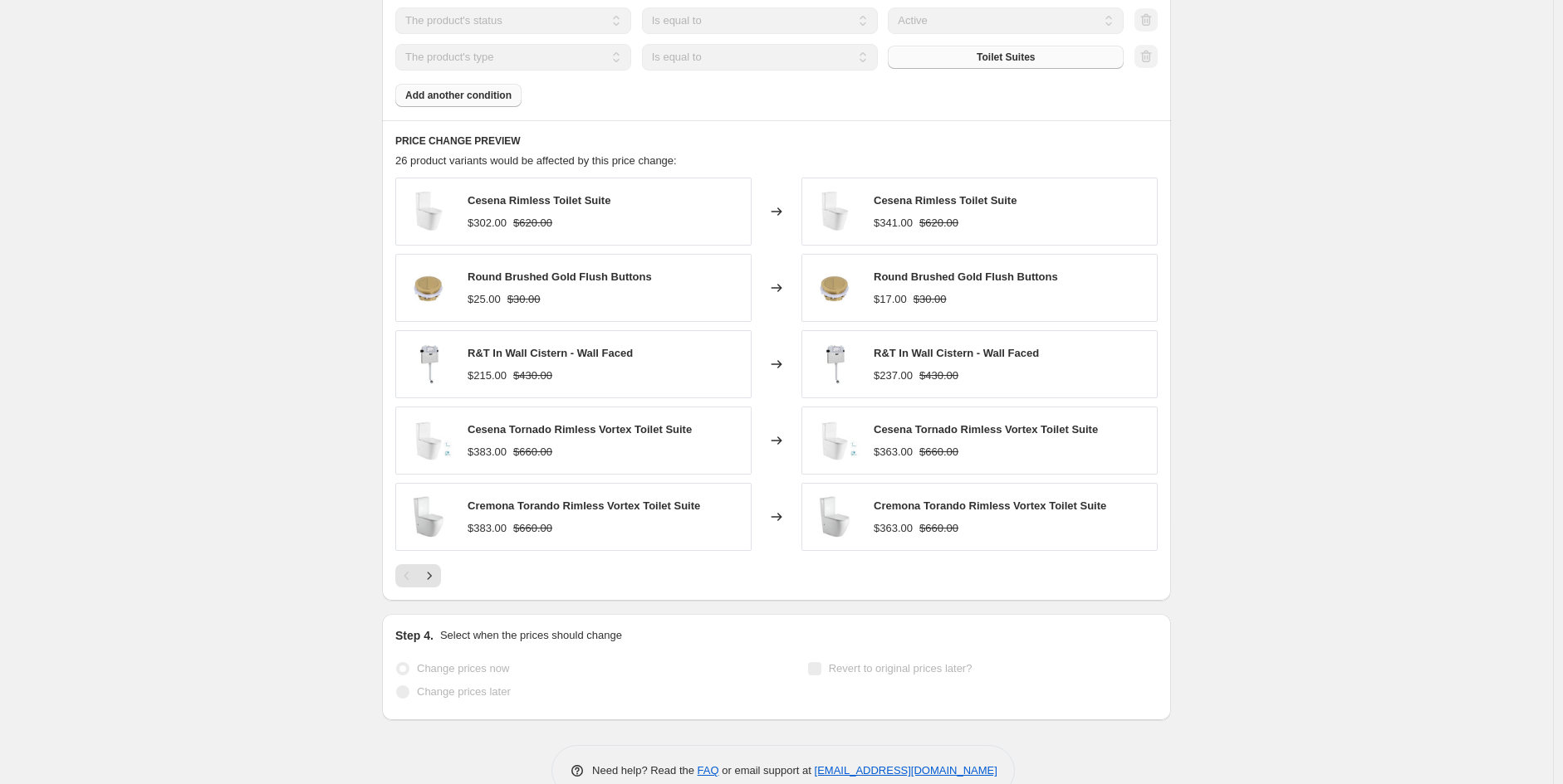
select select "not_equal"
select select "product_status"
select select "product_type"
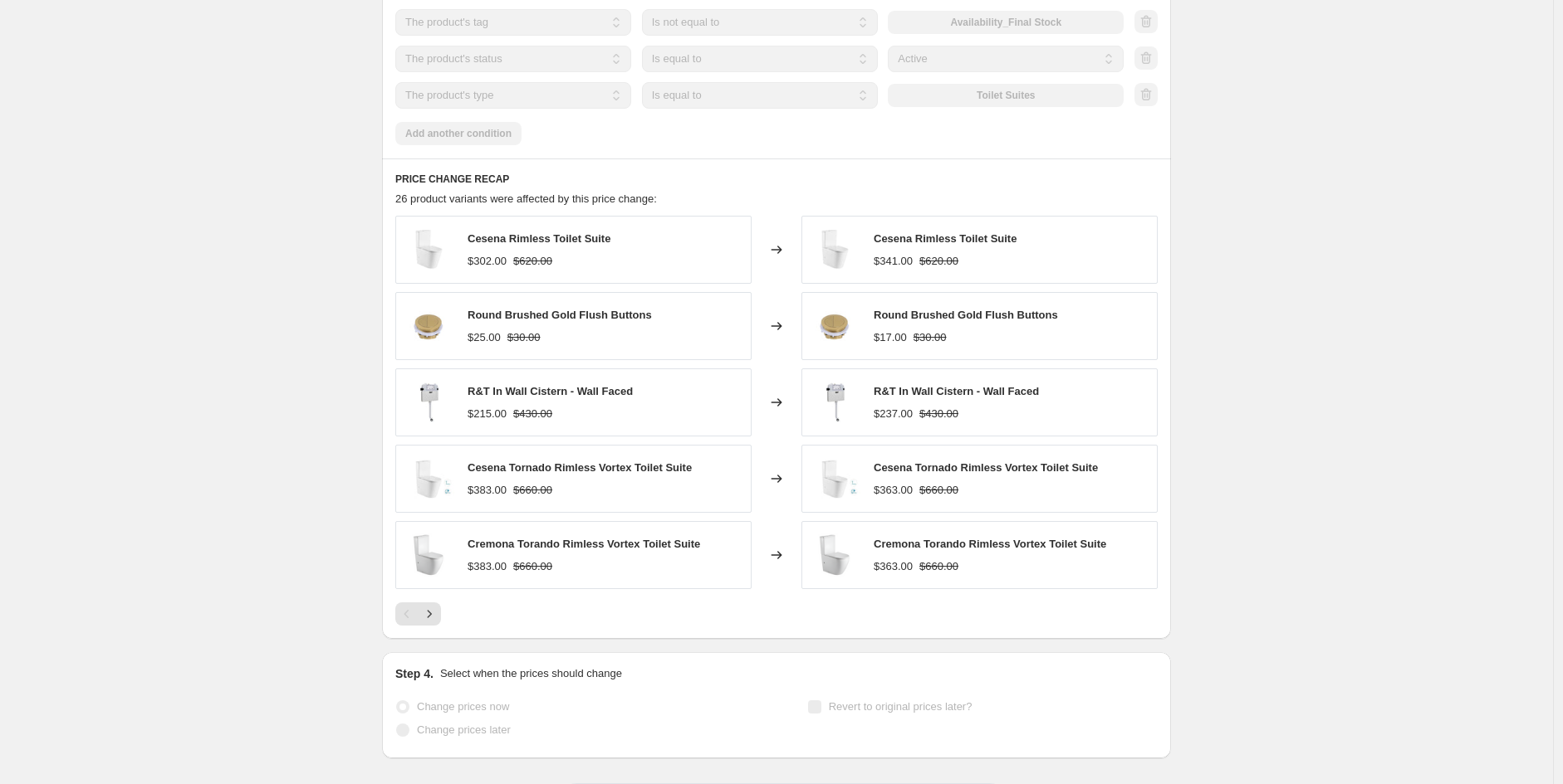
scroll to position [0, 0]
